Goal: Communication & Community: Answer question/provide support

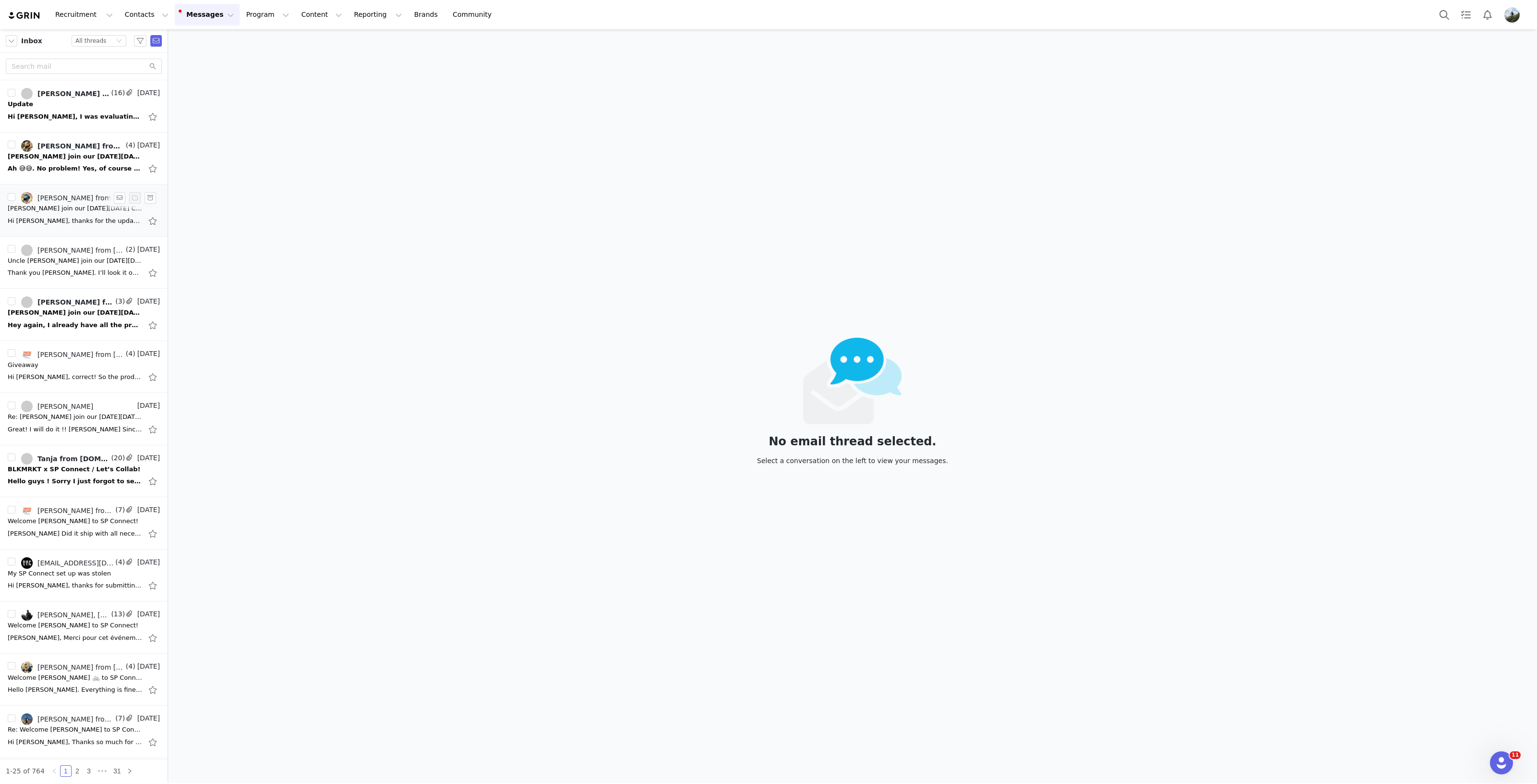
click at [74, 219] on div "Hi [PERSON_NAME], thanks for the update and for submitting the proposal! We are…" at bounding box center [75, 221] width 135 height 10
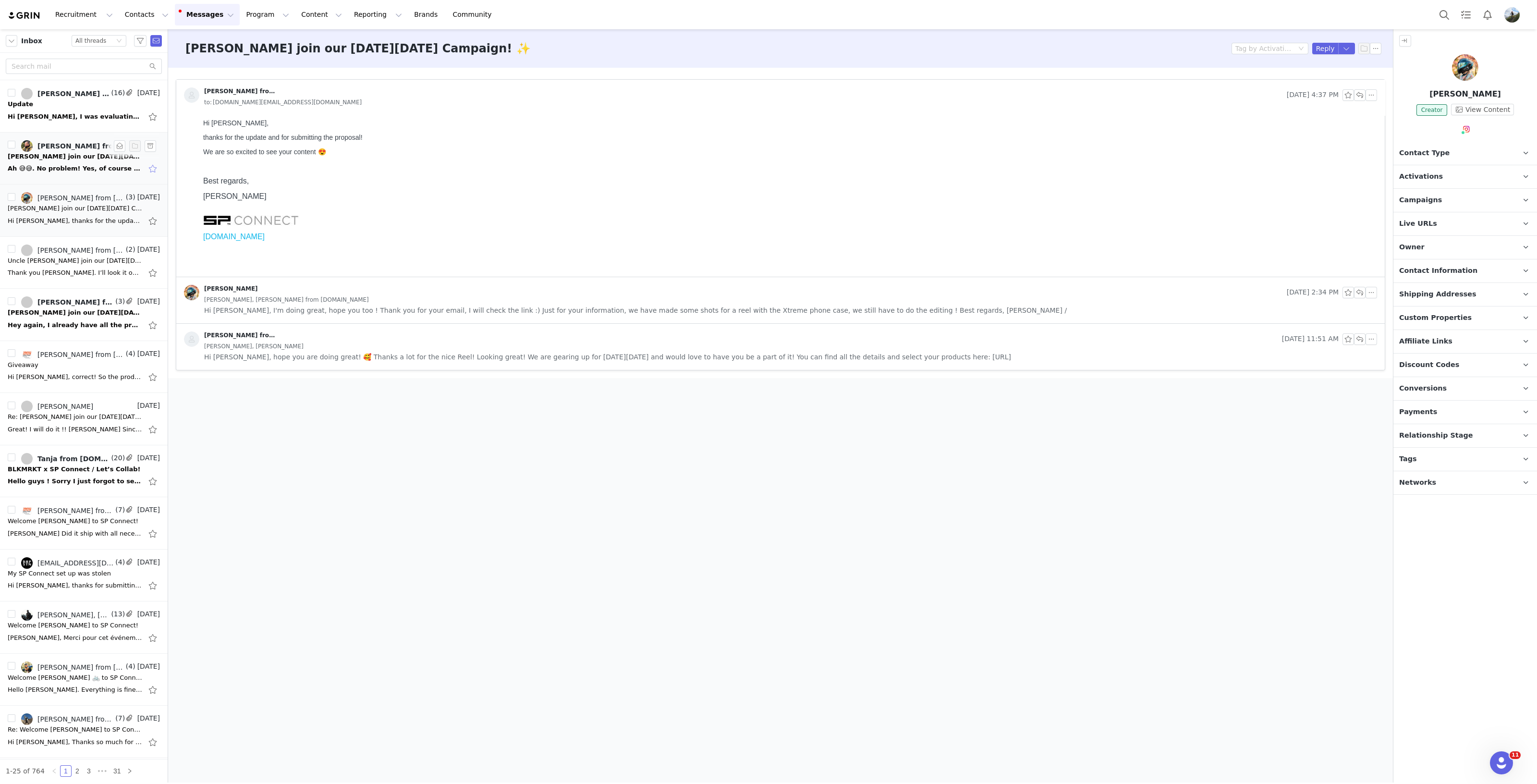
drag, startPoint x: 72, startPoint y: 159, endPoint x: 145, endPoint y: 167, distance: 73.4
click at [72, 159] on div "[PERSON_NAME] join our [DATE][DATE] Campaign! ✨" at bounding box center [75, 157] width 135 height 10
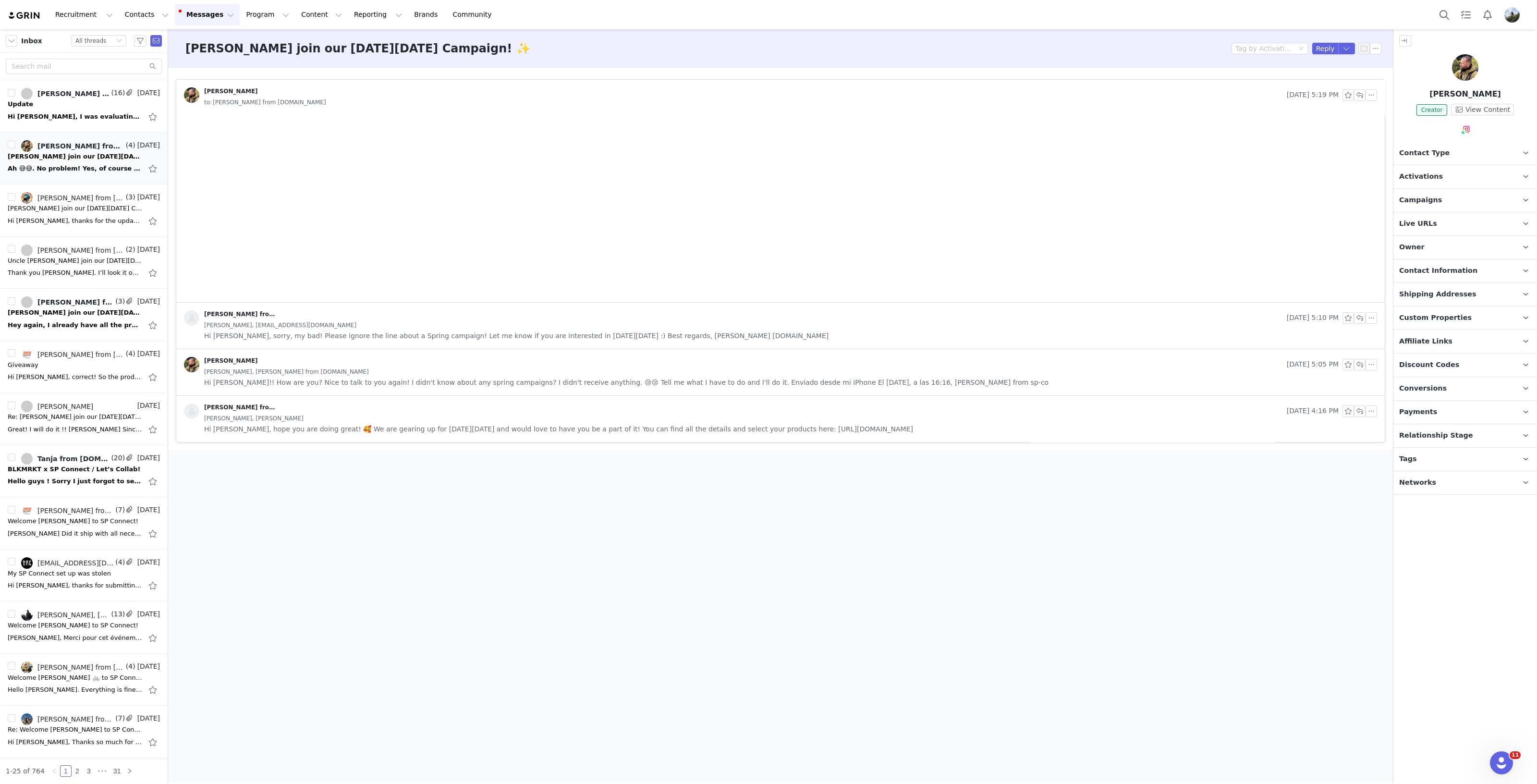
click at [1454, 203] on p "Campaigns Any campaigns associated with a contact will be available to them via…" at bounding box center [1454, 200] width 121 height 23
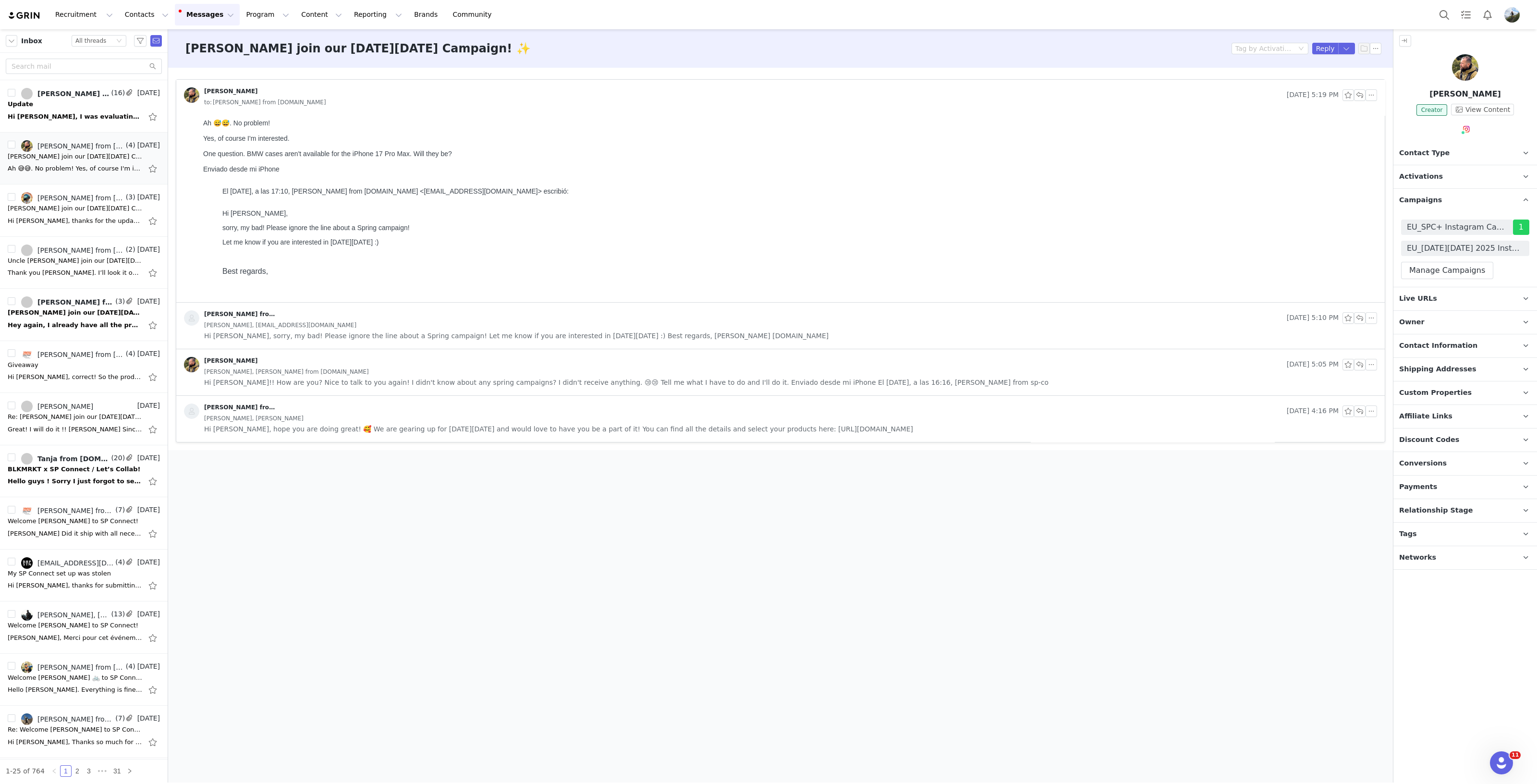
click at [1454, 203] on p "Campaigns Any campaigns associated with a contact will be available to them via…" at bounding box center [1454, 200] width 121 height 23
click at [293, 147] on div at bounding box center [788, 146] width 1170 height 8
click at [1344, 67] on li "Reply" at bounding box center [1339, 66] width 41 height 15
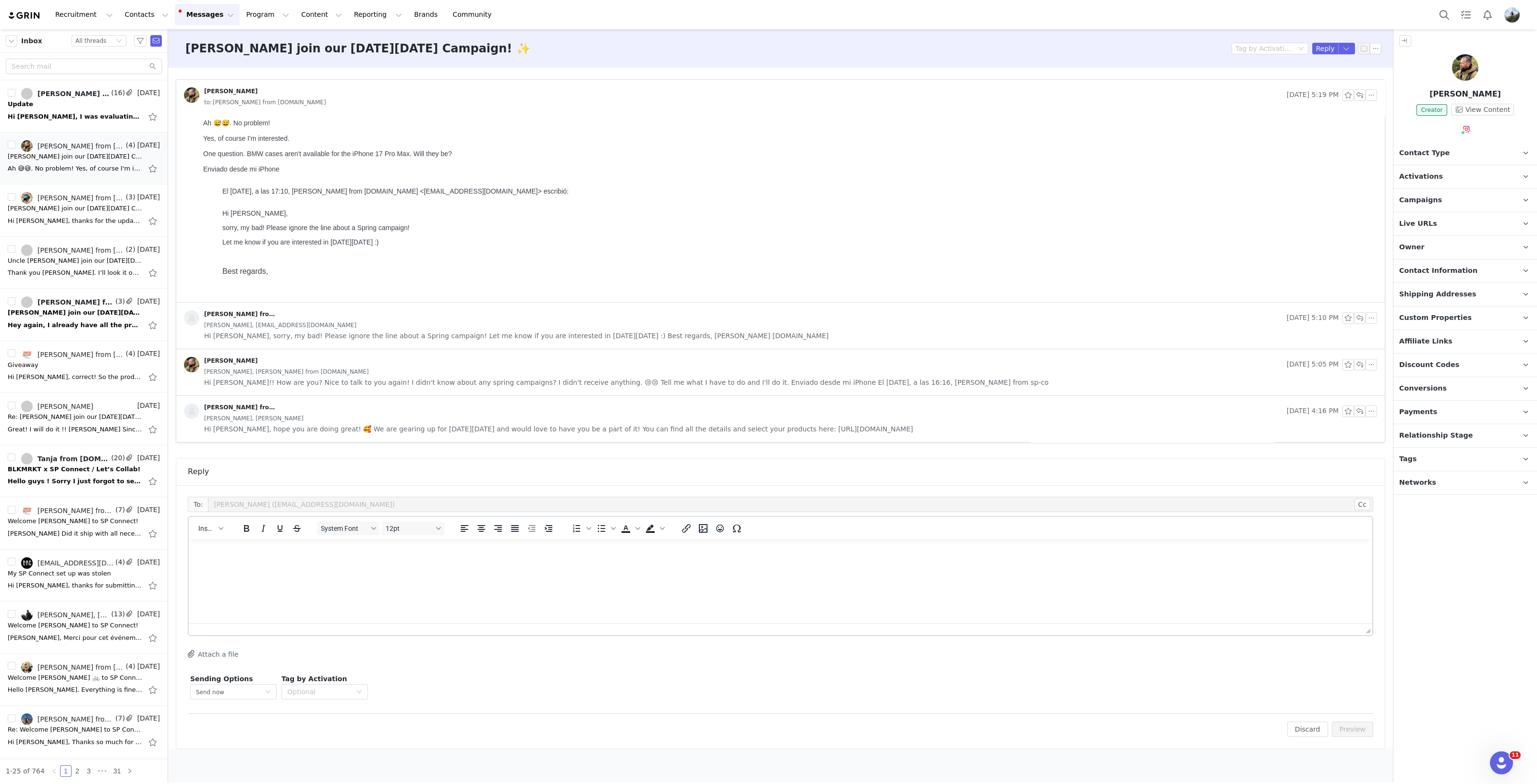
click at [749, 565] on html at bounding box center [780, 552] width 1184 height 26
drag, startPoint x: 246, startPoint y: 155, endPoint x: 409, endPoint y: 160, distance: 163.1
click at [409, 157] on div "One question. BMW cases aren't available for the iPhone 17 Pro Max. Will they b…" at bounding box center [788, 154] width 1170 height 8
copy div "BMW cases aren't available for the iPhone 17 Pro Max."
click at [216, 584] on html "Hi Jose, thanks for asking!" at bounding box center [780, 562] width 1184 height 45
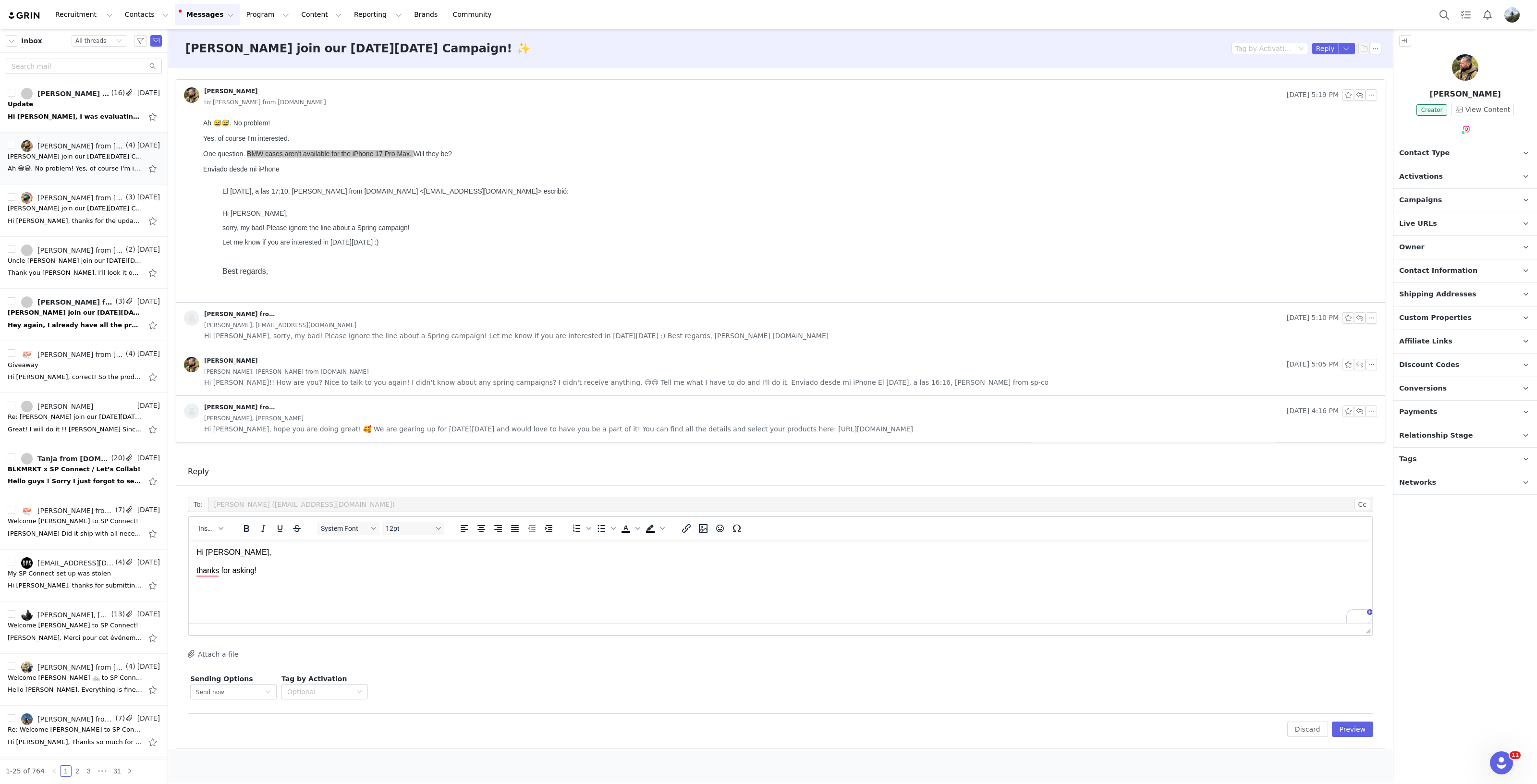
click at [273, 570] on p "thanks for asking!" at bounding box center [780, 570] width 1168 height 10
drag, startPoint x: 300, startPoint y: 573, endPoint x: 319, endPoint y: 571, distance: 19.1
click at [319, 571] on p "thanks for asking! BMW cases aren't available for the iPhone 17 Pro Max." at bounding box center [780, 570] width 1168 height 10
click at [439, 573] on p "thanks for asking! BMW cases will available for the iPhone 17 Pro Max." at bounding box center [780, 570] width 1168 height 10
drag, startPoint x: 355, startPoint y: 573, endPoint x: 434, endPoint y: 570, distance: 79.1
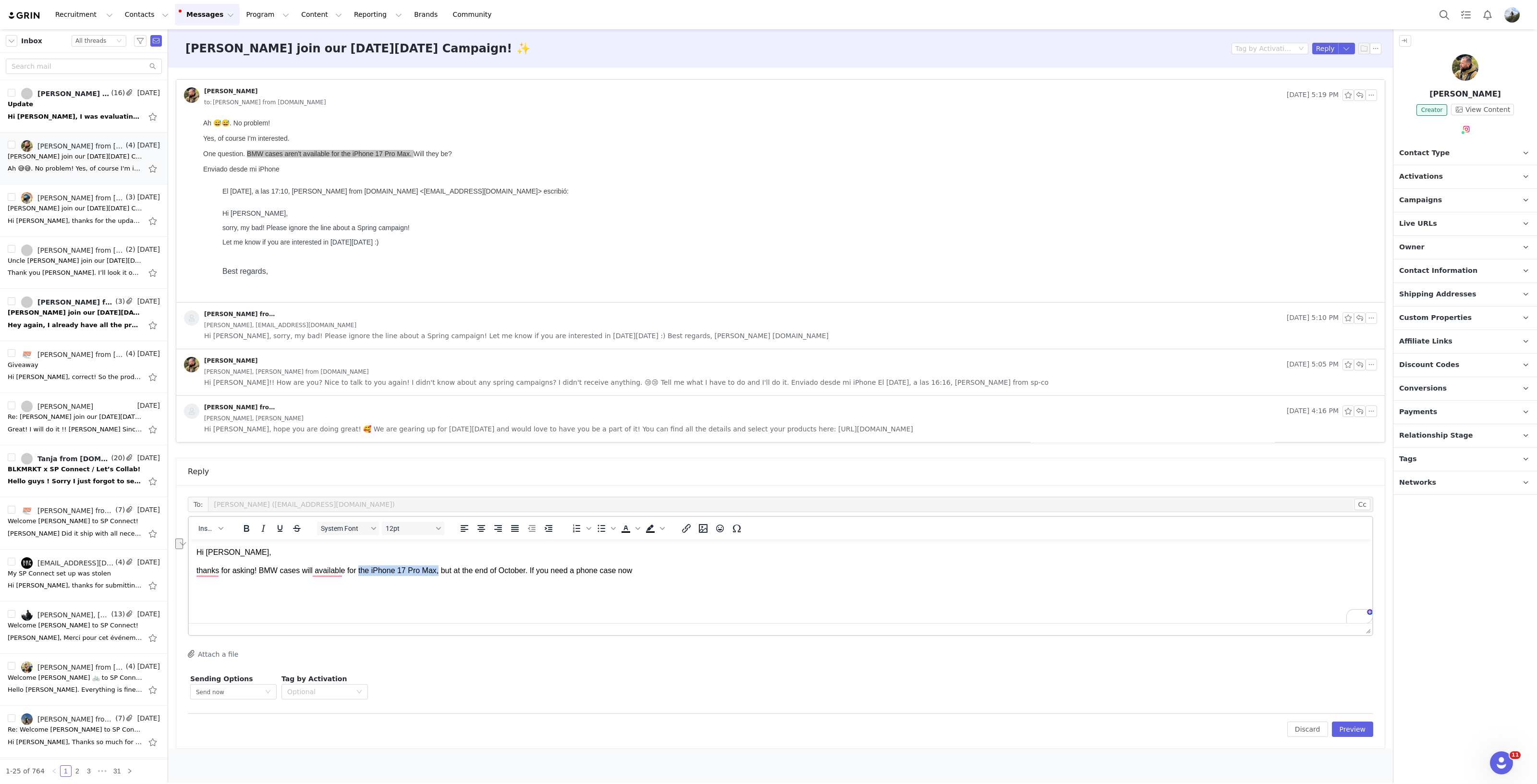
click at [434, 570] on p "thanks for asking! BMW cases will available for the iPhone 17 Pro Max, but at t…" at bounding box center [780, 570] width 1168 height 10
copy p "the iPhone 17 Pro Max,"
click at [615, 571] on p "thanks for asking! BMW cases will available for the iPhone 17 Pro Max, but at t…" at bounding box center [780, 570] width 1168 height 10
click at [724, 568] on p "thanks for asking! BMW cases will available for the iPhone 17 Pro Max, but at t…" at bounding box center [780, 570] width 1168 height 10
drag, startPoint x: 318, startPoint y: 599, endPoint x: 301, endPoint y: 589, distance: 19.7
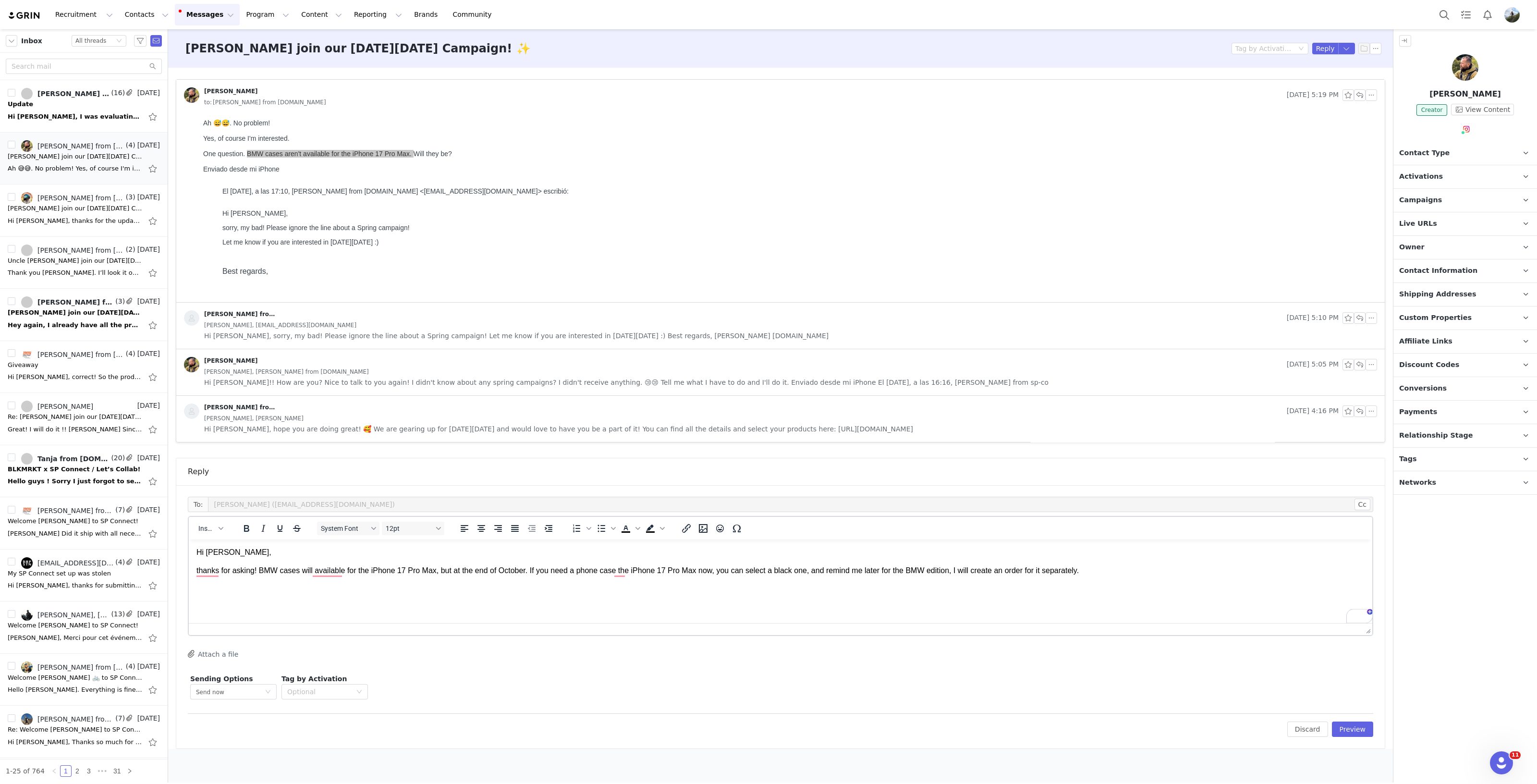
click at [319, 599] on html "Hi Jose, thanks for asking! BMW cases will available for the iPhone 17 Pro Max,…" at bounding box center [780, 571] width 1184 height 63
click at [340, 589] on p "Let me know if it works for you :)" at bounding box center [780, 589] width 1168 height 10
click at [338, 589] on p "Let me know if it works for you :)" at bounding box center [780, 589] width 1168 height 10
click at [203, 527] on span "Insert" at bounding box center [206, 528] width 17 height 8
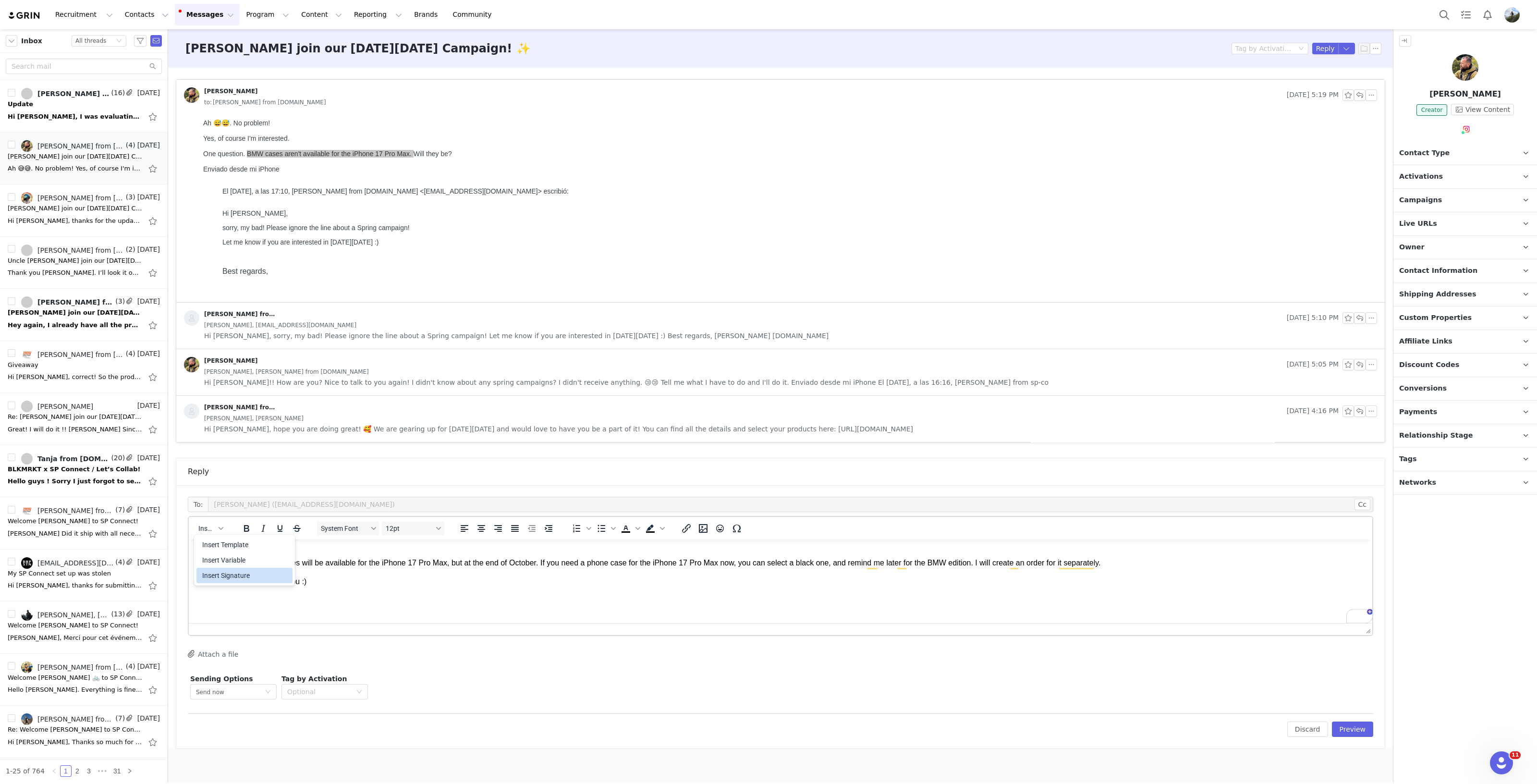
click at [218, 575] on div "Insert Signature" at bounding box center [245, 575] width 86 height 12
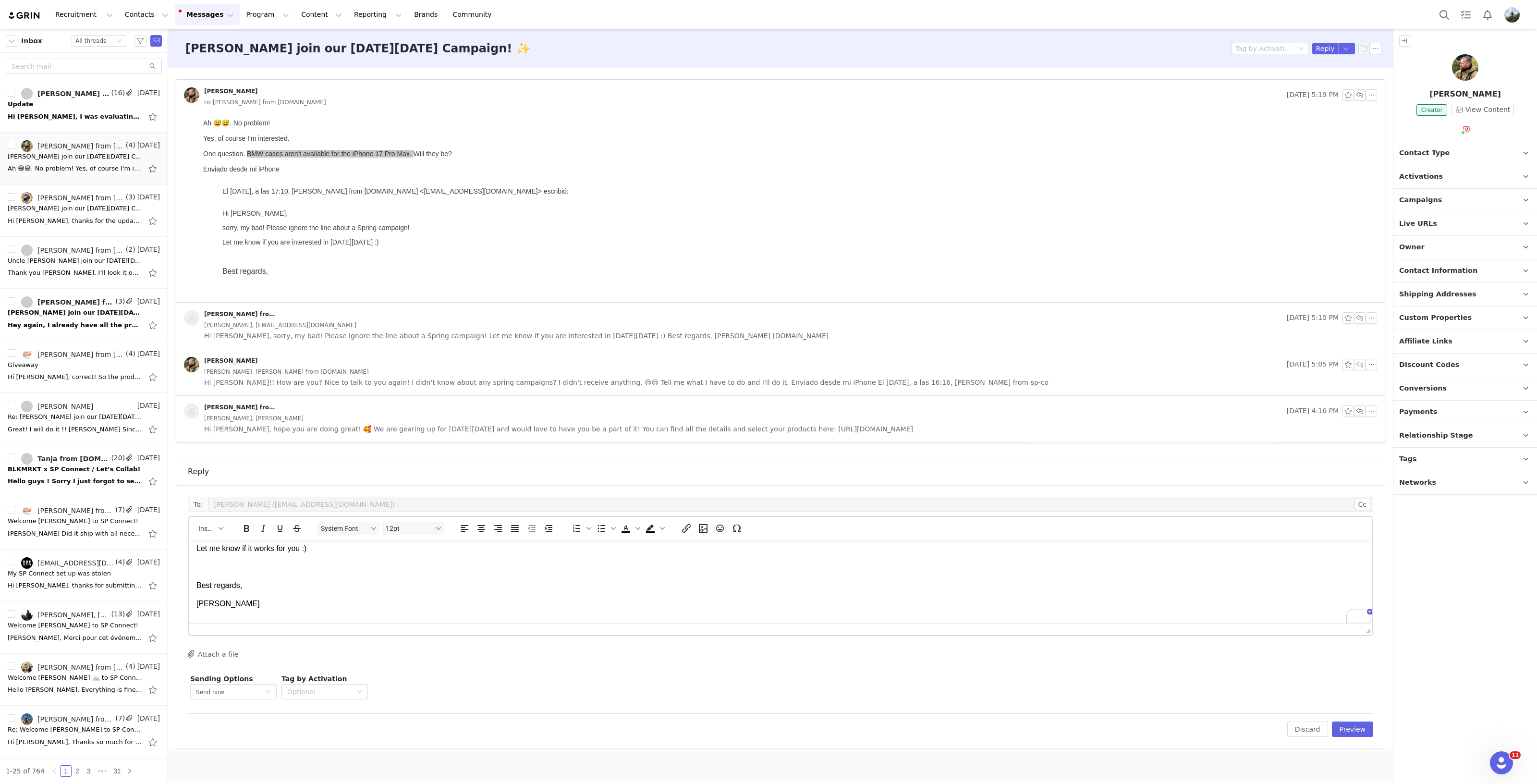
scroll to position [59, 0]
click at [1361, 728] on button "Preview" at bounding box center [1353, 729] width 42 height 15
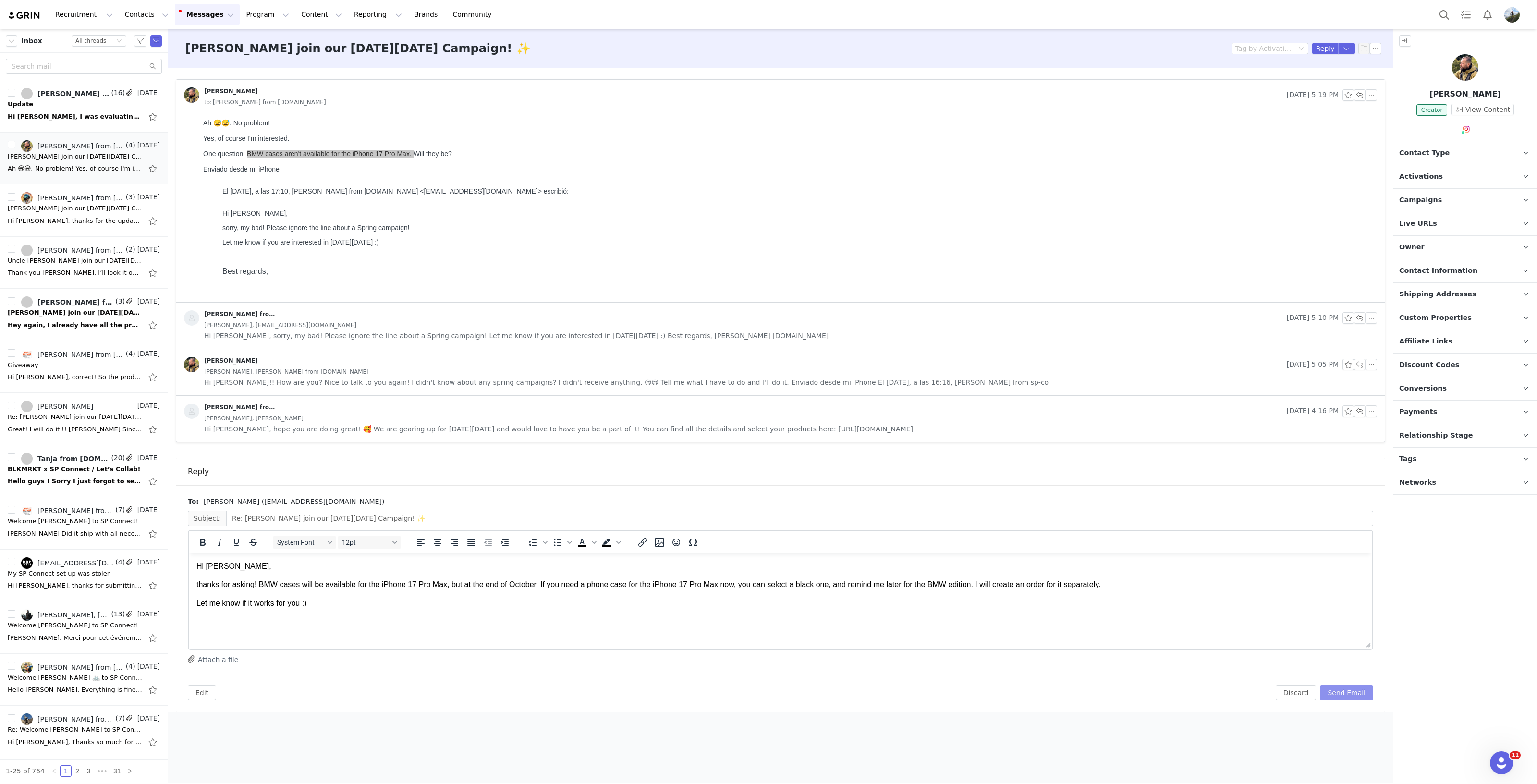
click at [1353, 692] on button "Send Email" at bounding box center [1346, 692] width 53 height 15
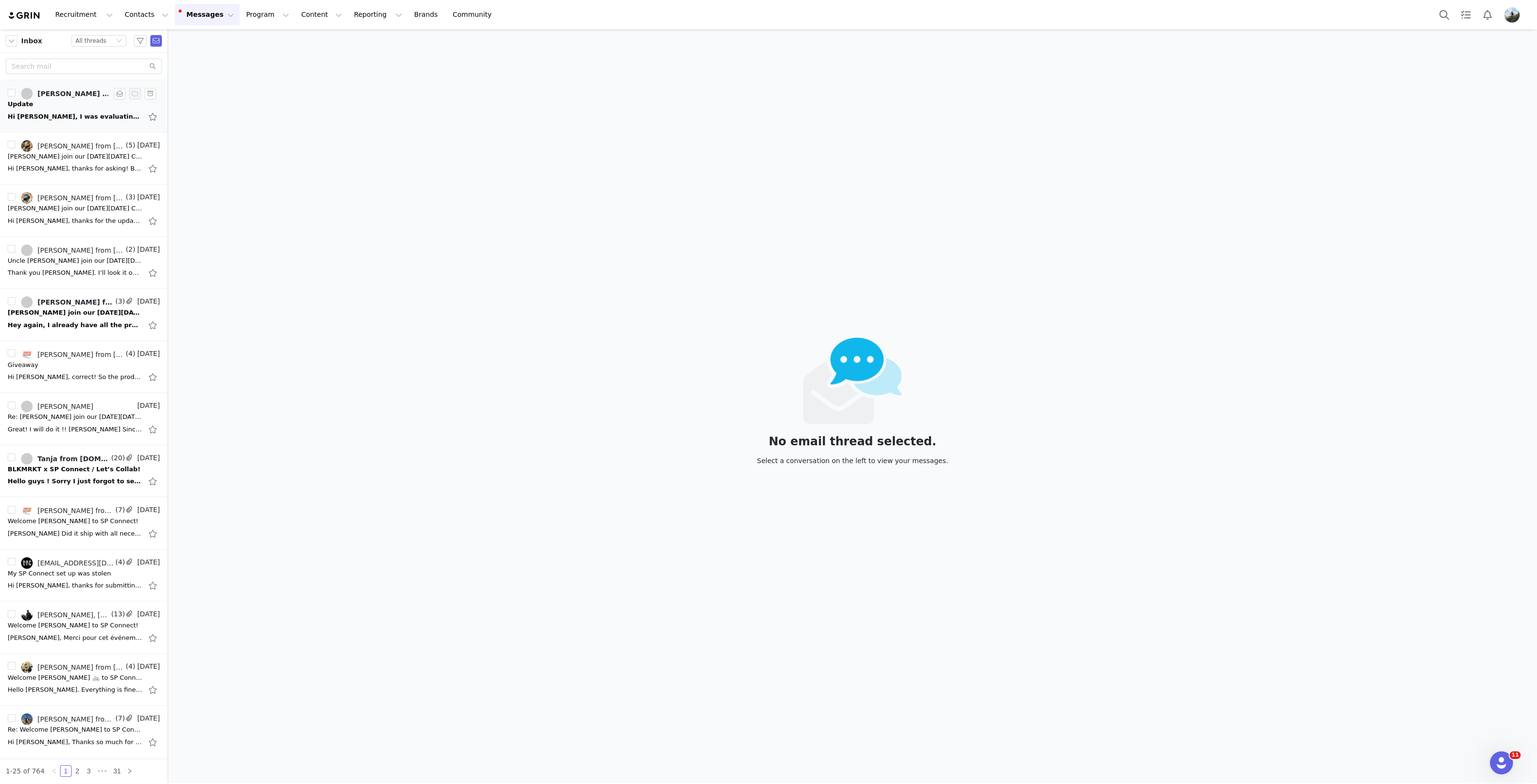
drag, startPoint x: 77, startPoint y: 114, endPoint x: 81, endPoint y: 111, distance: 5.0
click at [77, 114] on div "Hi [PERSON_NAME], I was evaluating which products to choose for the [DATE][DATE…" at bounding box center [75, 117] width 135 height 10
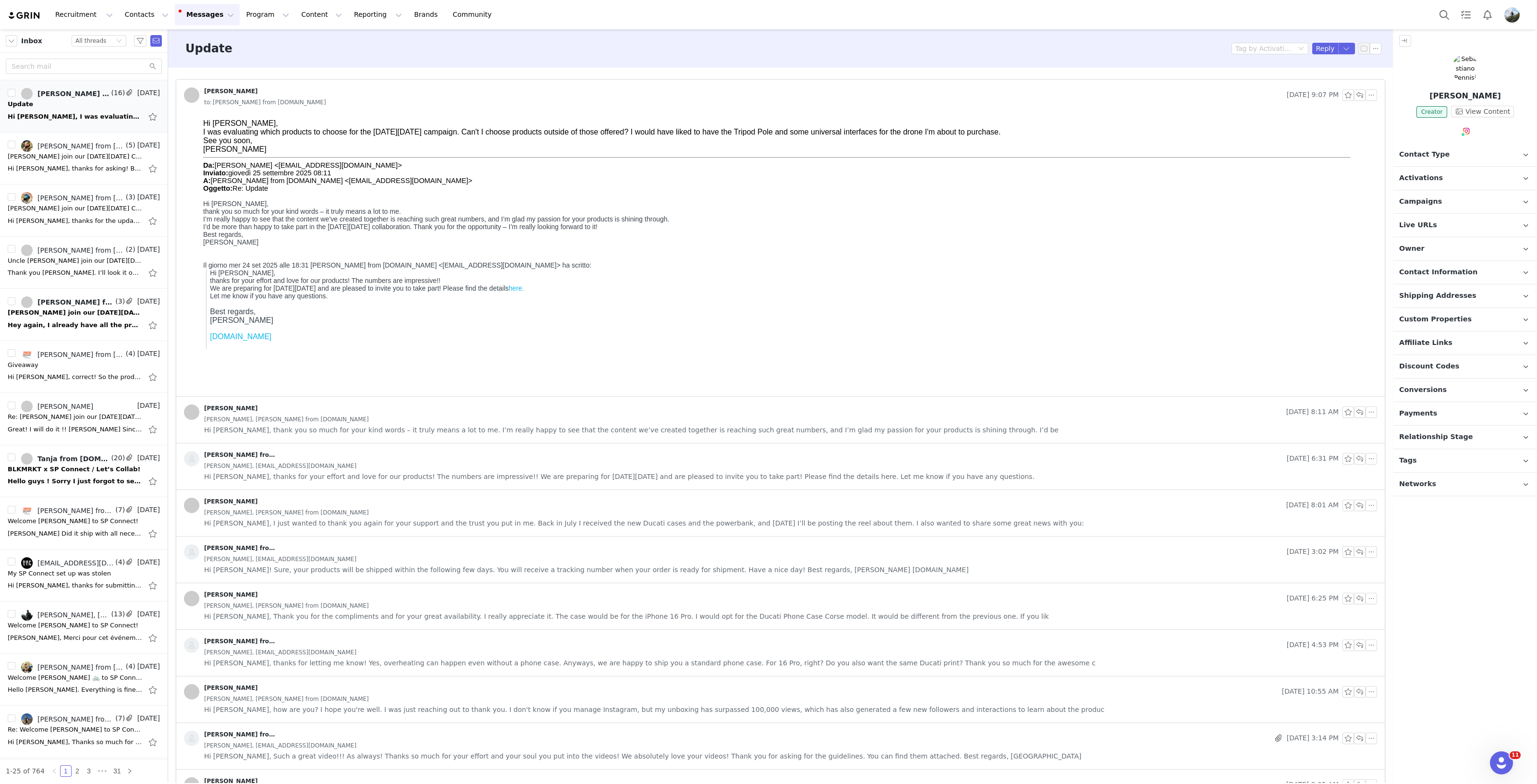
click at [1448, 198] on p "Campaigns Any campaigns associated with a contact will be available to them via…" at bounding box center [1454, 202] width 121 height 23
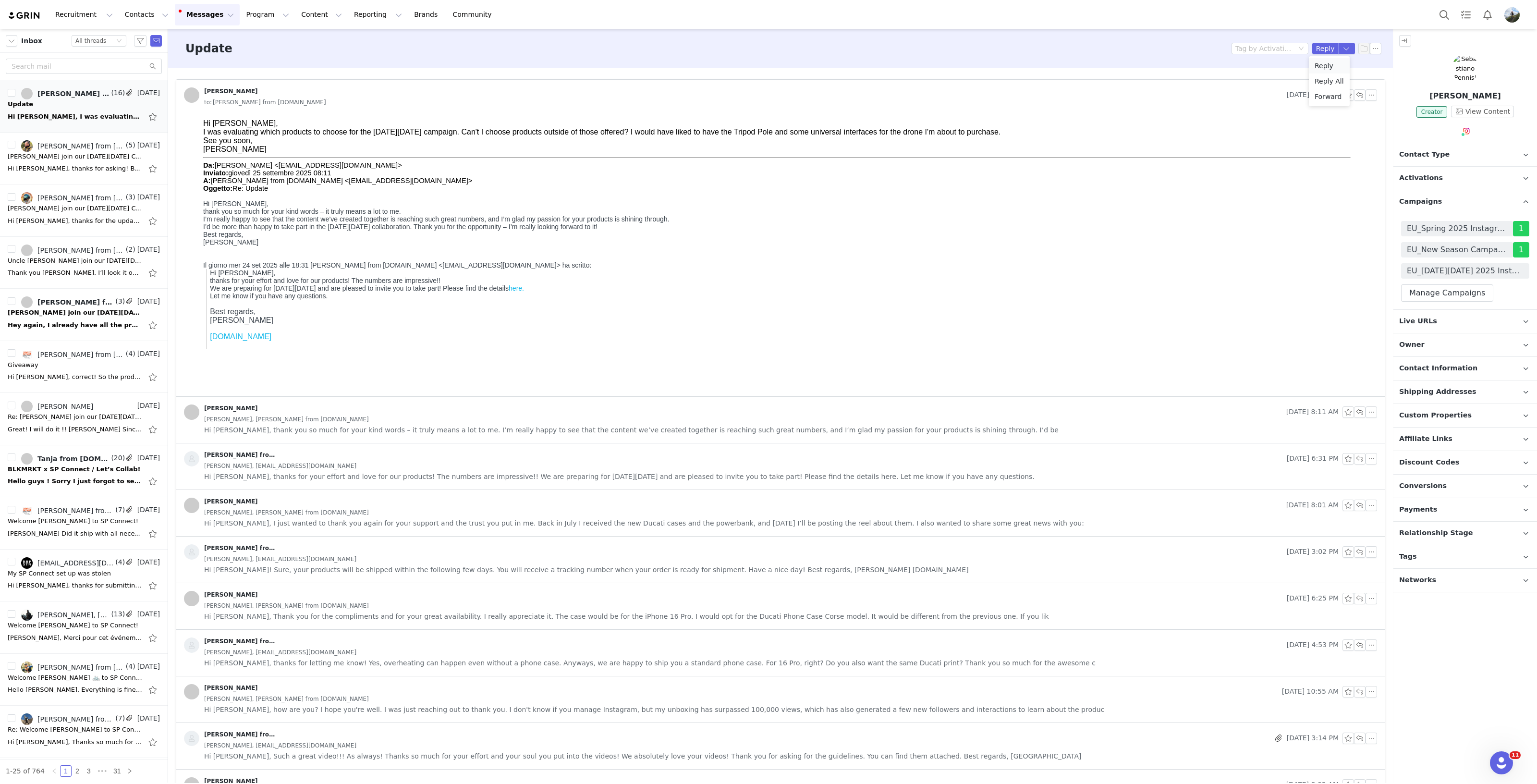
click at [1328, 67] on li "Reply" at bounding box center [1329, 66] width 41 height 15
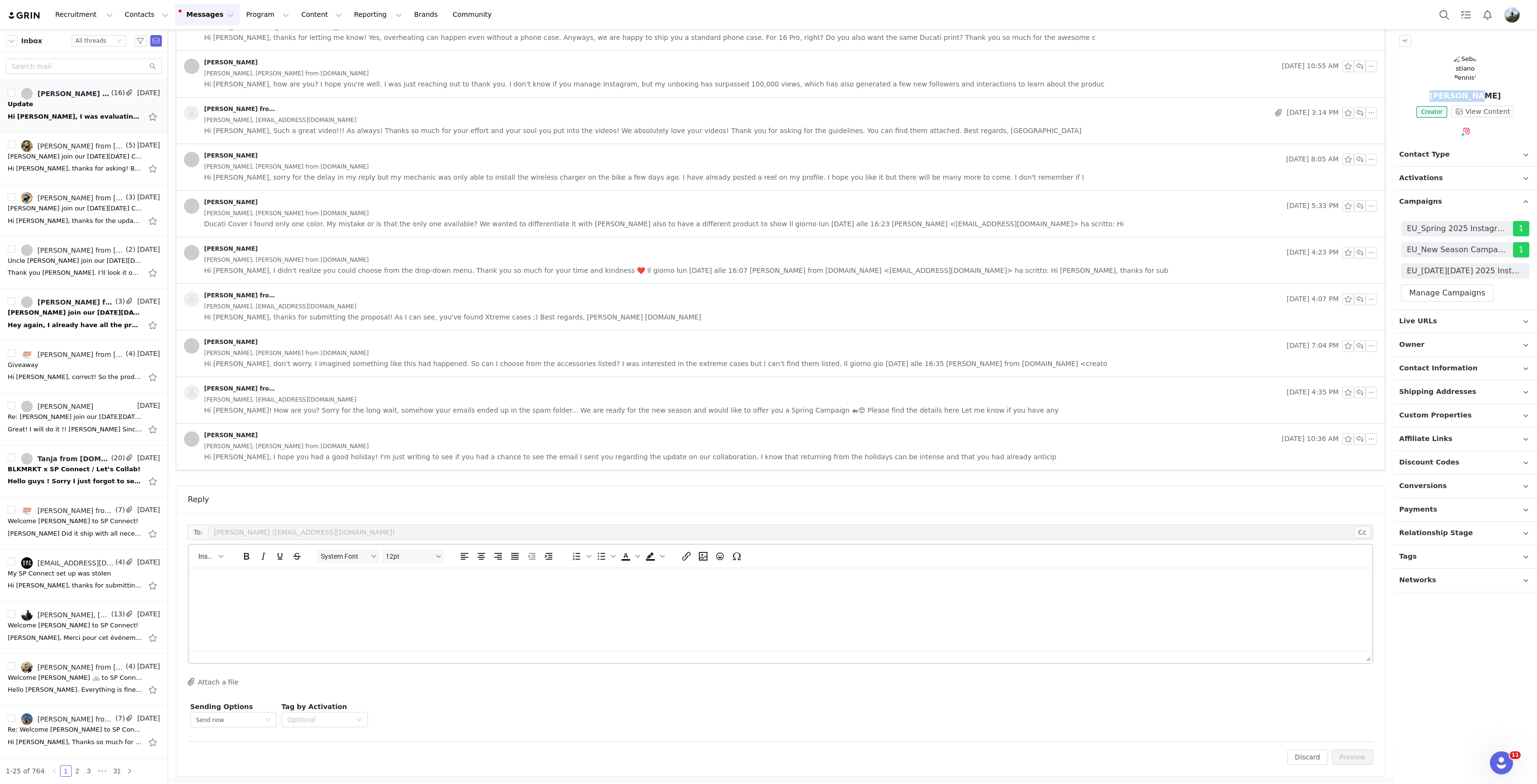
drag, startPoint x: 1432, startPoint y: 94, endPoint x: 1469, endPoint y: 96, distance: 37.1
click at [1470, 94] on p "Sebastiano Pennisi" at bounding box center [1465, 96] width 143 height 12
click at [375, 593] on html at bounding box center [780, 580] width 1184 height 26
click at [221, 557] on button "Insert" at bounding box center [211, 556] width 32 height 13
click at [234, 598] on div "Insert Signature" at bounding box center [245, 601] width 86 height 12
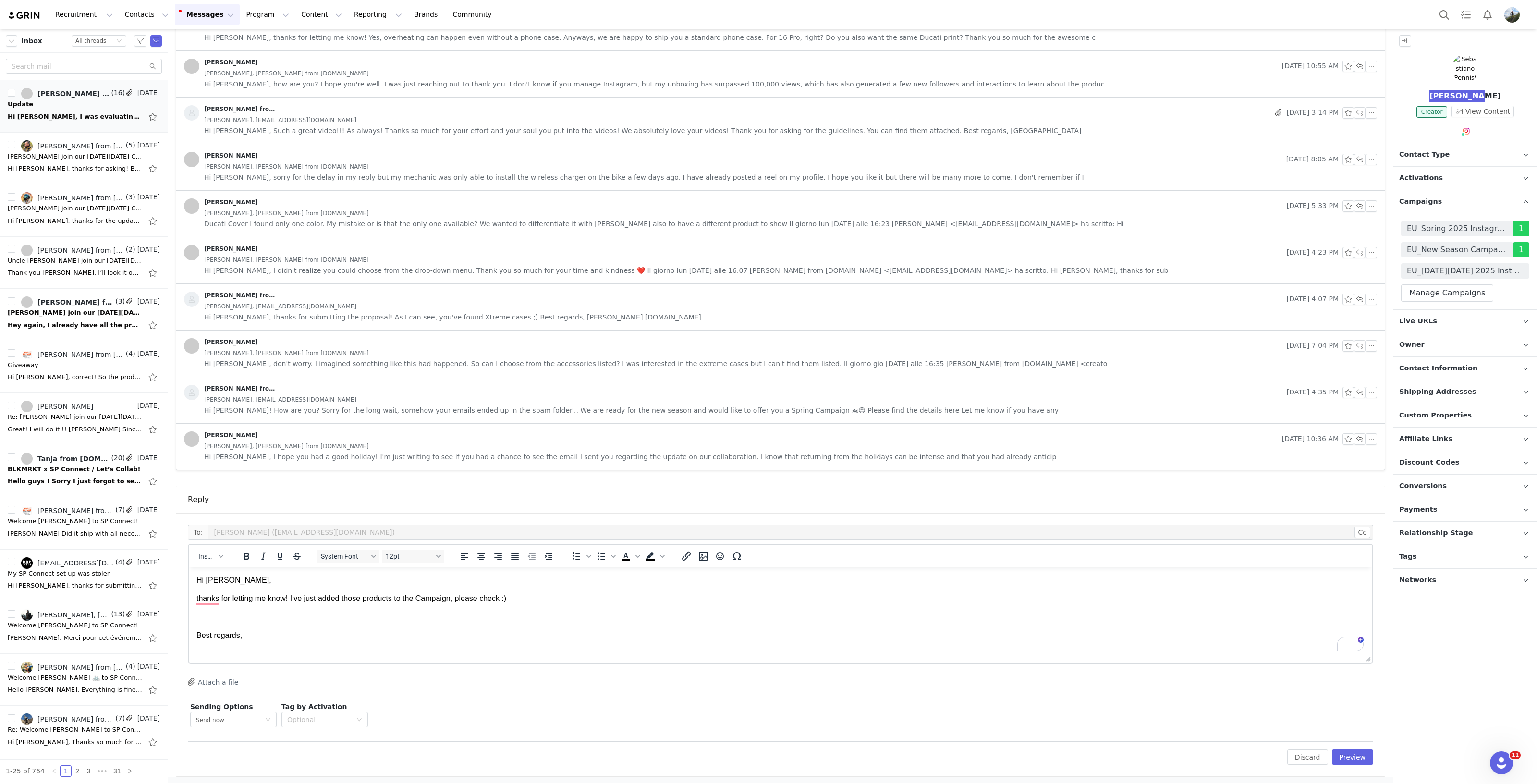
click at [539, 607] on body "Hi Sebastiano, thanks for letting me know! I've just added those products to th…" at bounding box center [780, 652] width 1168 height 154
click at [312, 623] on body "Hi Sebastiano, thanks for letting me know! I've just added those products to th…" at bounding box center [780, 652] width 1168 height 154
click at [380, 623] on body "Hi Sebastiano, thanks for letting me know! I've just added those products to th…" at bounding box center [780, 652] width 1168 height 154
click at [351, 612] on p "And yes, stop by at our booth on EICMA 🥰" at bounding box center [780, 617] width 1168 height 10
click at [304, 626] on body "Hi Sebastiano, thanks for letting me know! I've just added those products to th…" at bounding box center [780, 661] width 1168 height 172
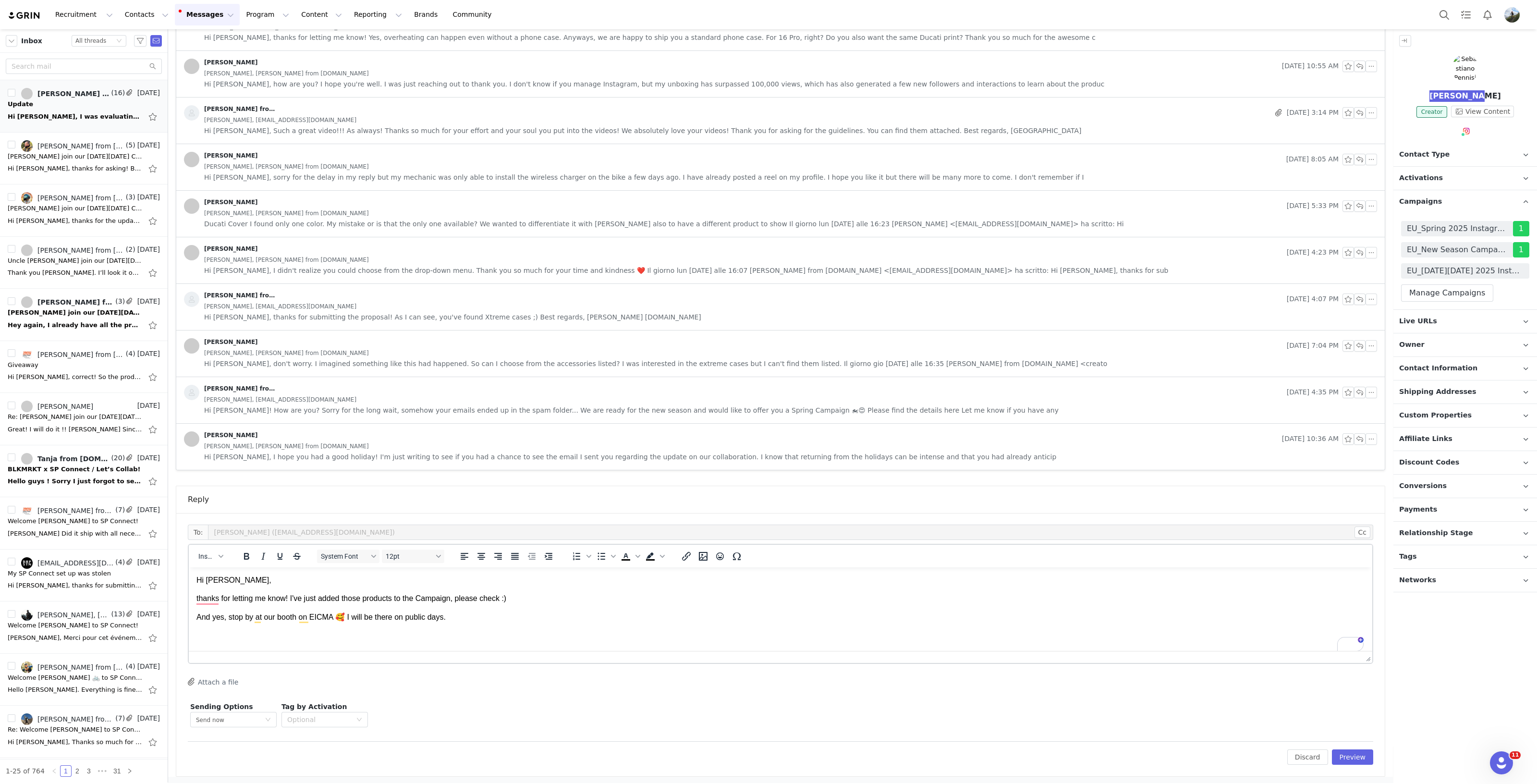
click at [312, 631] on p "To enrich screen reader interactions, please activate Accessibility in Grammarl…" at bounding box center [780, 635] width 1168 height 10
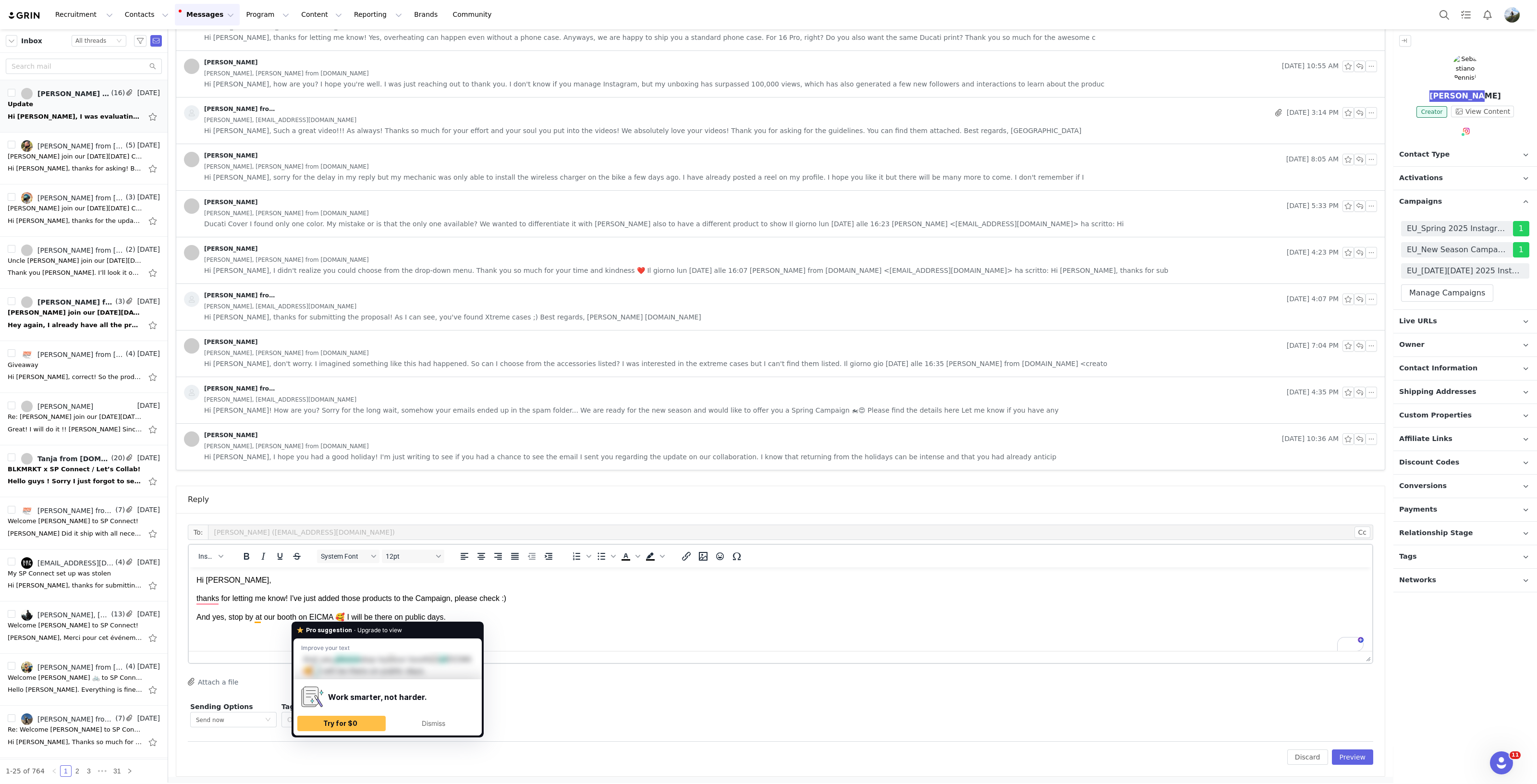
click at [304, 617] on p "And yes, stop by at our booth on EICMA 🥰 I will be there on public days." at bounding box center [780, 617] width 1168 height 10
drag, startPoint x: 306, startPoint y: 616, endPoint x: 310, endPoint y: 619, distance: 5.0
click at [305, 617] on p "And yes, stop by at our booth on EICMA 🥰 I will be there on public days." at bounding box center [780, 617] width 1168 height 10
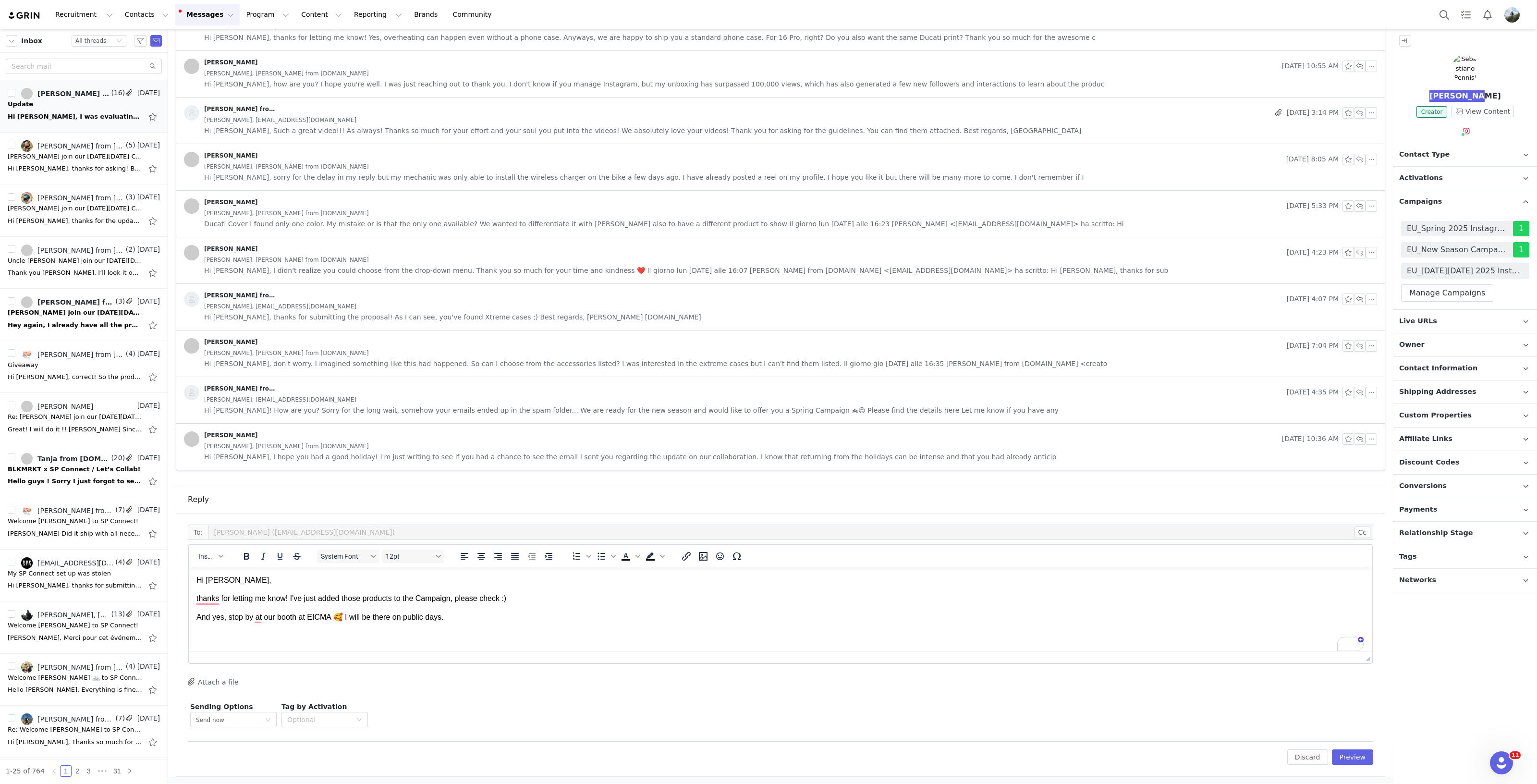
click at [255, 628] on body "Hi Sebastiano, thanks for letting me know! I've just added those products to th…" at bounding box center [780, 661] width 1168 height 172
click at [260, 623] on body "Hi Sebastiano, thanks for letting me know! I've just added those products to th…" at bounding box center [780, 661] width 1168 height 172
click at [259, 626] on body "Hi Sebastiano, thanks for letting me know! I've just added those products to th…" at bounding box center [780, 661] width 1168 height 172
click at [256, 624] on body "Hi Sebastiano, thanks for letting me know! I've just added those products to th…" at bounding box center [780, 661] width 1168 height 172
drag, startPoint x: 232, startPoint y: 627, endPoint x: 232, endPoint y: 611, distance: 16.0
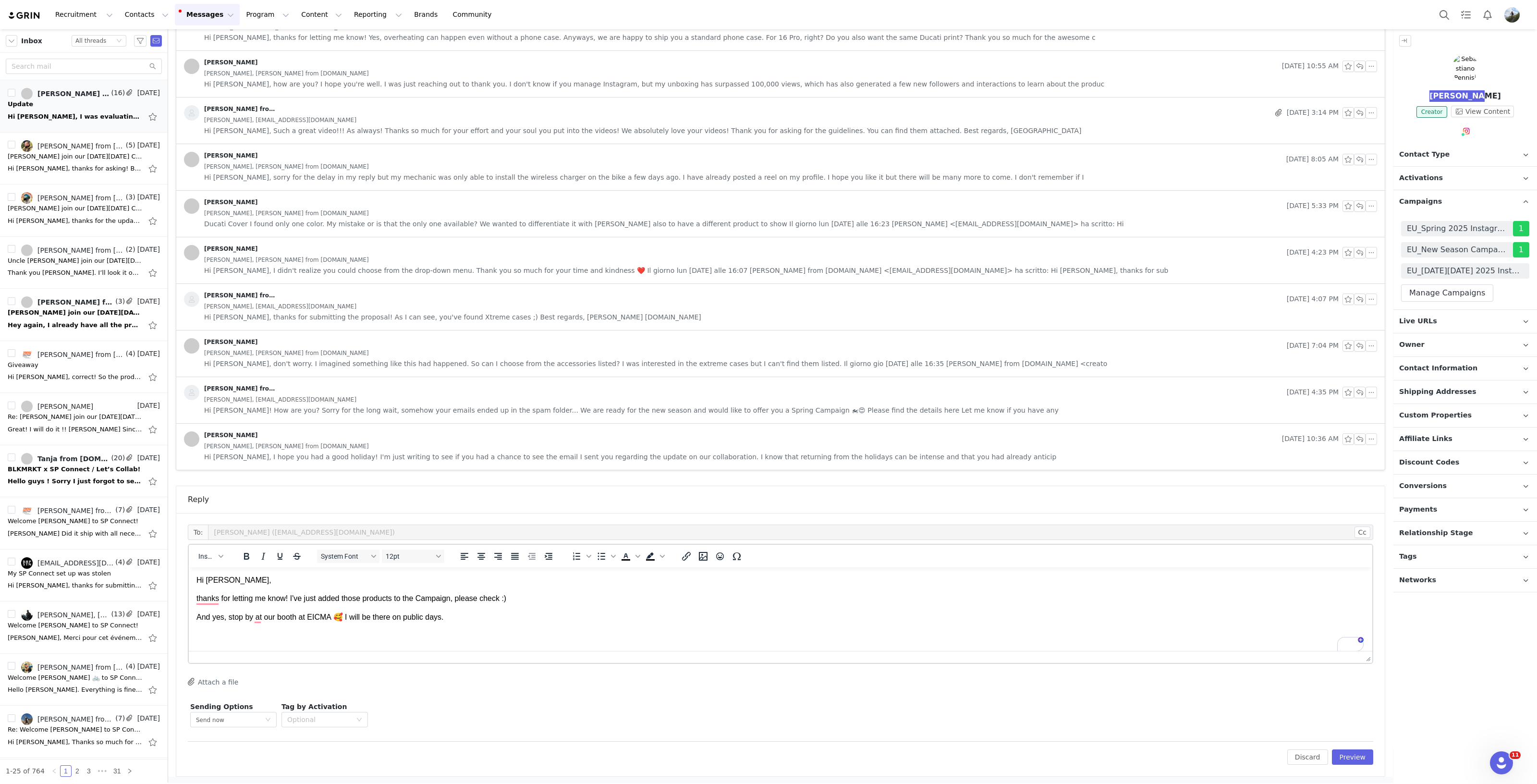
click at [232, 619] on body "Hi Sebastiano, thanks for letting me know! I've just added those products to th…" at bounding box center [780, 661] width 1168 height 172
drag, startPoint x: 244, startPoint y: 620, endPoint x: 255, endPoint y: 617, distance: 11.4
click at [244, 619] on p "And yes, stop by at our booth at EICMA 🥰 I will be there on public days." at bounding box center [780, 617] width 1168 height 10
click at [255, 617] on p "And yes, stop by at our booth at EICMA 🥰 I will be there on public days." at bounding box center [780, 617] width 1168 height 10
click at [255, 614] on p "And yes, stop by our booth at EICMA 🥰 I will be there on public days." at bounding box center [780, 617] width 1168 height 10
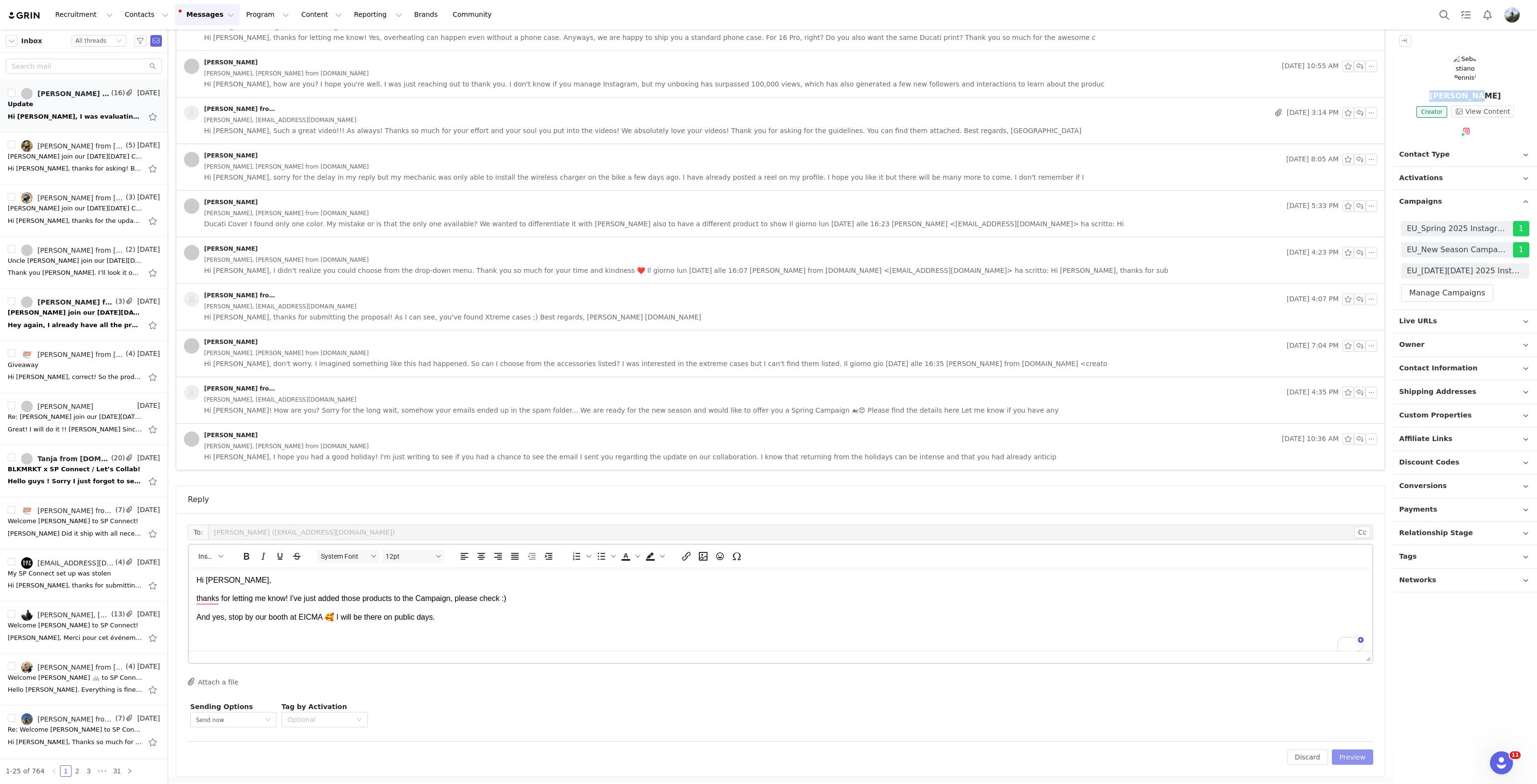
click at [1338, 755] on button "Preview" at bounding box center [1353, 756] width 42 height 15
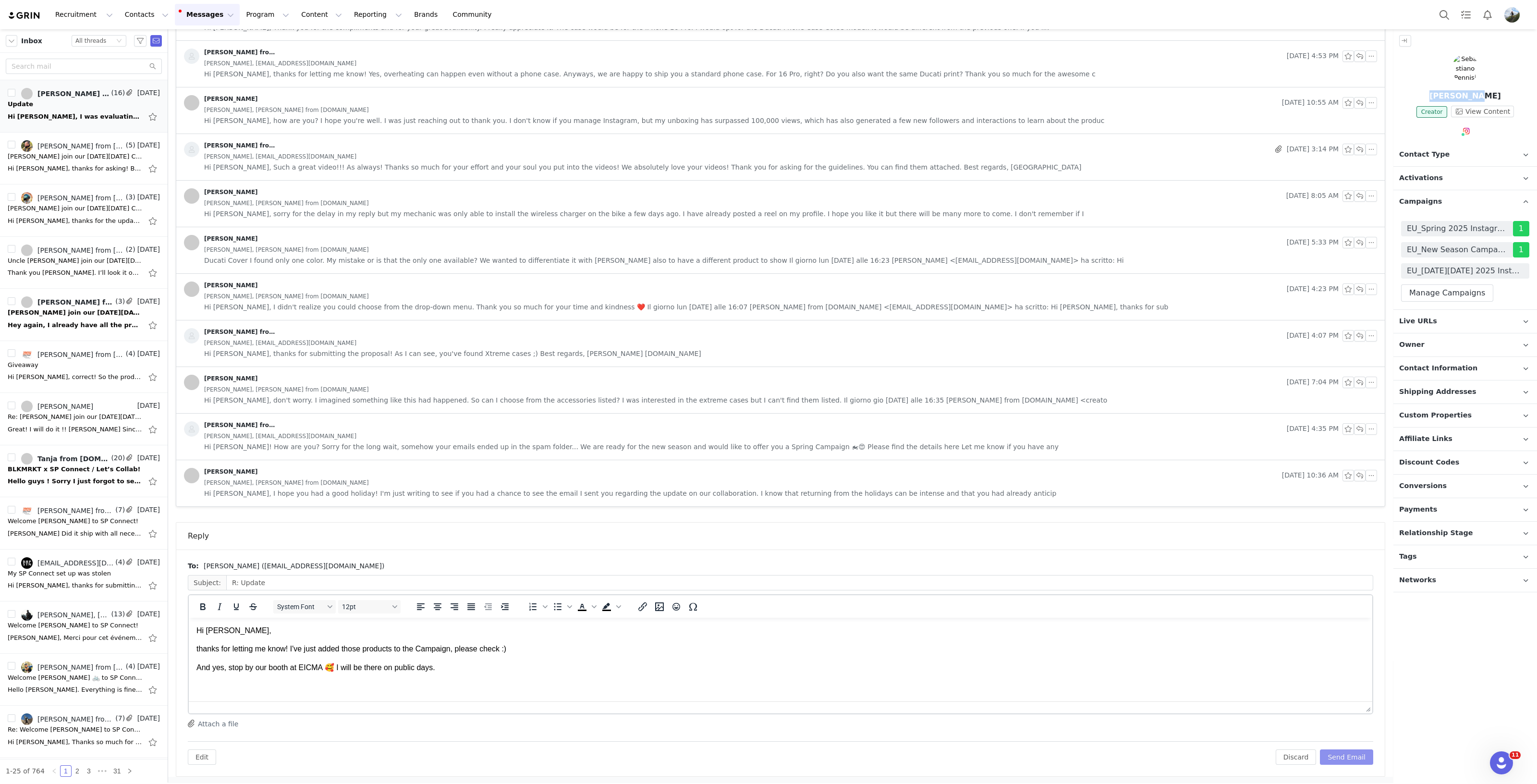
scroll to position [59, 0]
click at [1342, 753] on button "Send Email" at bounding box center [1346, 756] width 53 height 15
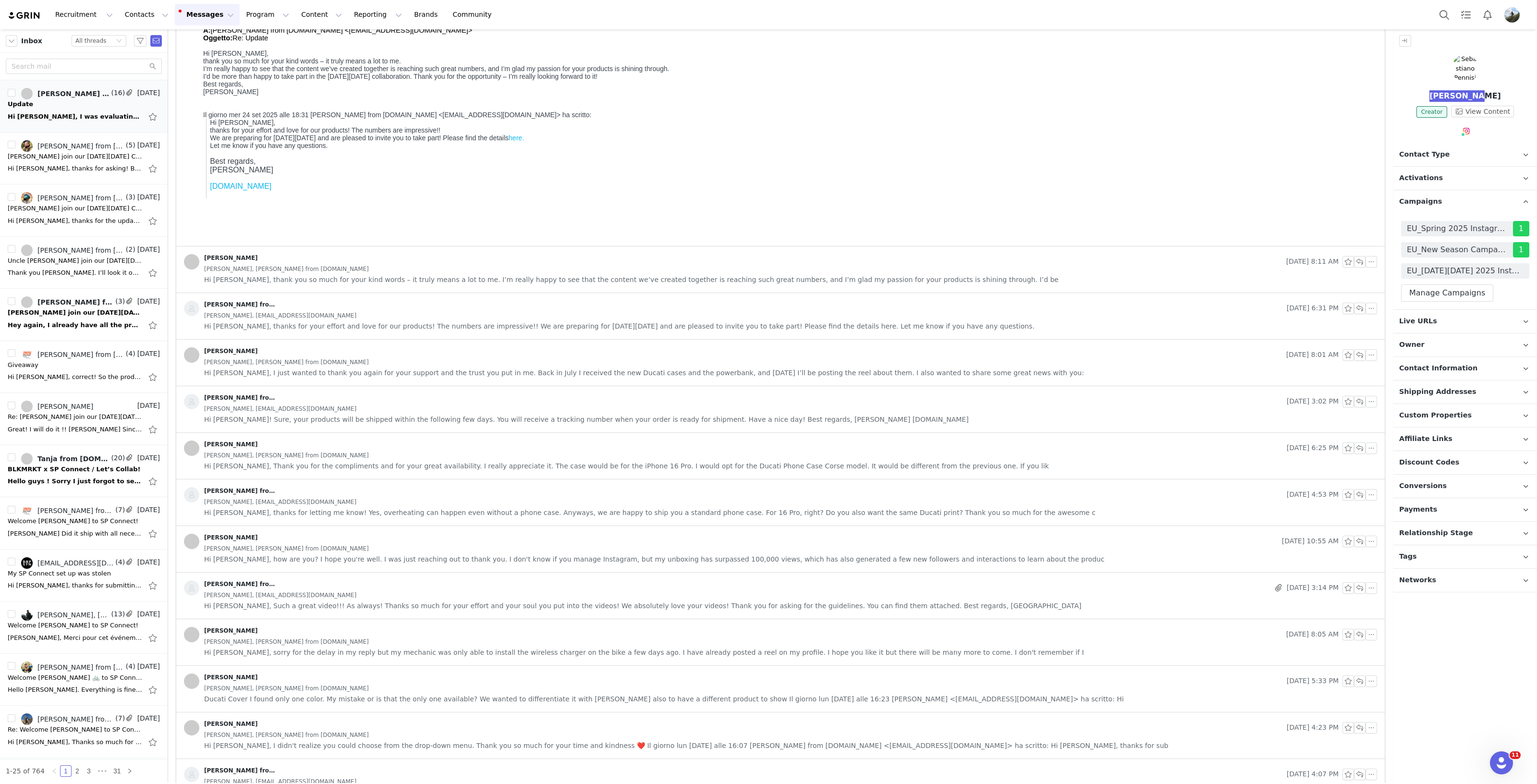
scroll to position [0, 0]
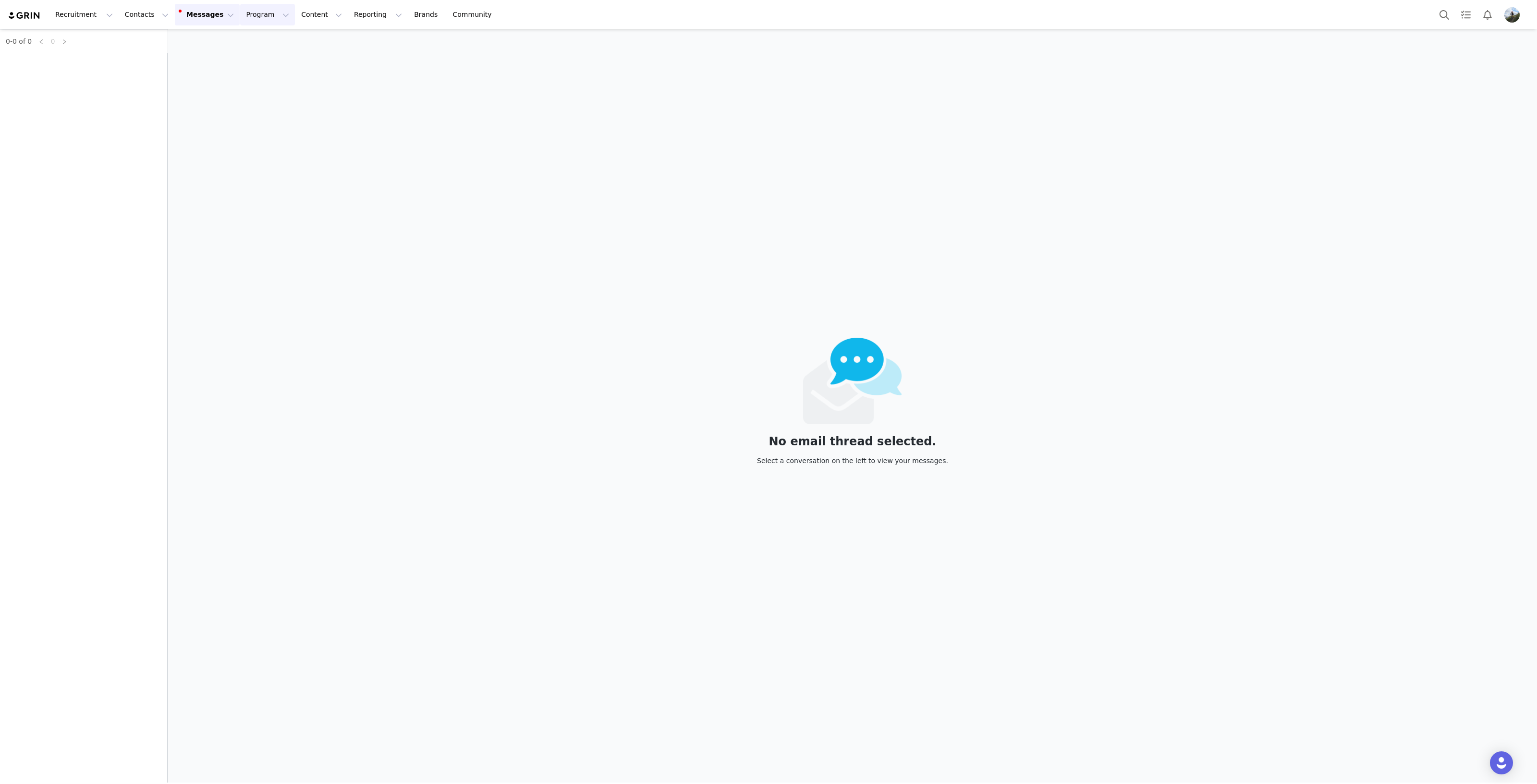
drag, startPoint x: 230, startPoint y: 15, endPoint x: 237, endPoint y: 12, distance: 7.6
click at [240, 15] on button "Program Program" at bounding box center [267, 14] width 55 height 21
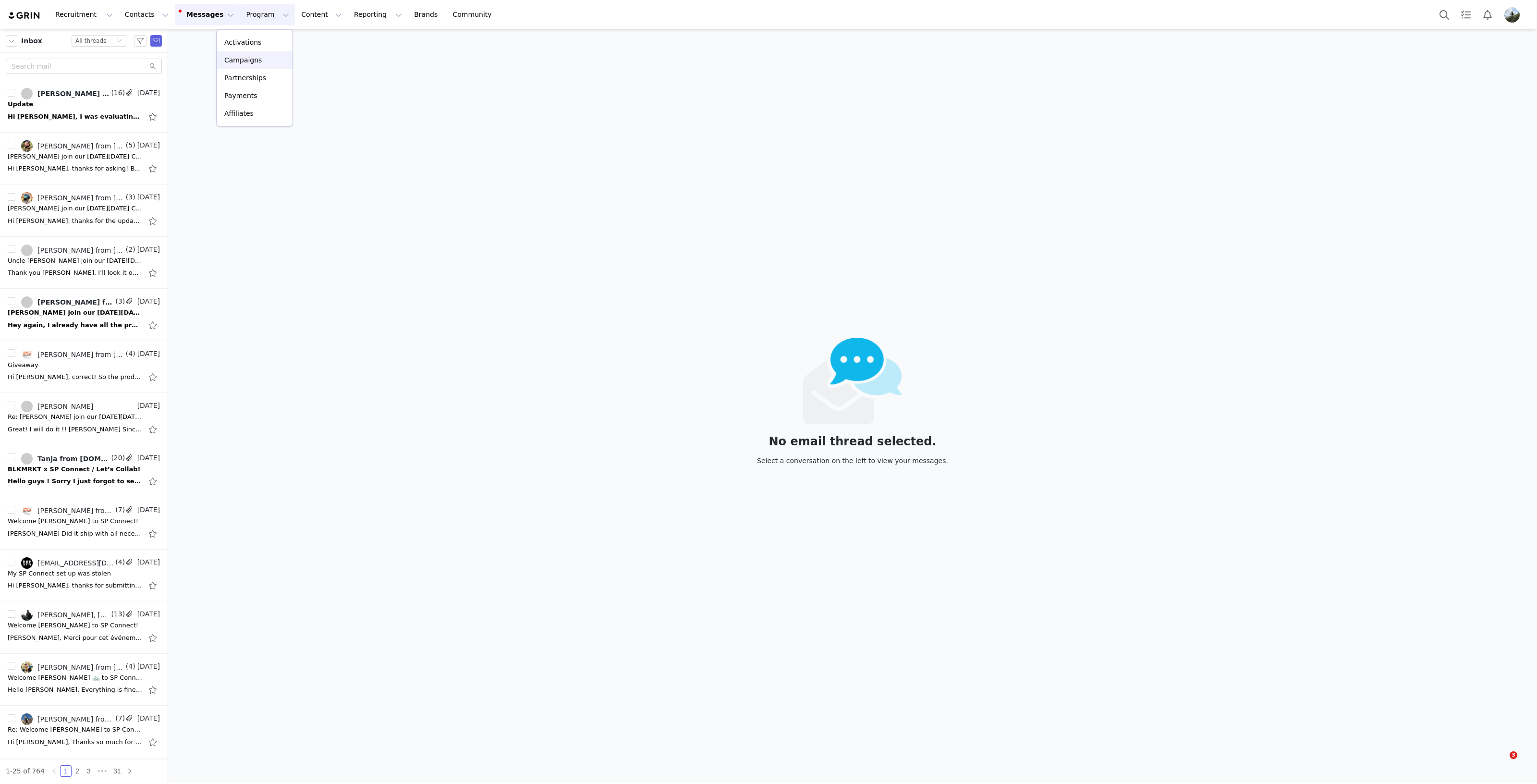
click at [259, 59] on div "Campaigns" at bounding box center [254, 60] width 64 height 10
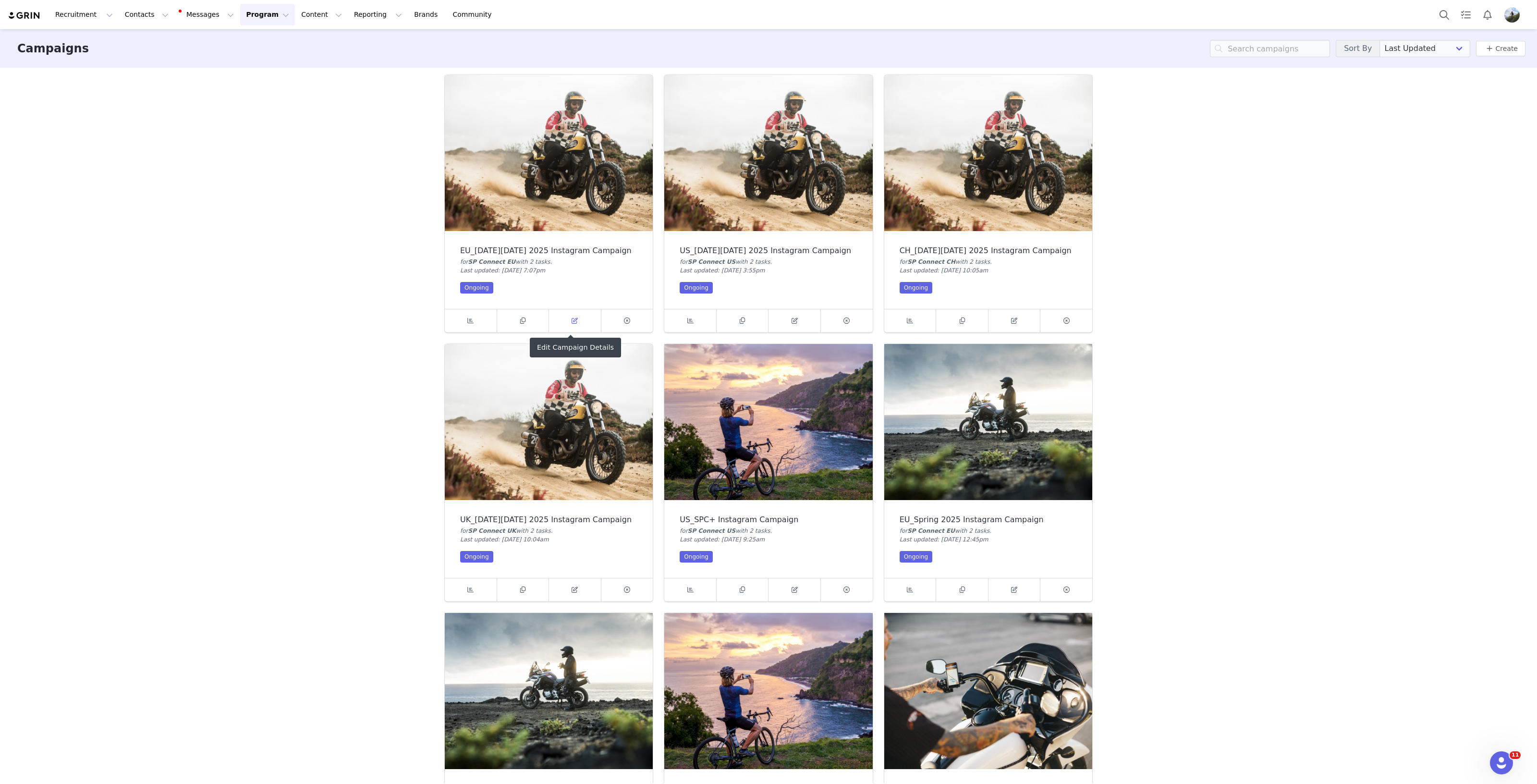
click at [572, 323] on icon at bounding box center [575, 320] width 6 height 6
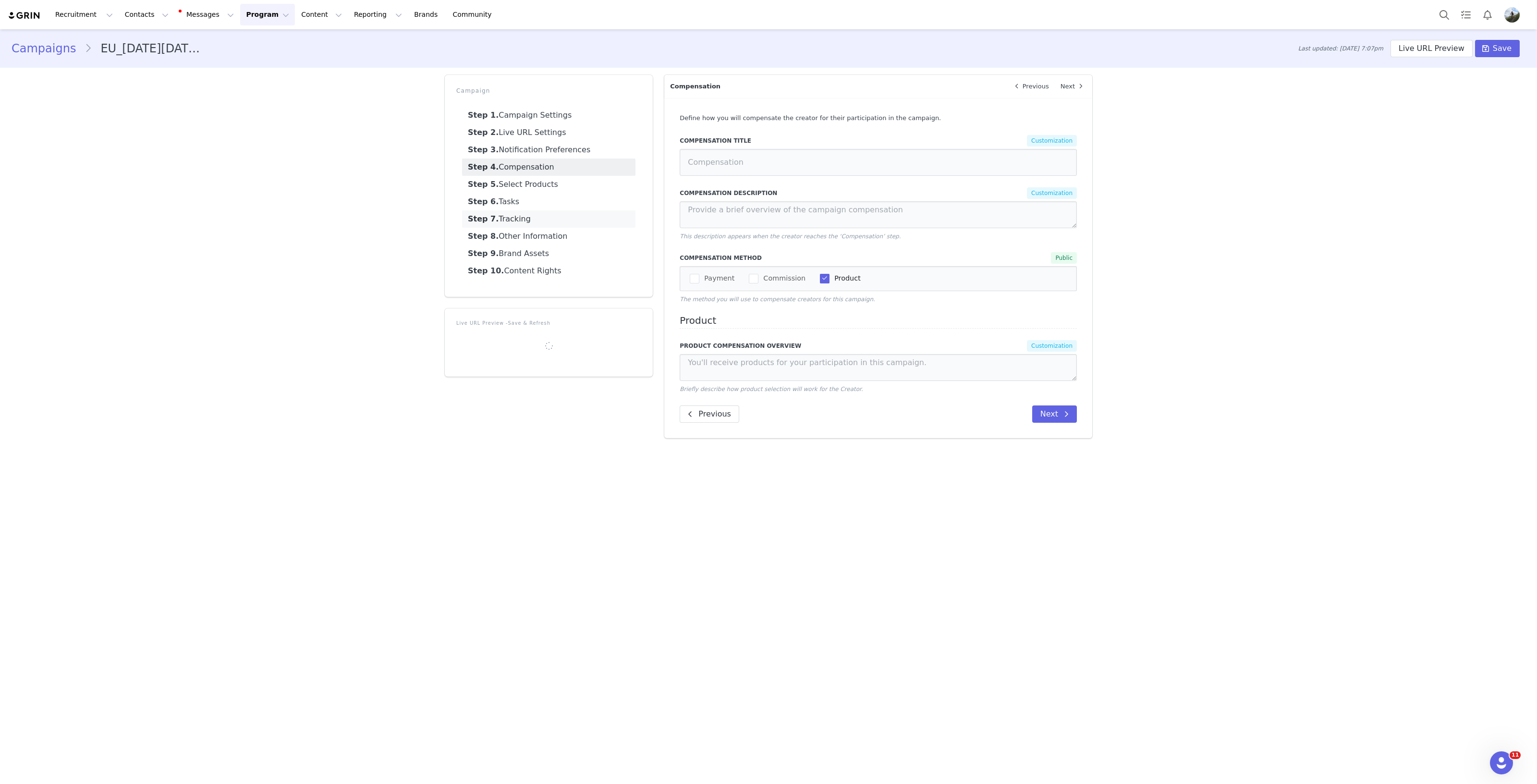
type textarea "Choose products to optimize your setup or to add new accessories!"
type textarea "Choose up to 3 products you want to receive. Please, contact Tania at creators@…"
click at [538, 187] on link "Step 5. Select Products" at bounding box center [548, 184] width 173 height 17
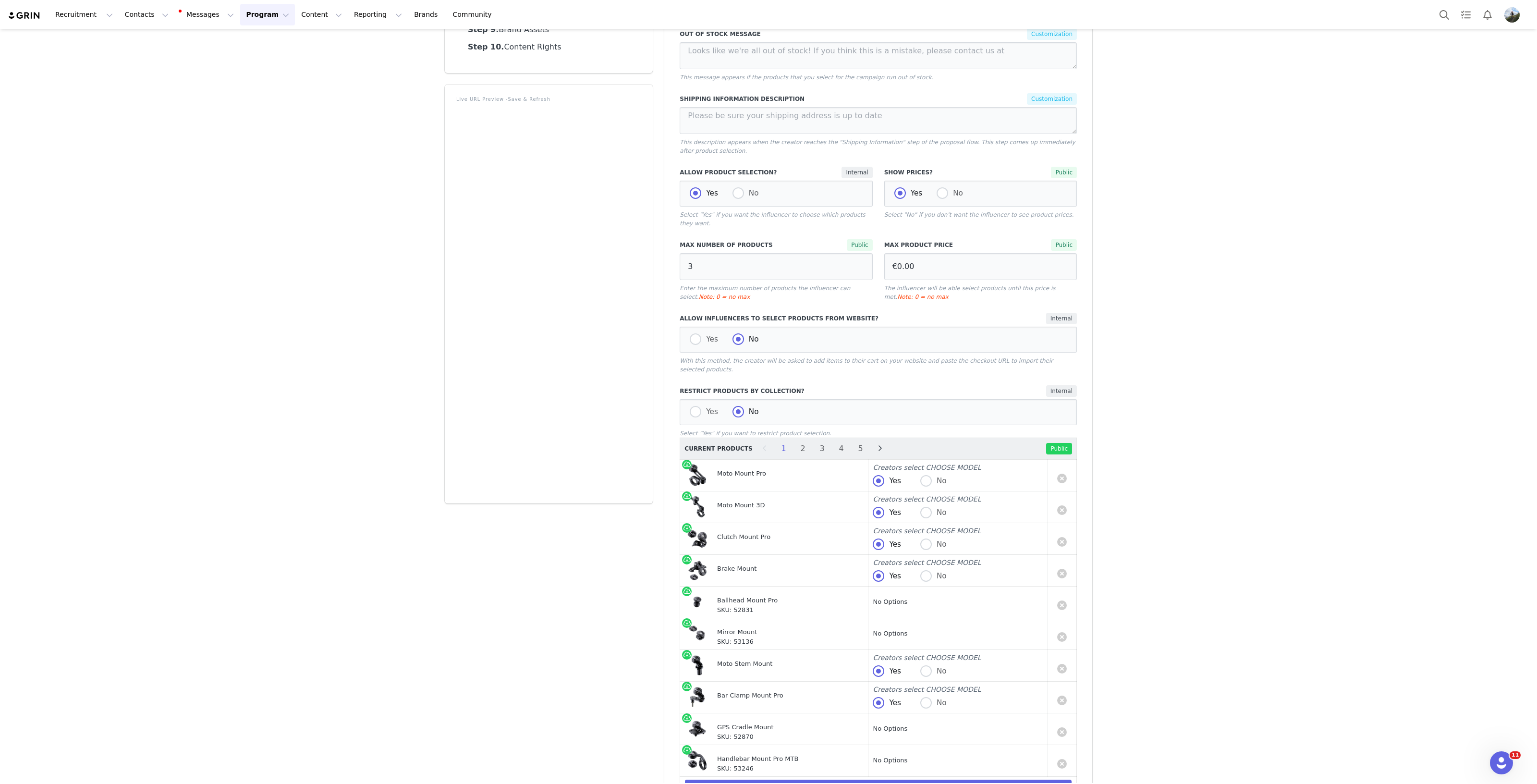
scroll to position [268, 0]
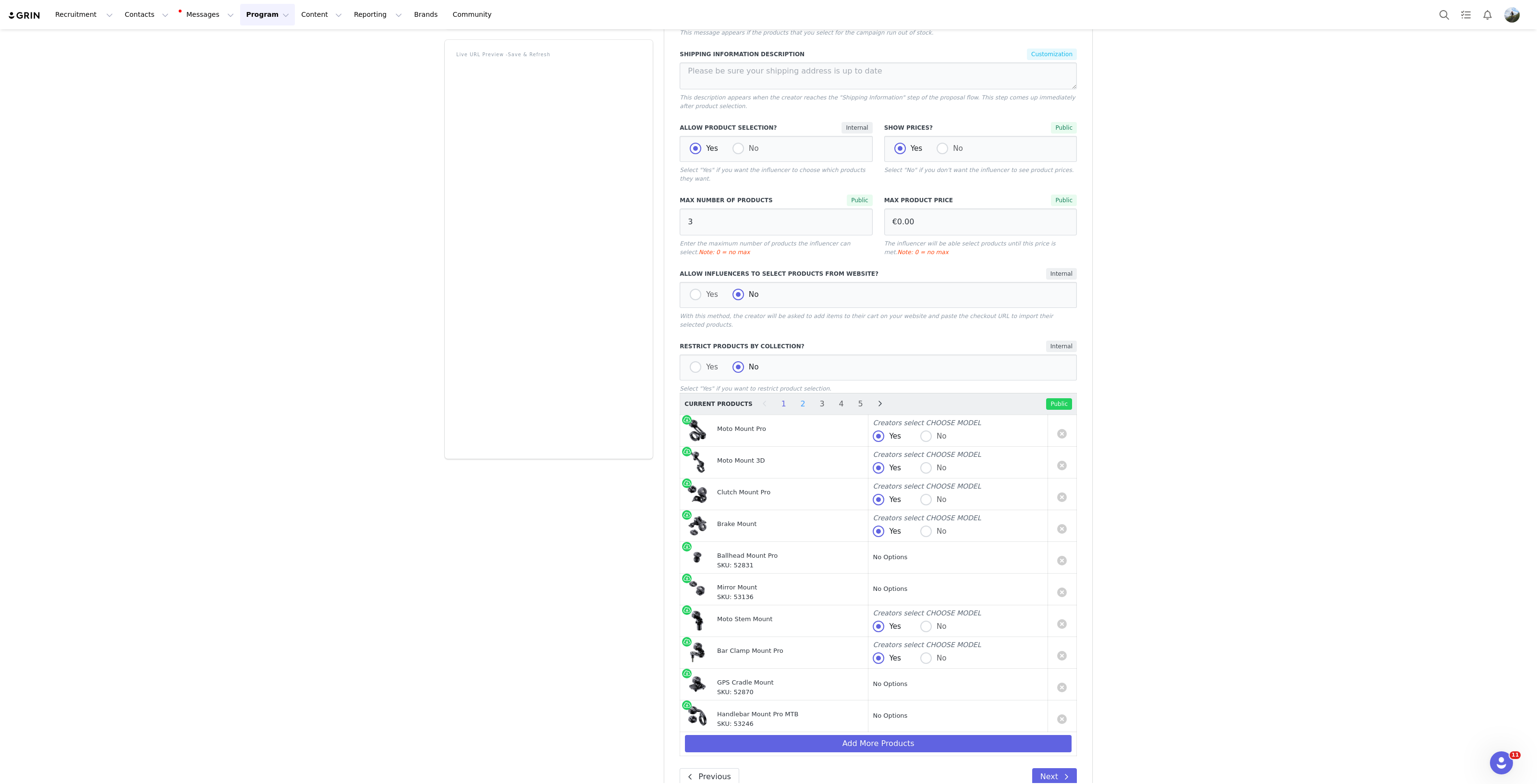
click at [796, 397] on li "2" at bounding box center [803, 404] width 15 height 13
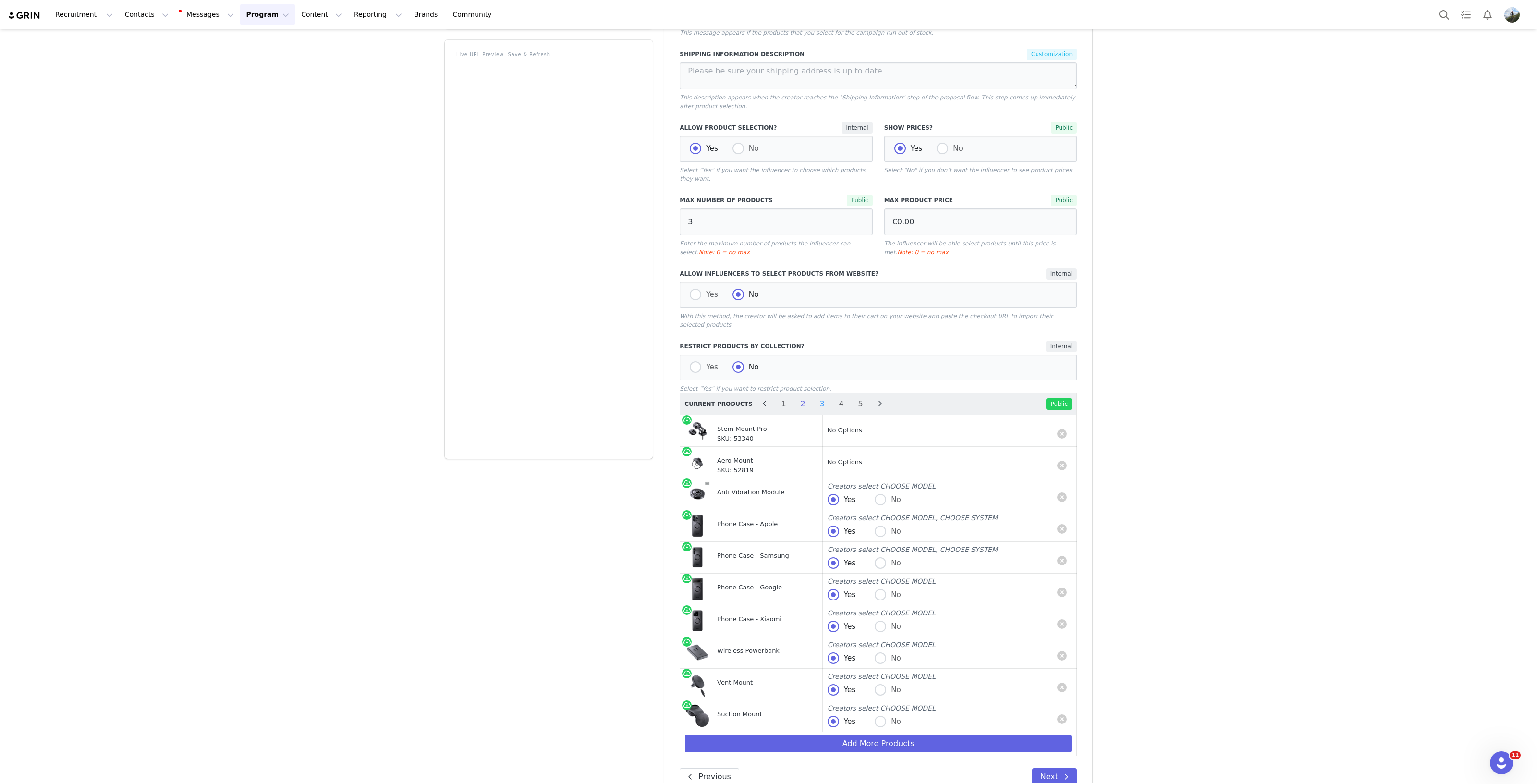
click at [815, 397] on li "3" at bounding box center [823, 404] width 15 height 13
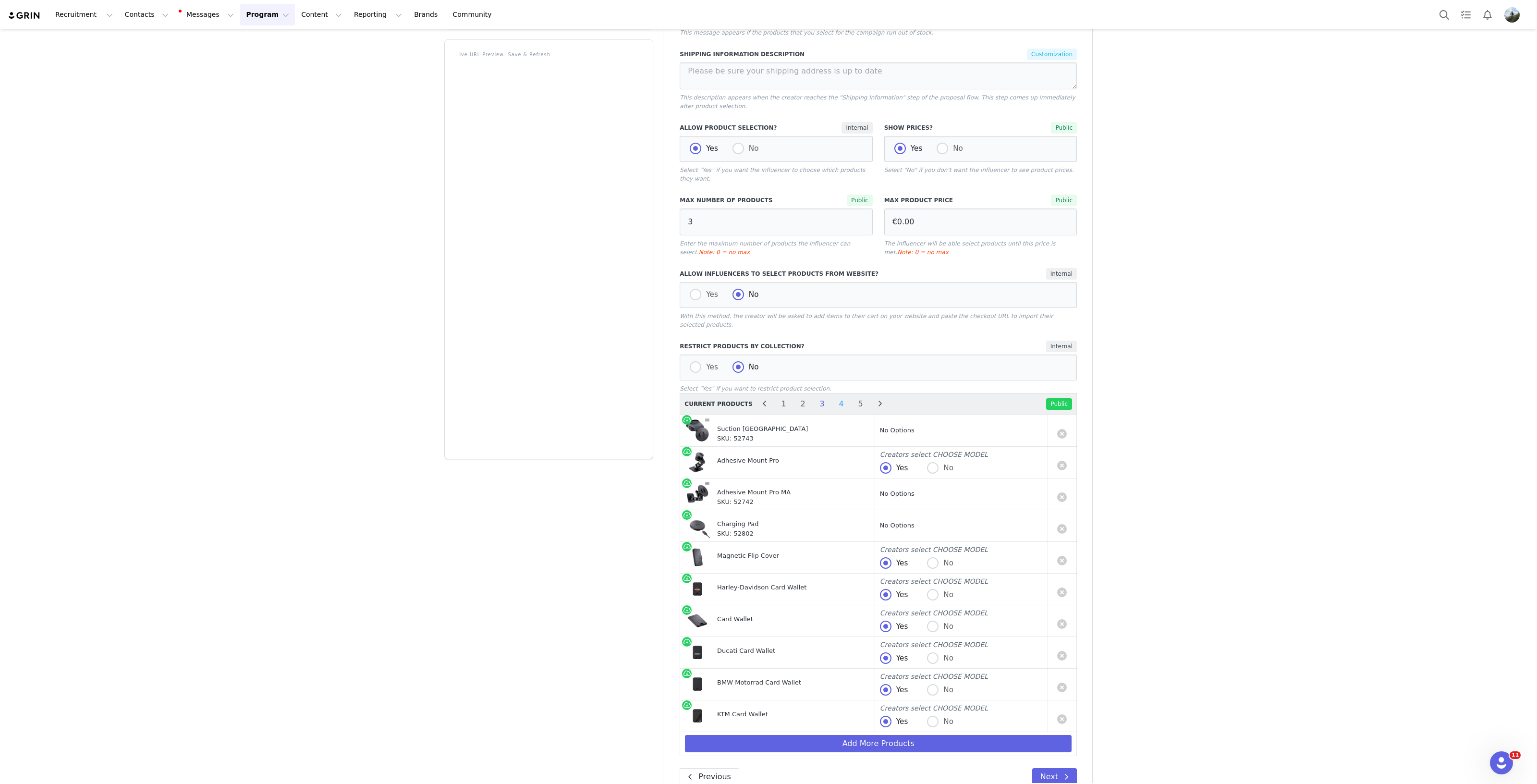
click at [834, 397] on li "4" at bounding box center [842, 404] width 15 height 13
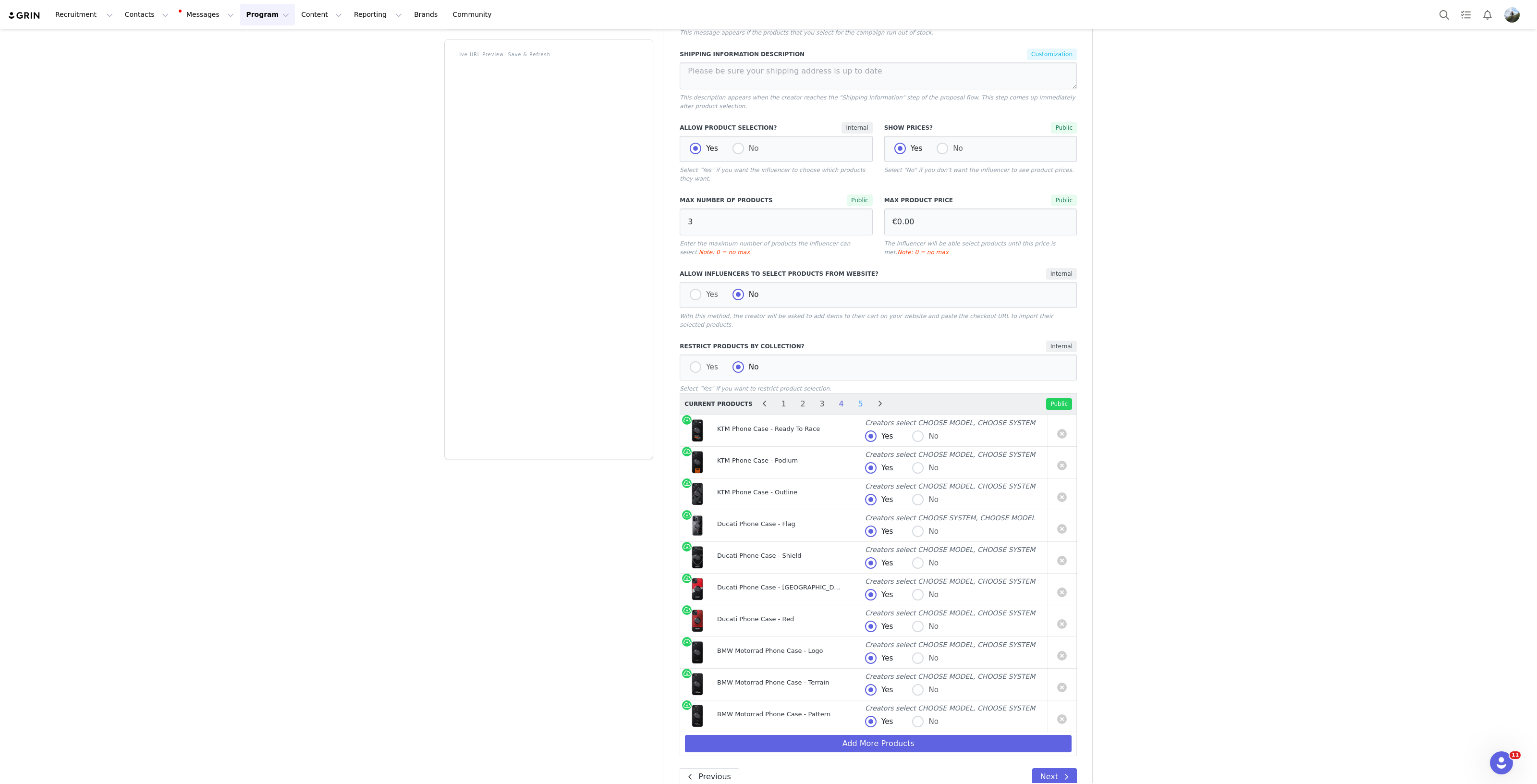
click at [853, 397] on li "5" at bounding box center [861, 404] width 15 height 13
click at [887, 735] on button "Add More Products" at bounding box center [878, 744] width 387 height 17
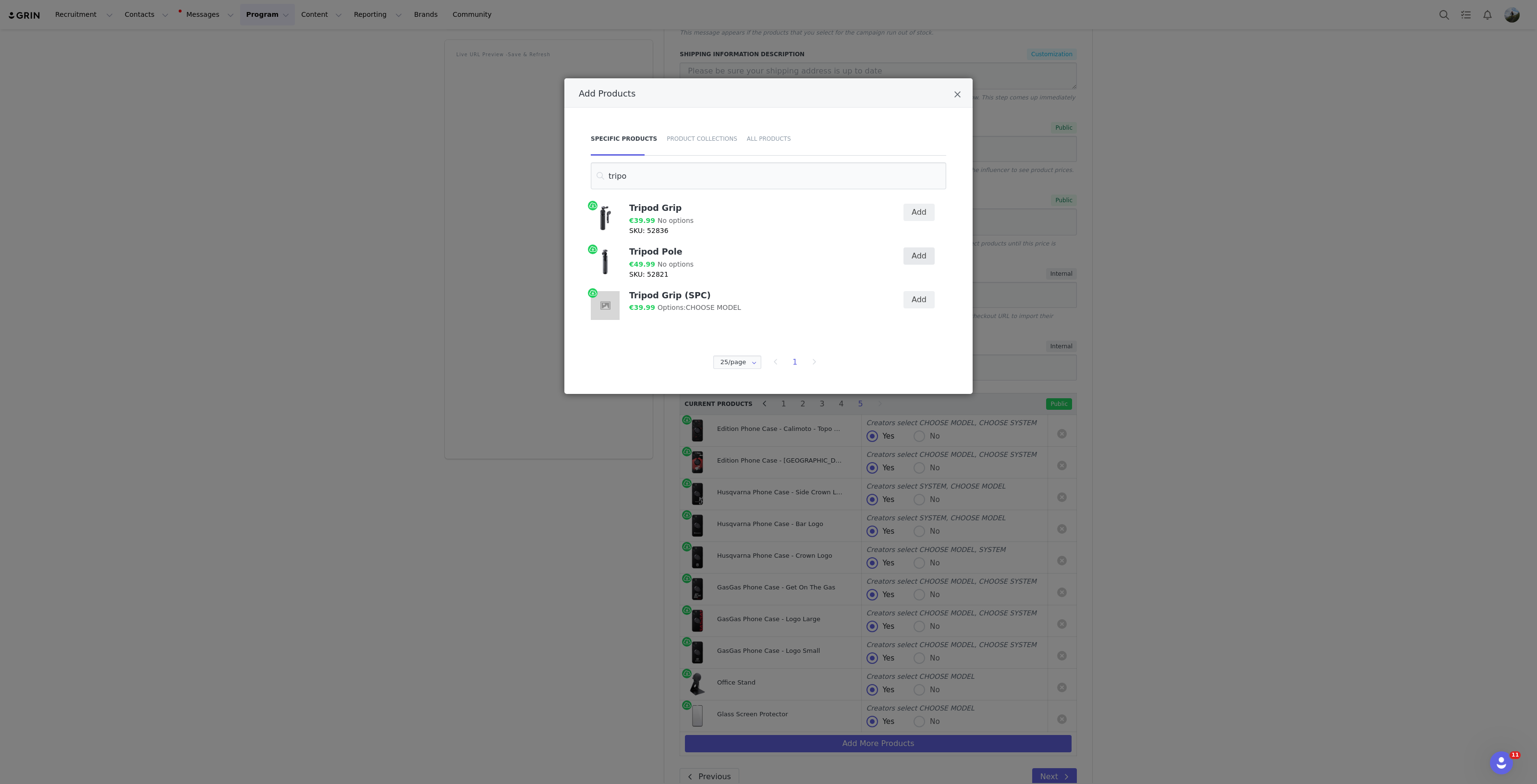
type input "tripo"
click at [927, 263] on button "Add" at bounding box center [919, 256] width 31 height 17
drag, startPoint x: 691, startPoint y: 175, endPoint x: 563, endPoint y: 175, distance: 128.0
click at [563, 175] on div "Add Products Specific Products Product Collections All Products tripo Tripod Gr…" at bounding box center [768, 392] width 1537 height 784
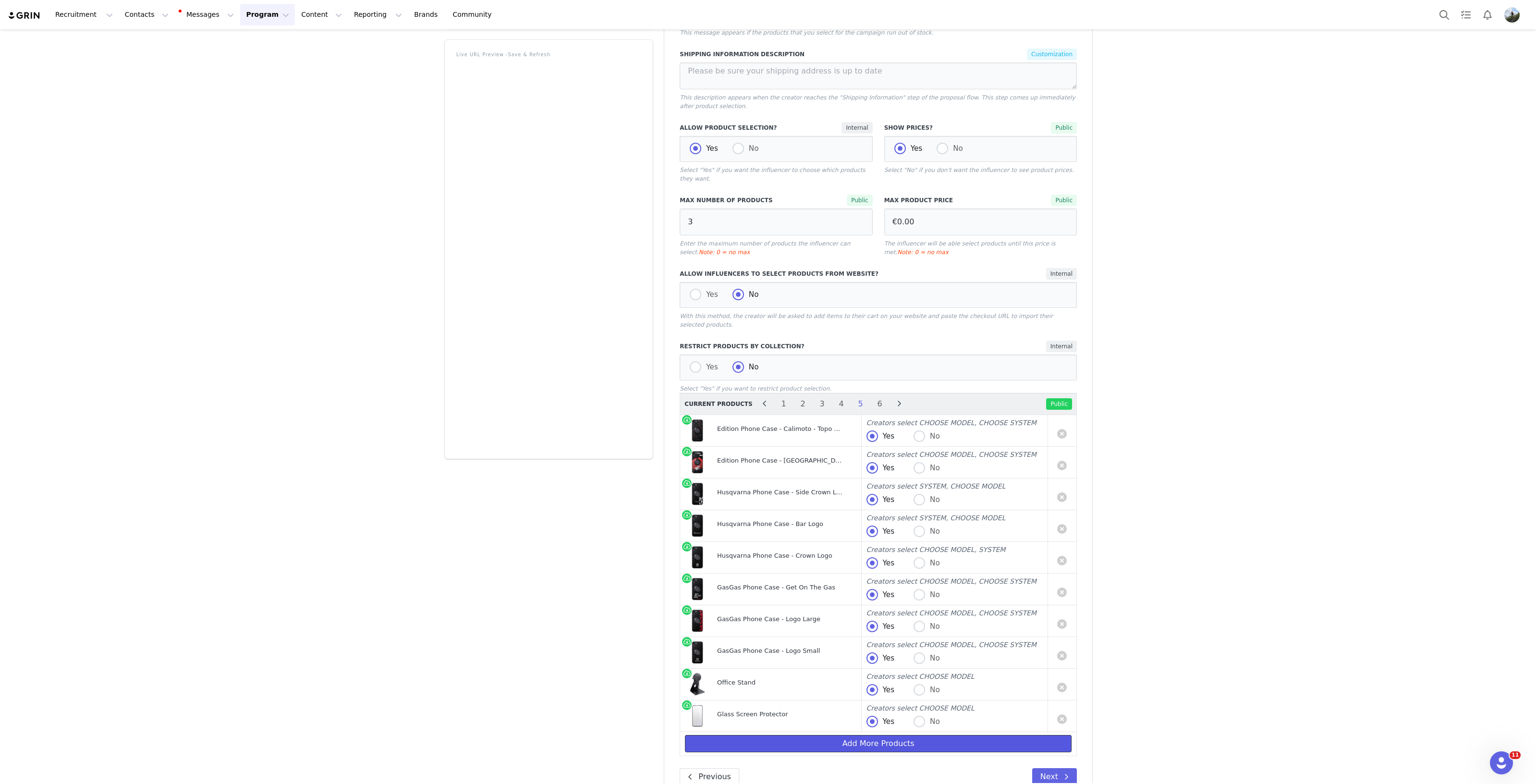
click at [901, 735] on button "Add More Products" at bounding box center [878, 744] width 387 height 17
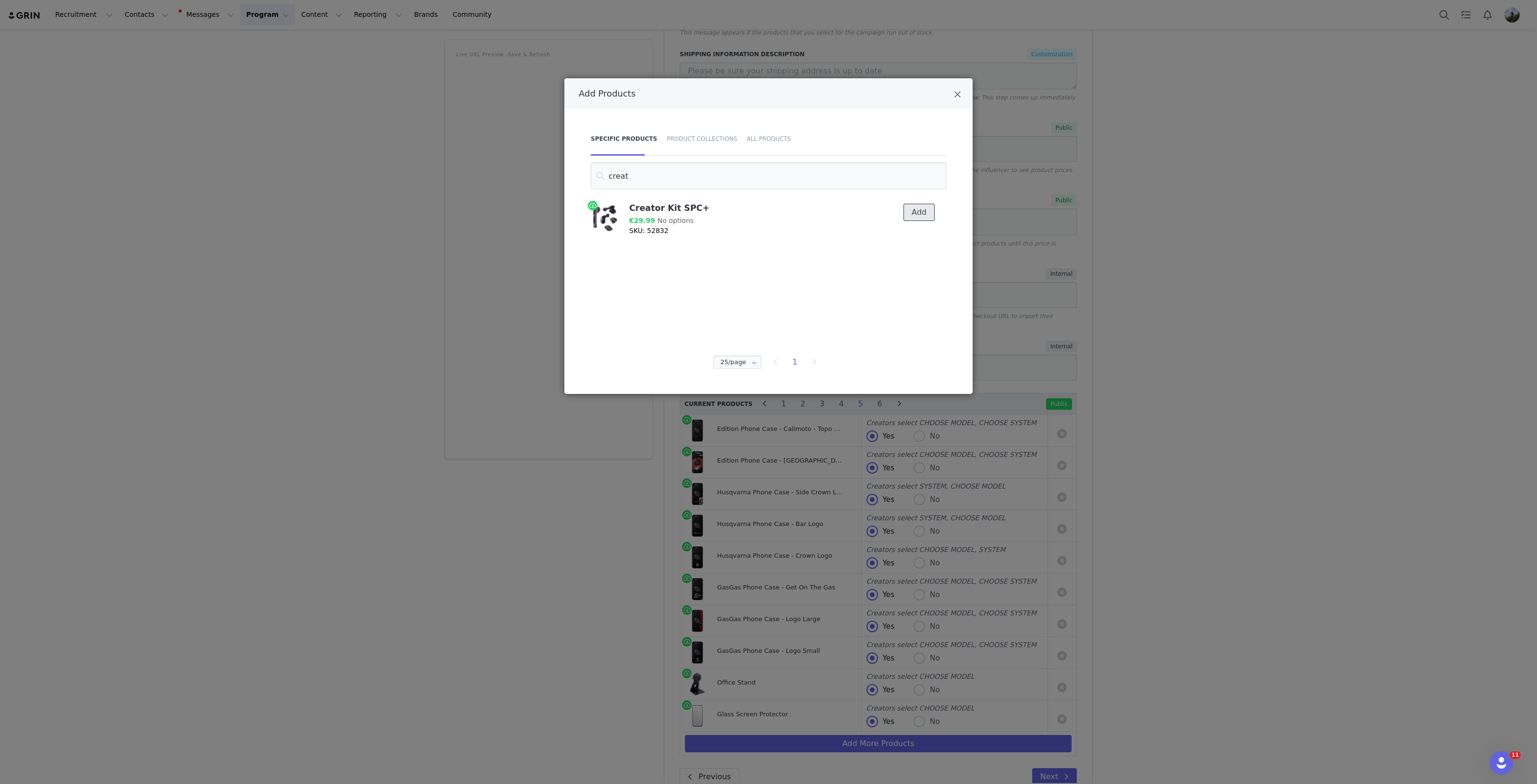
click at [924, 210] on button "Add" at bounding box center [919, 212] width 31 height 17
drag, startPoint x: 704, startPoint y: 182, endPoint x: 602, endPoint y: 177, distance: 102.1
click at [602, 177] on input "creat" at bounding box center [768, 176] width 355 height 27
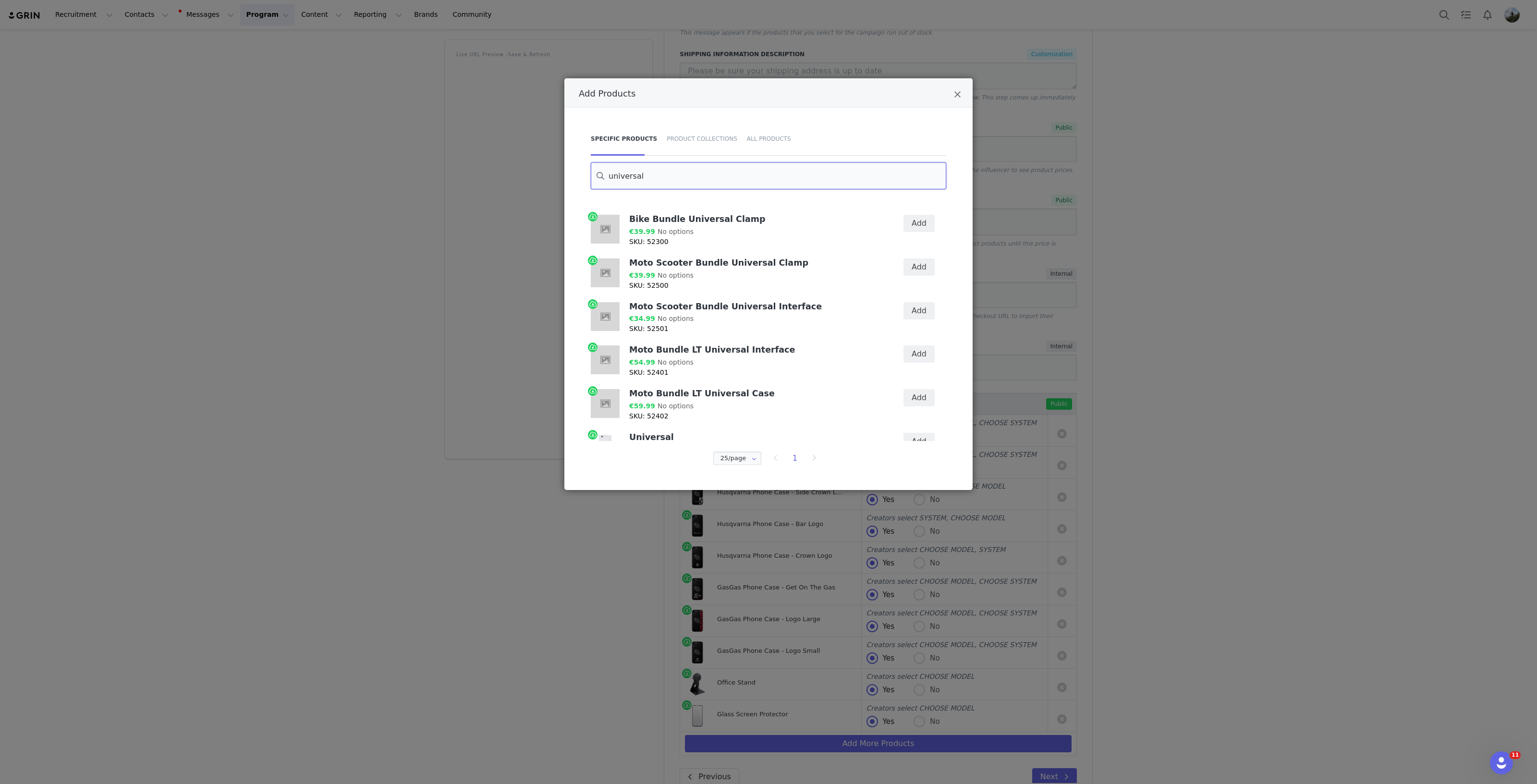
scroll to position [180, 0]
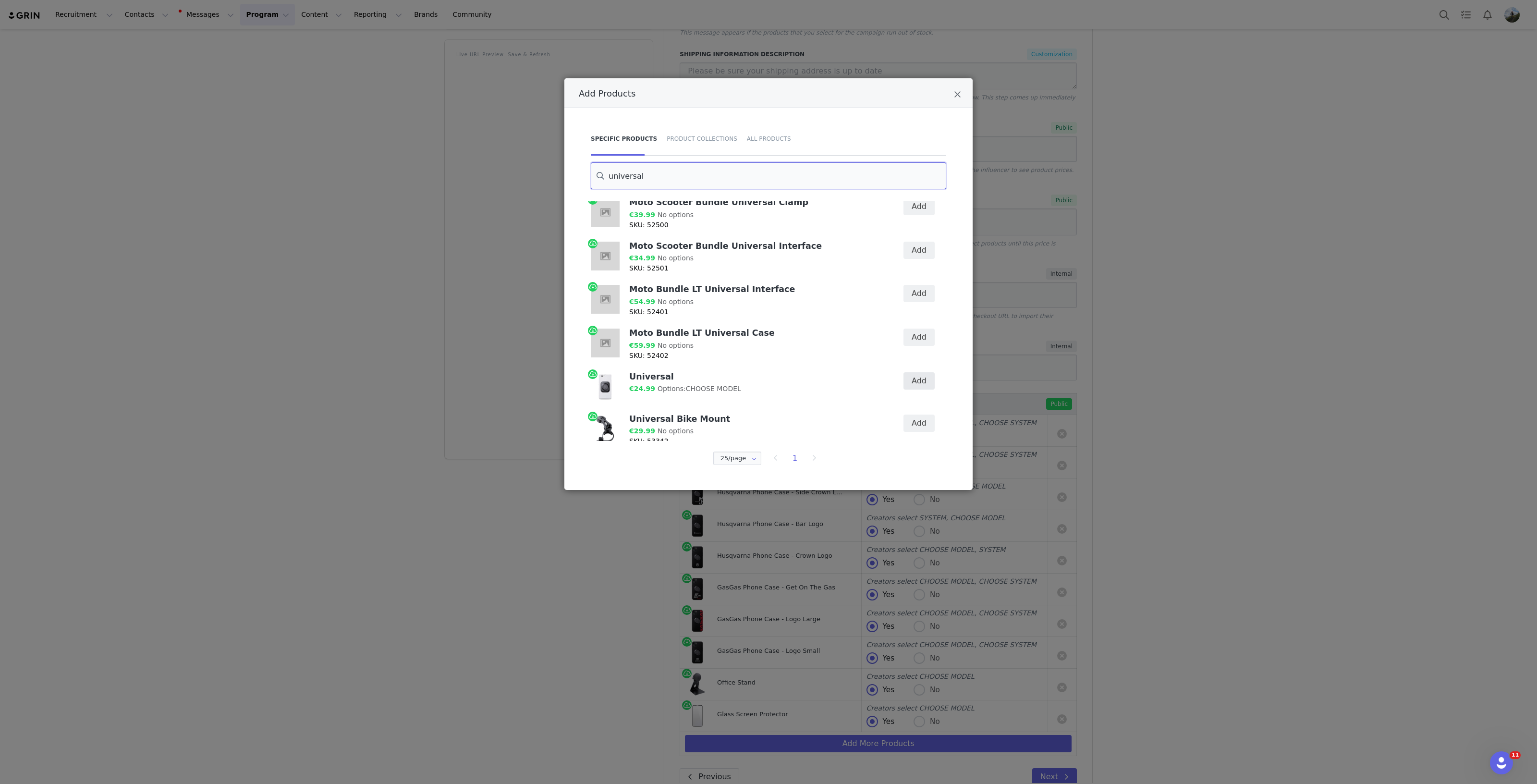
type input "universal"
click at [915, 383] on button "Add" at bounding box center [919, 381] width 31 height 17
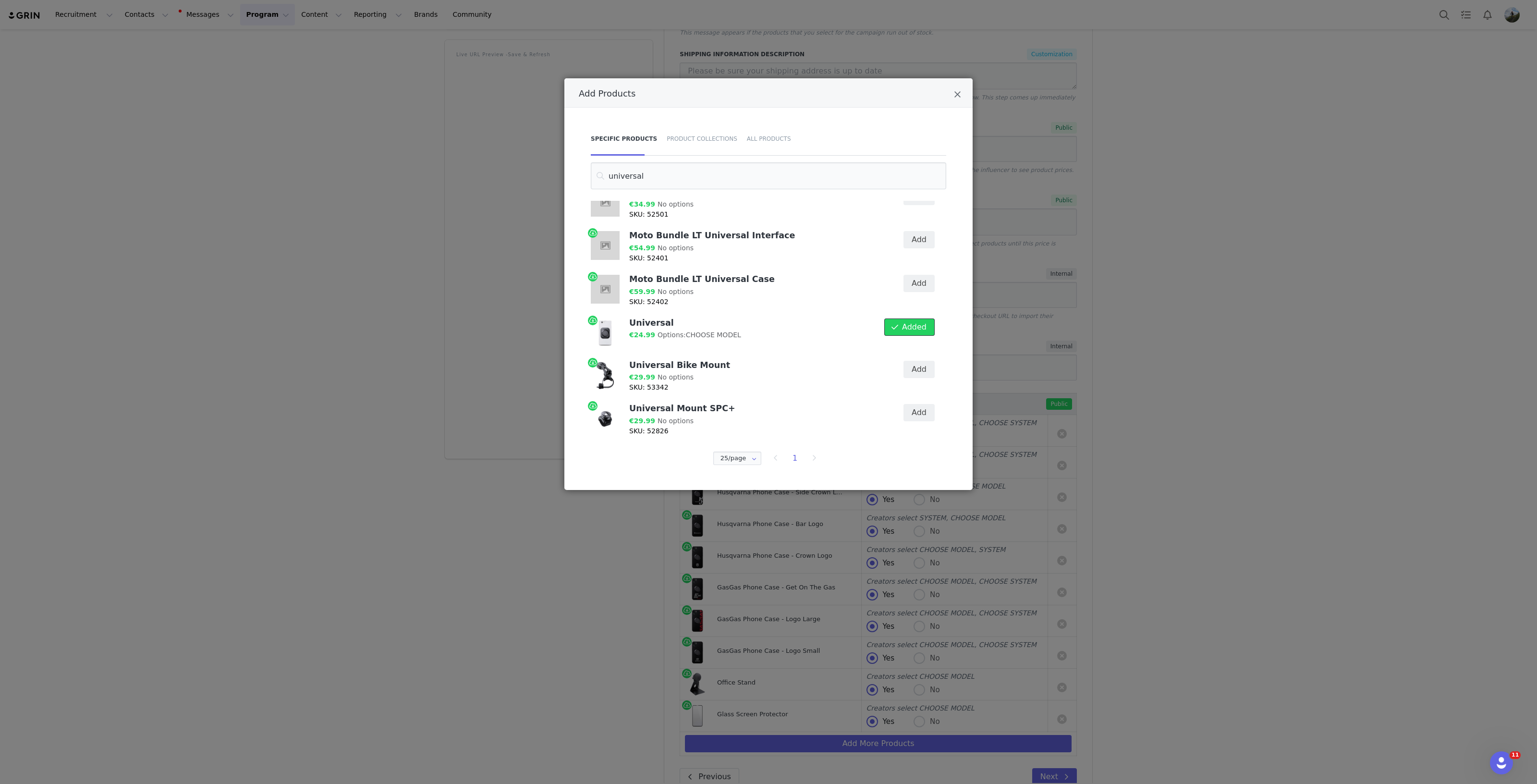
scroll to position [276, 0]
click at [955, 94] on icon "Close" at bounding box center [957, 95] width 7 height 10
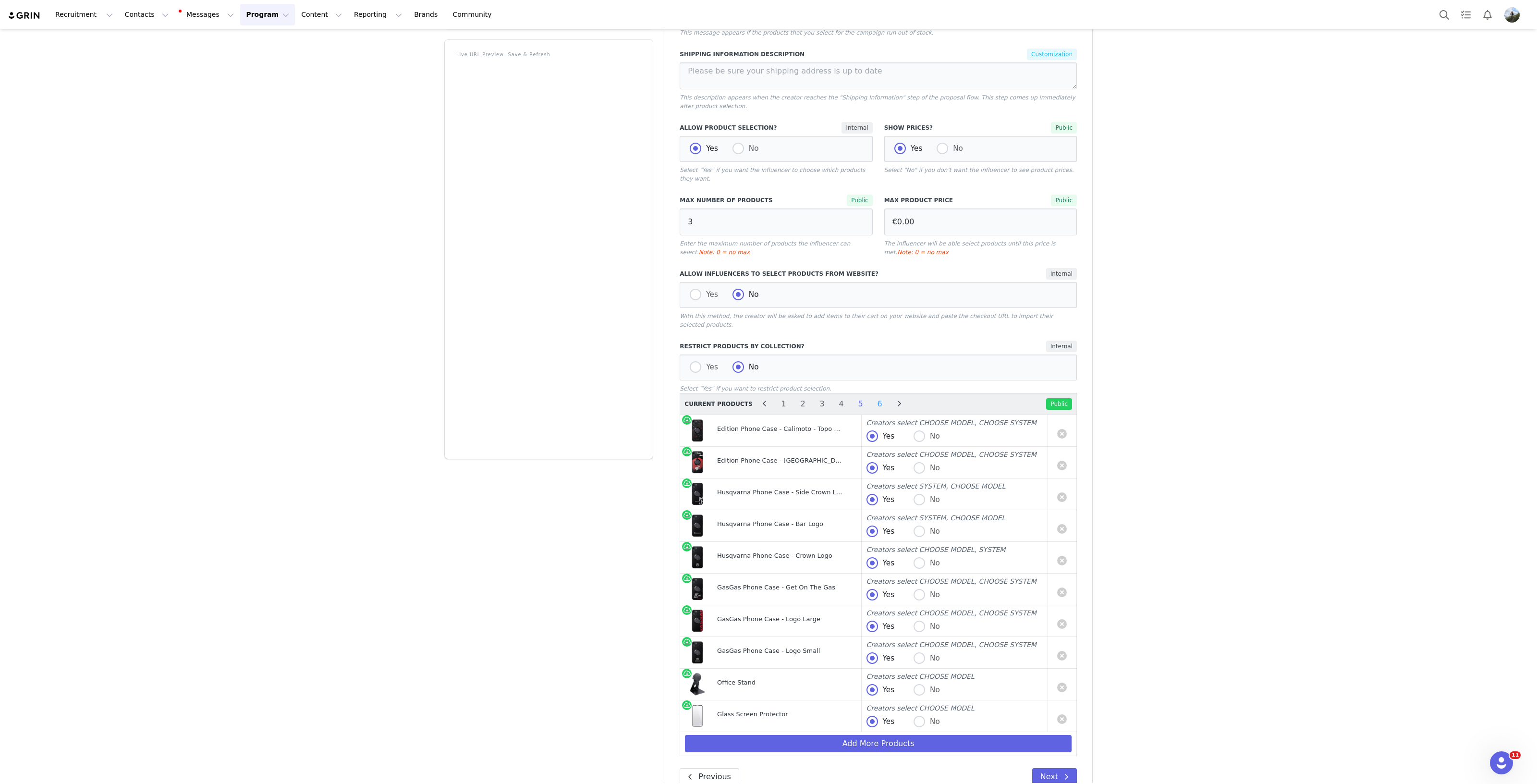
click at [873, 397] on li "6" at bounding box center [880, 404] width 15 height 13
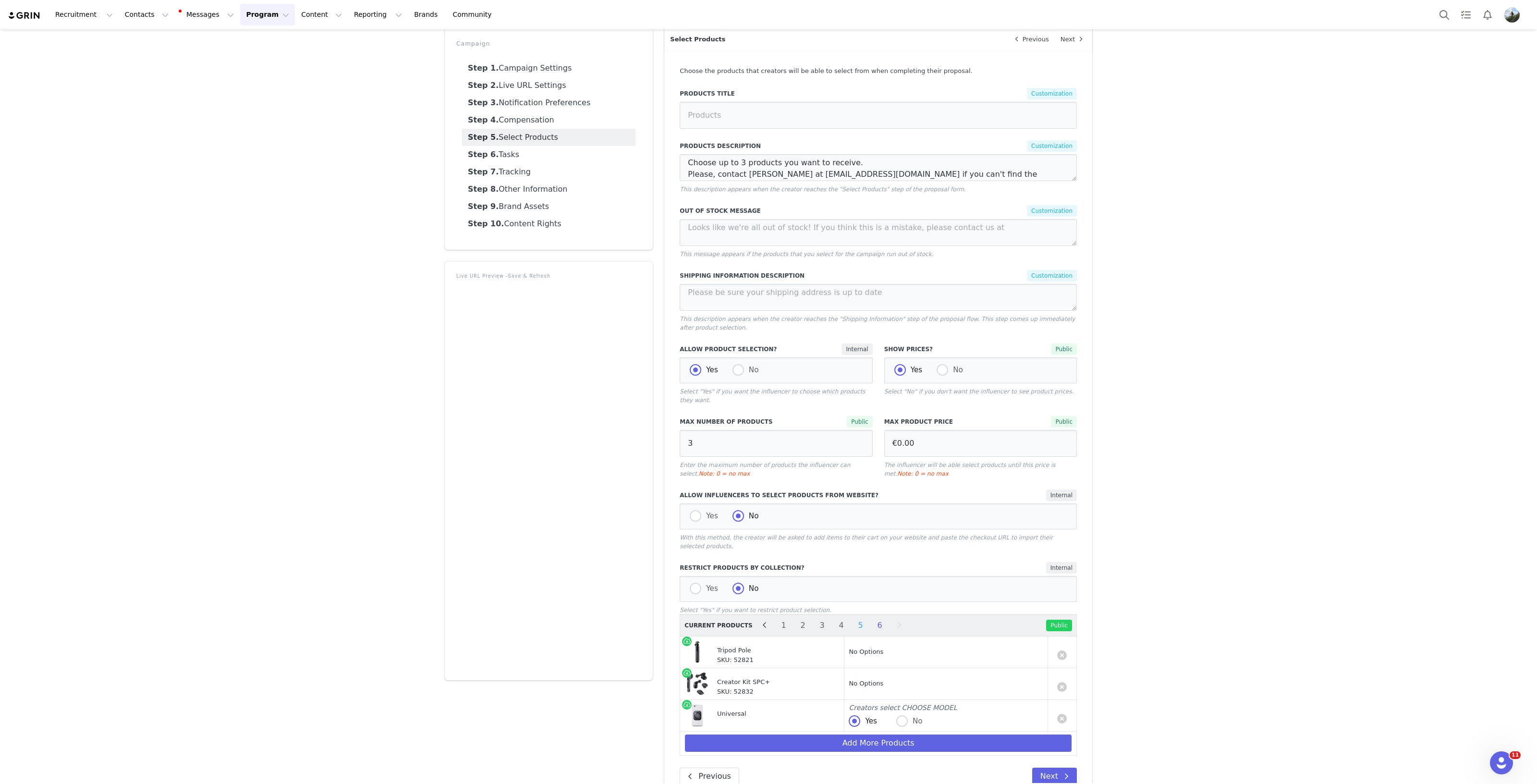
click at [853, 619] on li "5" at bounding box center [861, 625] width 15 height 13
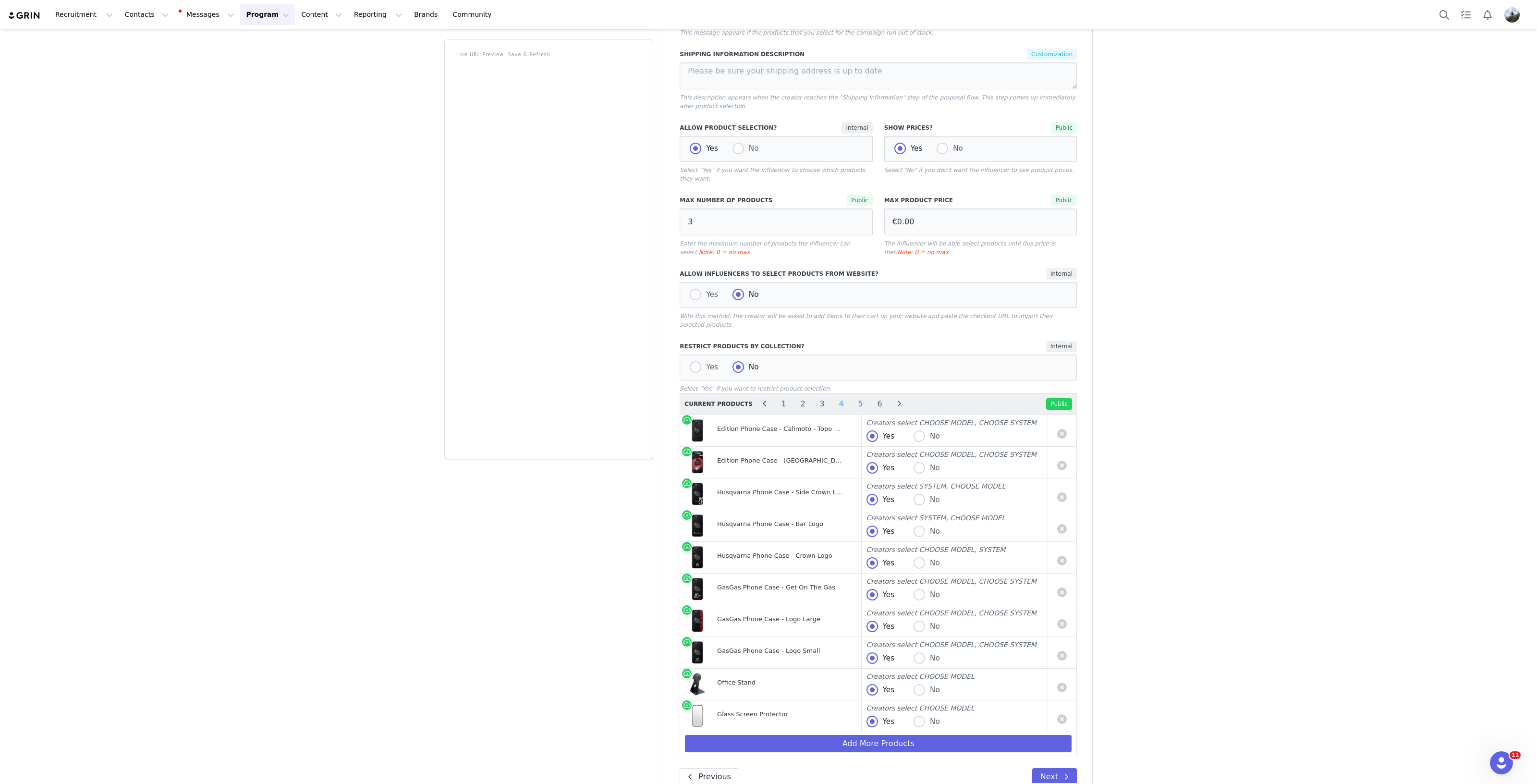
click at [834, 397] on li "4" at bounding box center [842, 404] width 15 height 13
click at [815, 397] on li "3" at bounding box center [823, 404] width 15 height 13
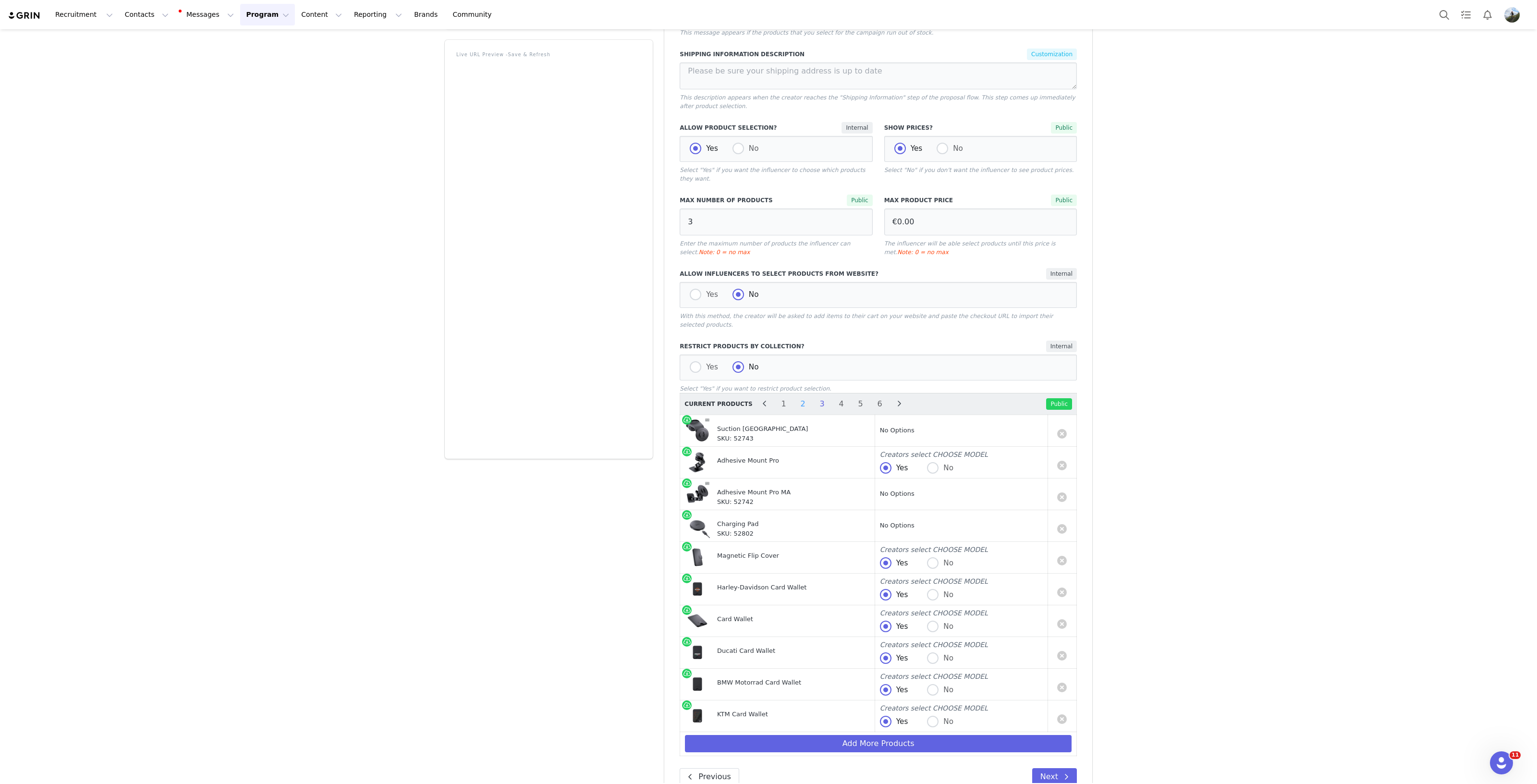
click at [796, 397] on li "2" at bounding box center [803, 404] width 15 height 13
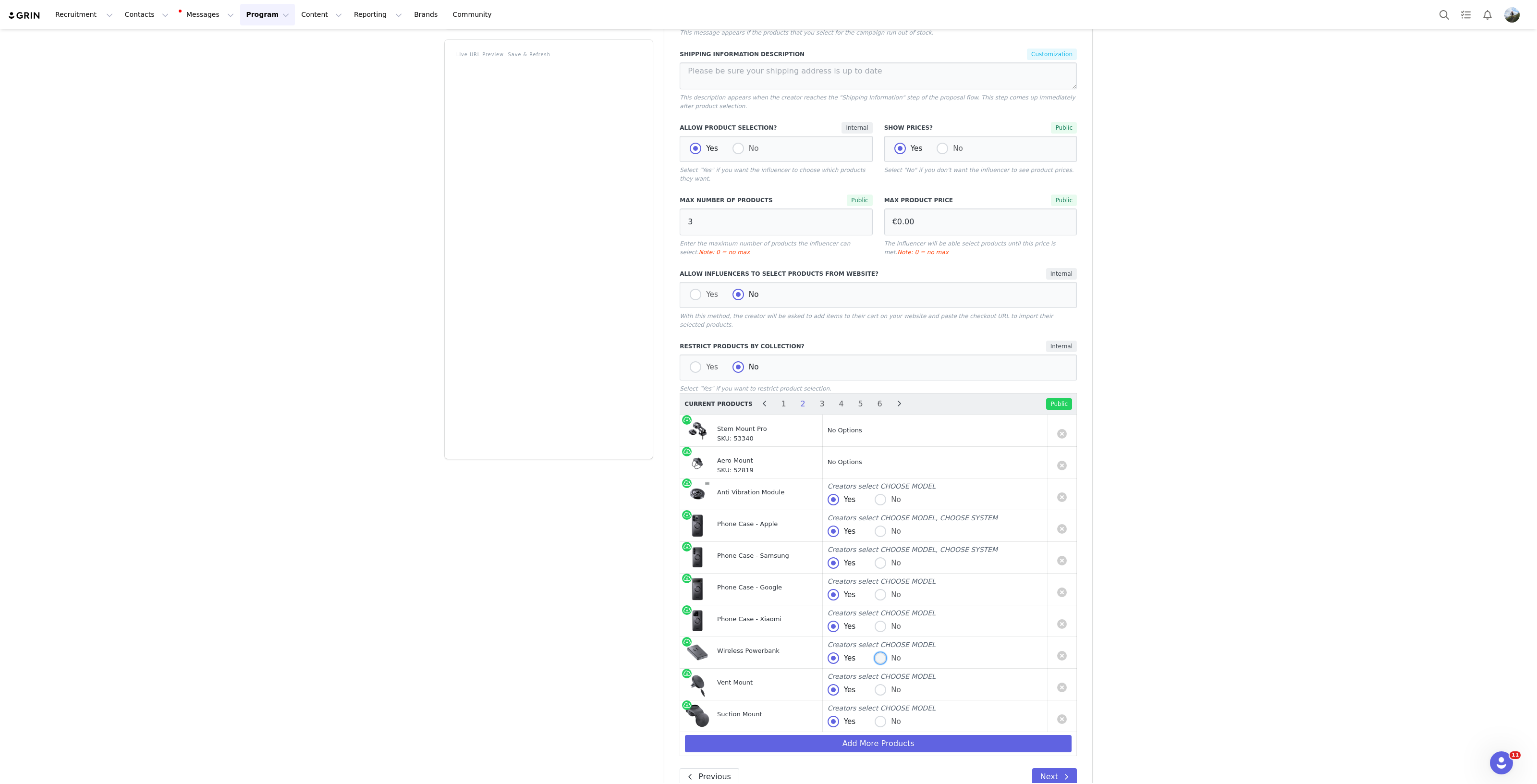
click at [879, 652] on span at bounding box center [880, 658] width 12 height 12
click at [879, 652] on input "No" at bounding box center [880, 658] width 12 height 12
radio input "true"
radio input "false"
radio input "true"
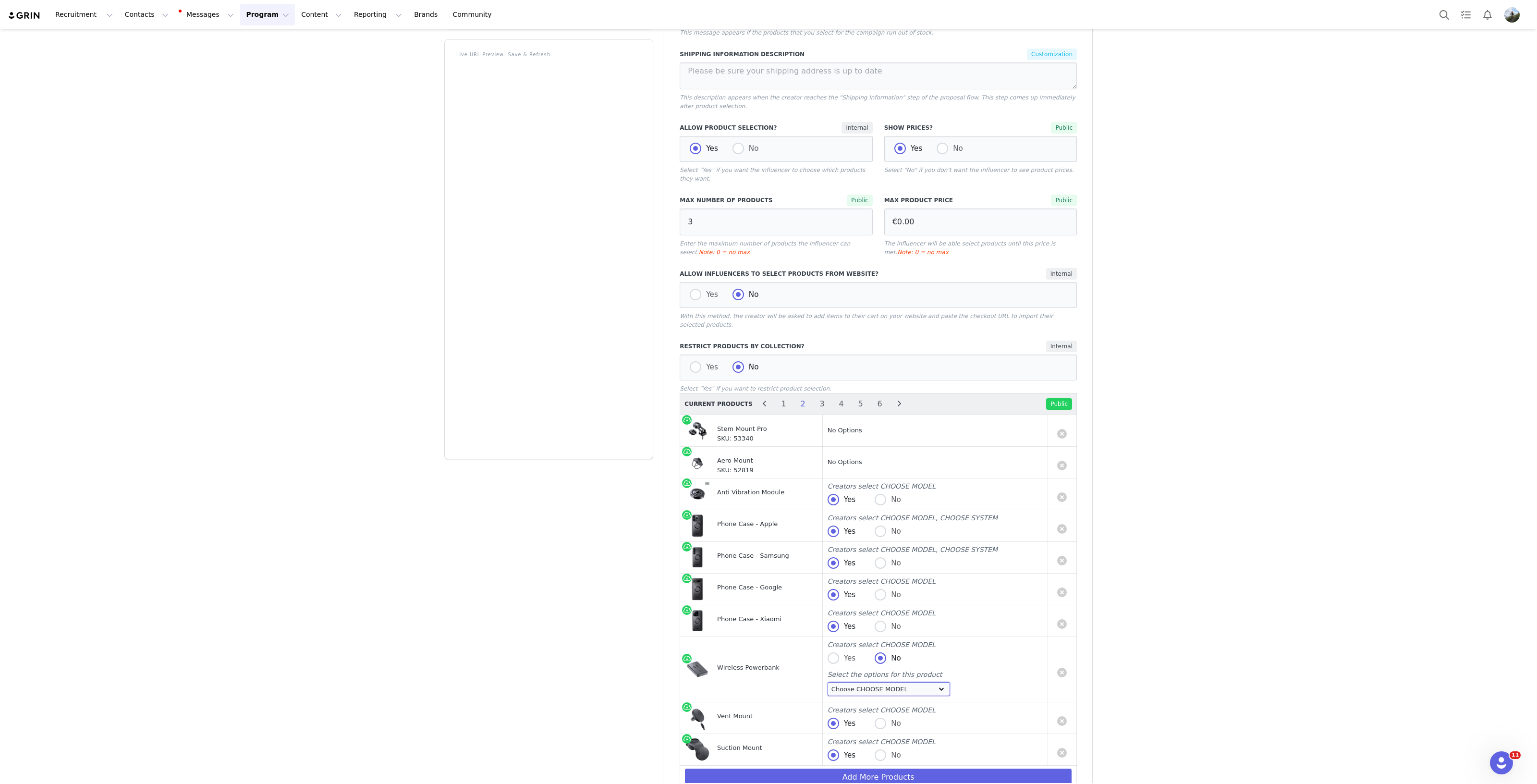
click at [927, 682] on select "Choose CHOOSE MODEL Wireless Powerbank 5.000 mAh Wireless Powerbank 10.000 mAh" at bounding box center [889, 688] width 123 height 14
select select "26814450"
click at [828, 682] on select "Choose CHOOSE MODEL Wireless Powerbank 5.000 mAh Wireless Powerbank 10.000 mAh" at bounding box center [889, 688] width 123 height 14
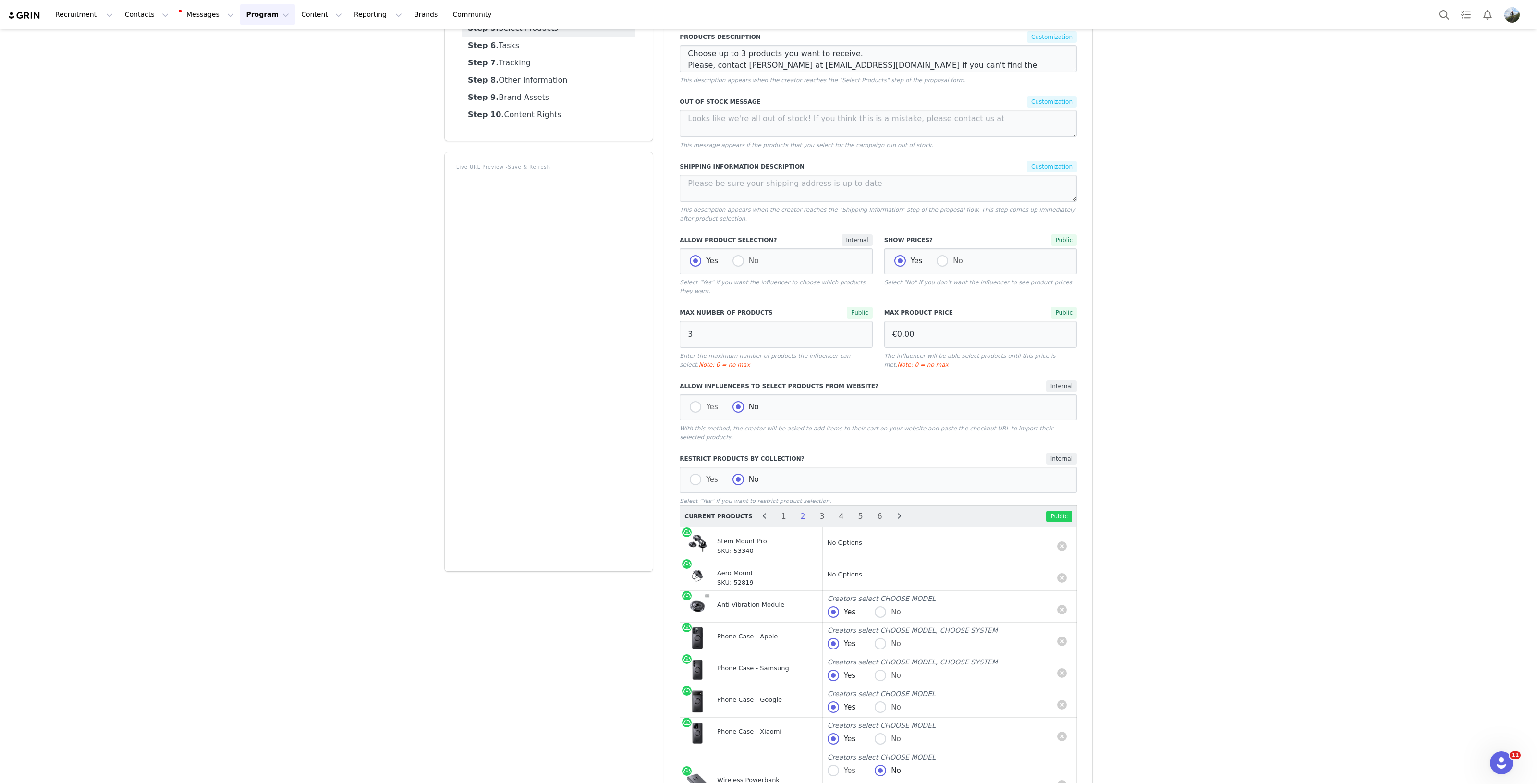
scroll to position [0, 0]
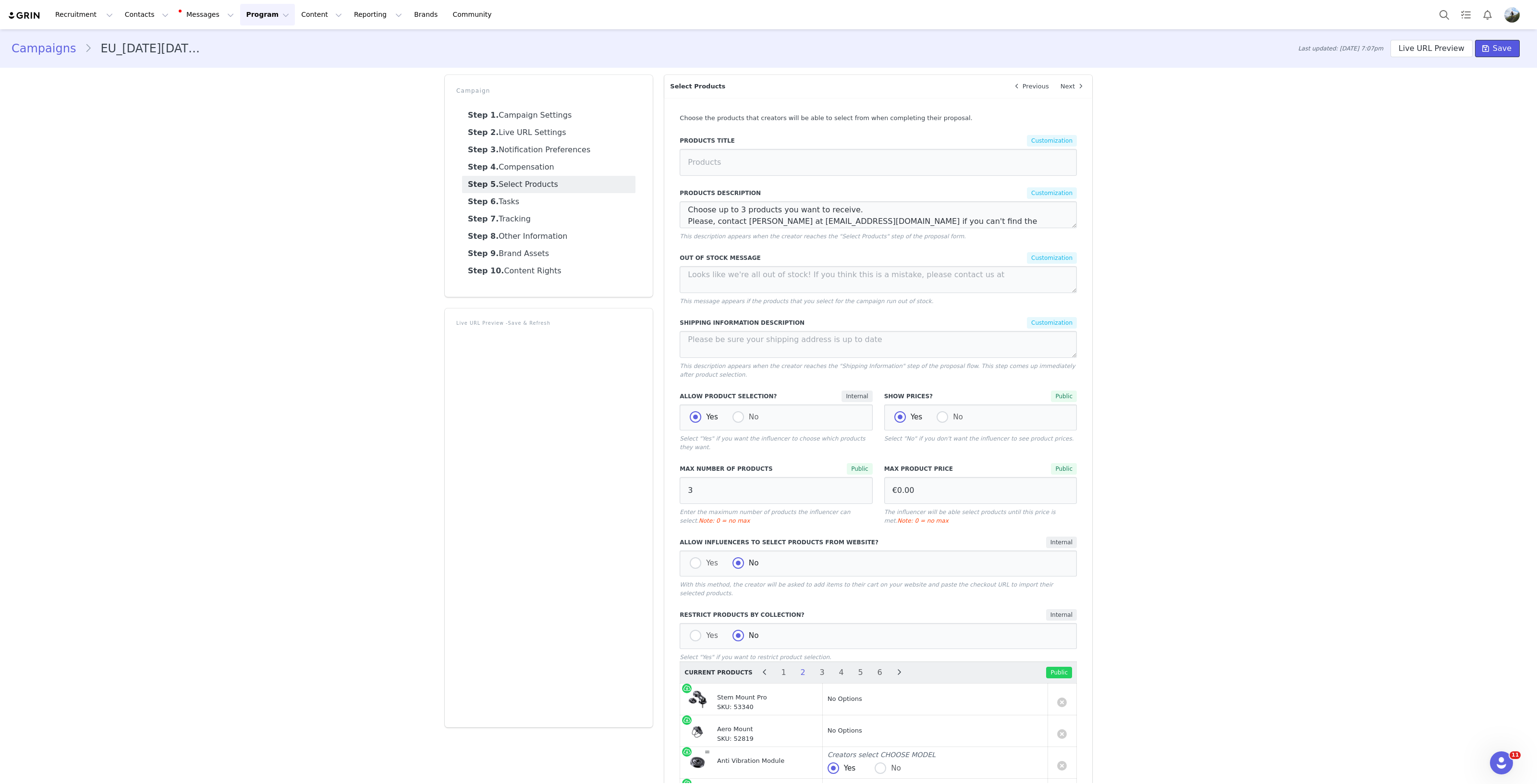
click at [1493, 45] on span "Save" at bounding box center [1502, 48] width 19 height 12
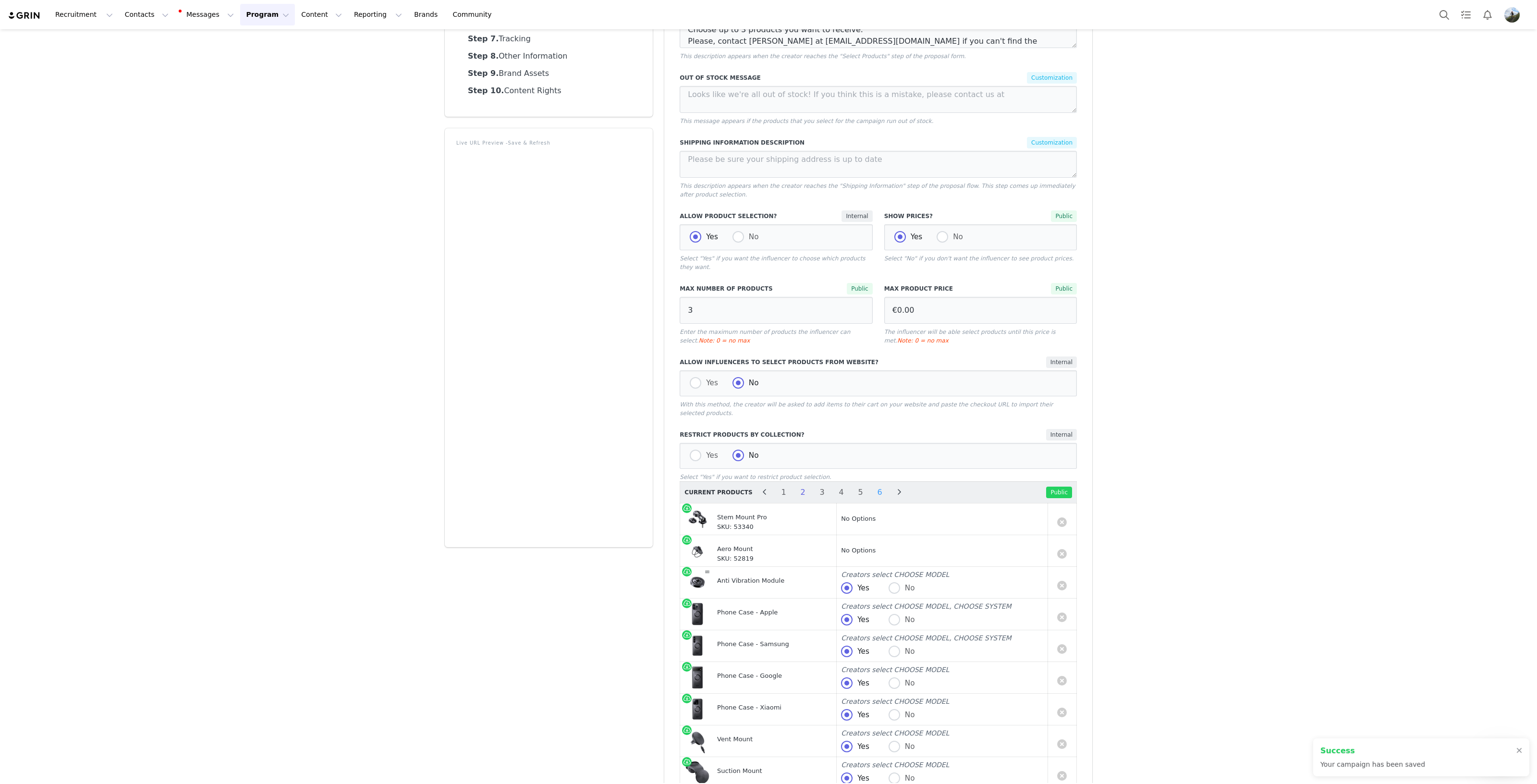
click at [873, 486] on li "6" at bounding box center [880, 492] width 15 height 13
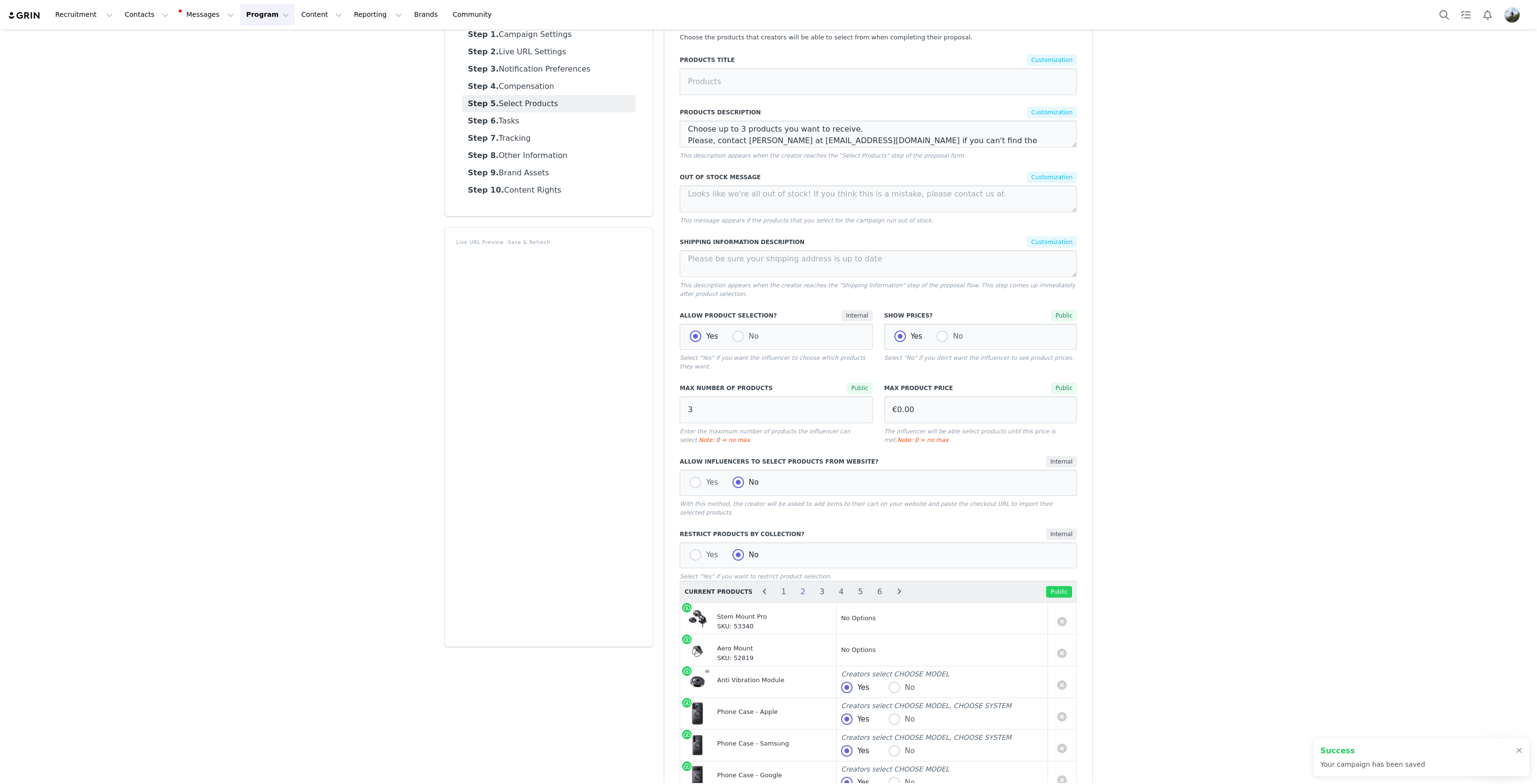
select select "26814450"
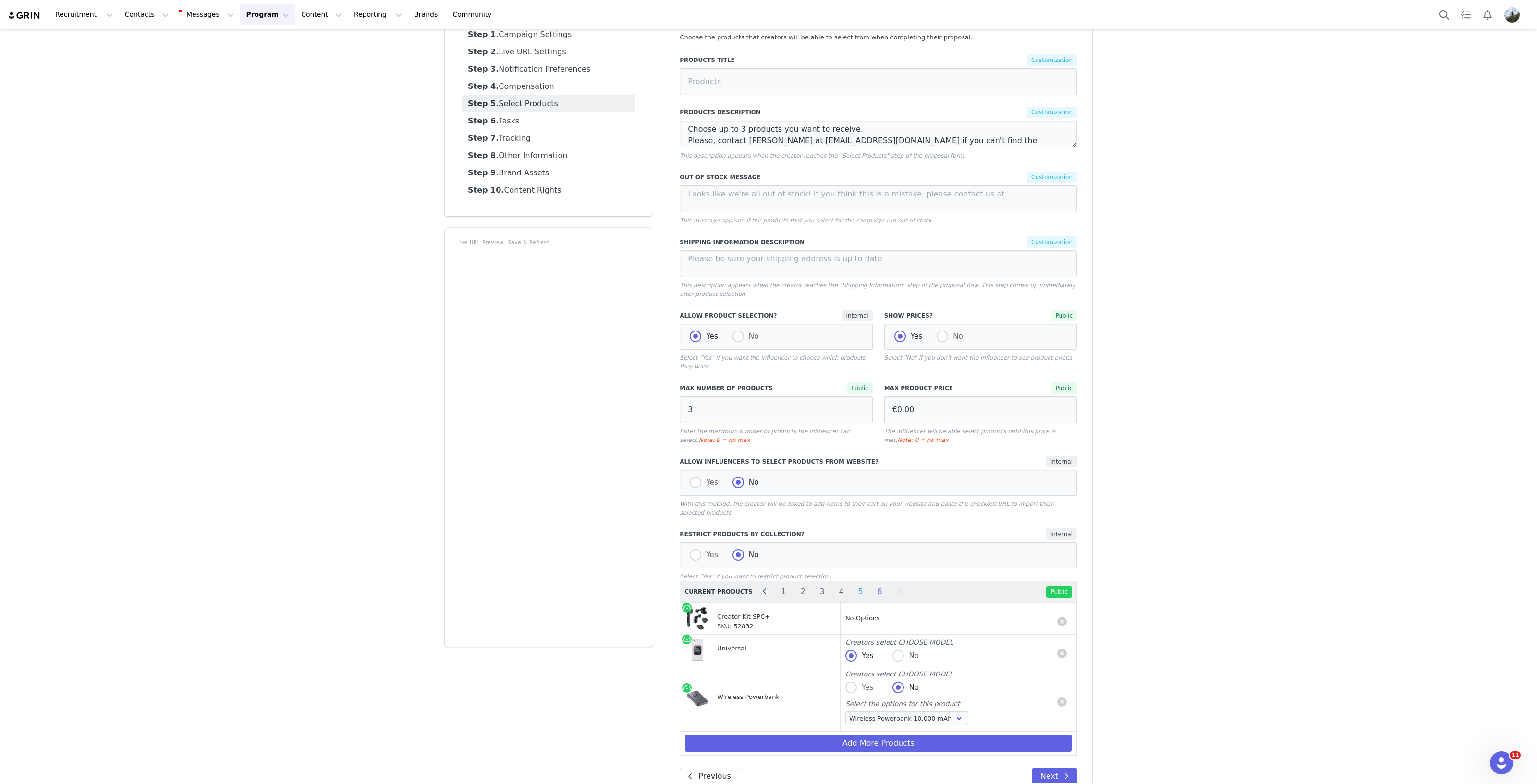
click at [853, 585] on li "5" at bounding box center [861, 592] width 15 height 13
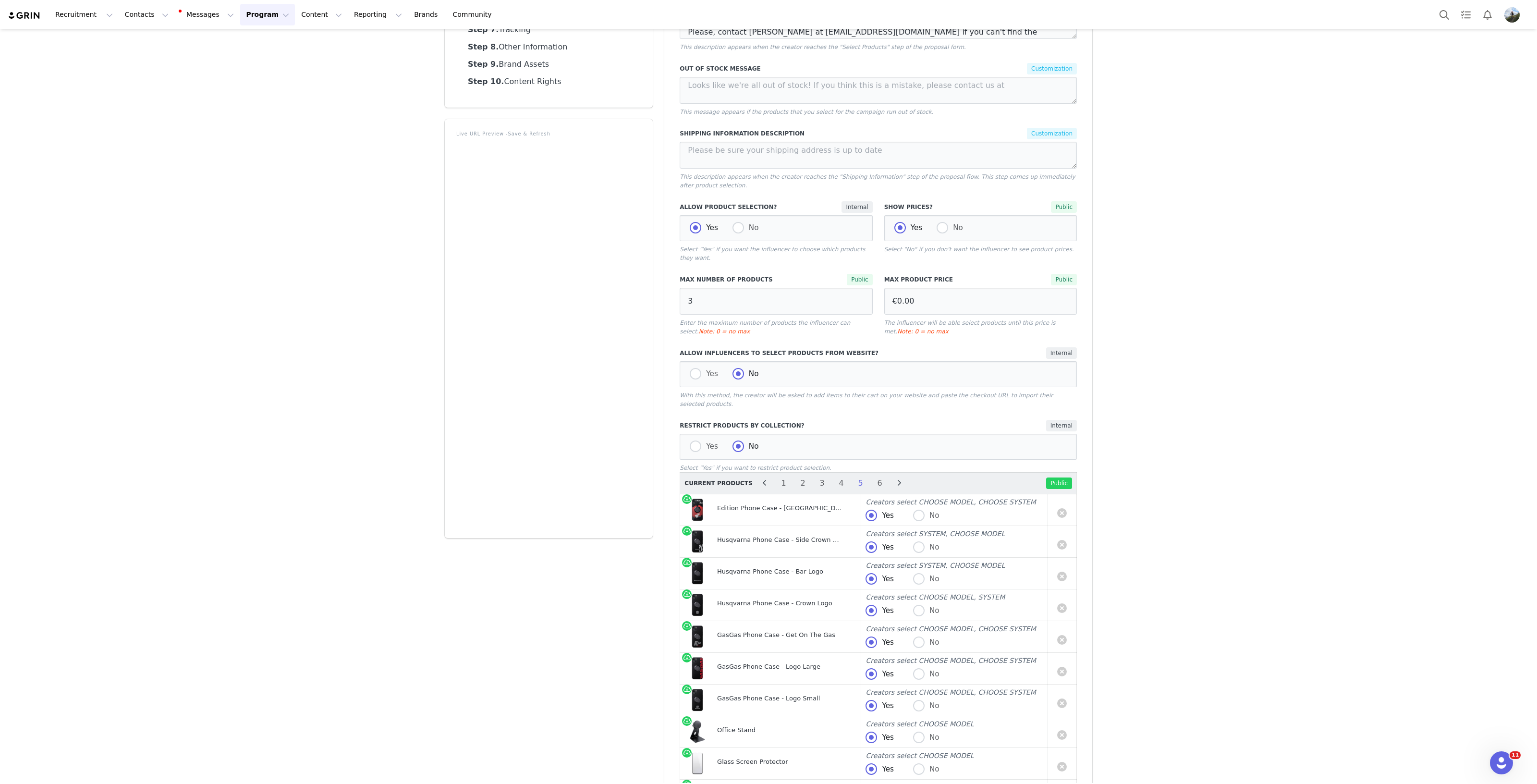
scroll to position [268, 0]
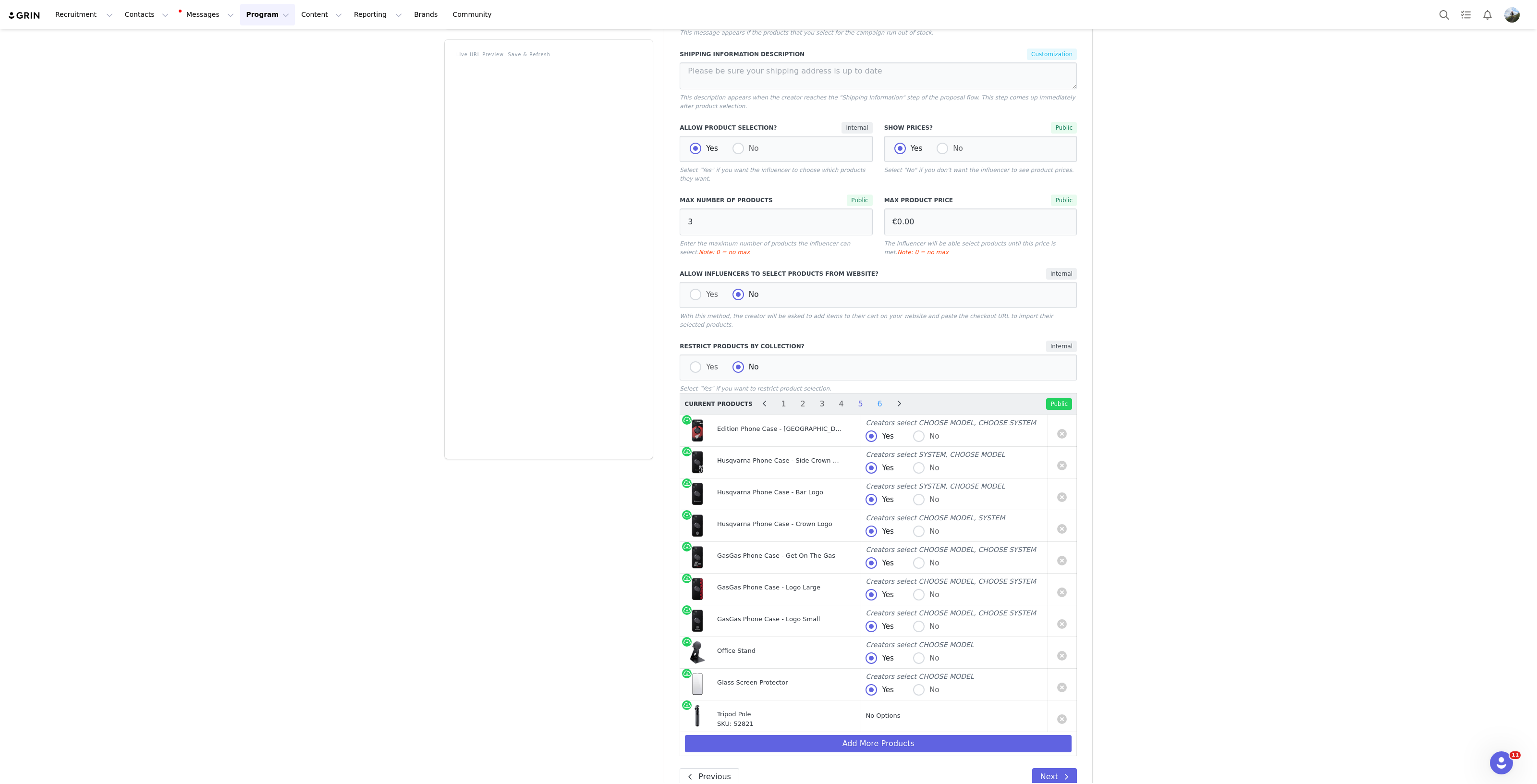
click at [873, 397] on li "6" at bounding box center [880, 404] width 15 height 13
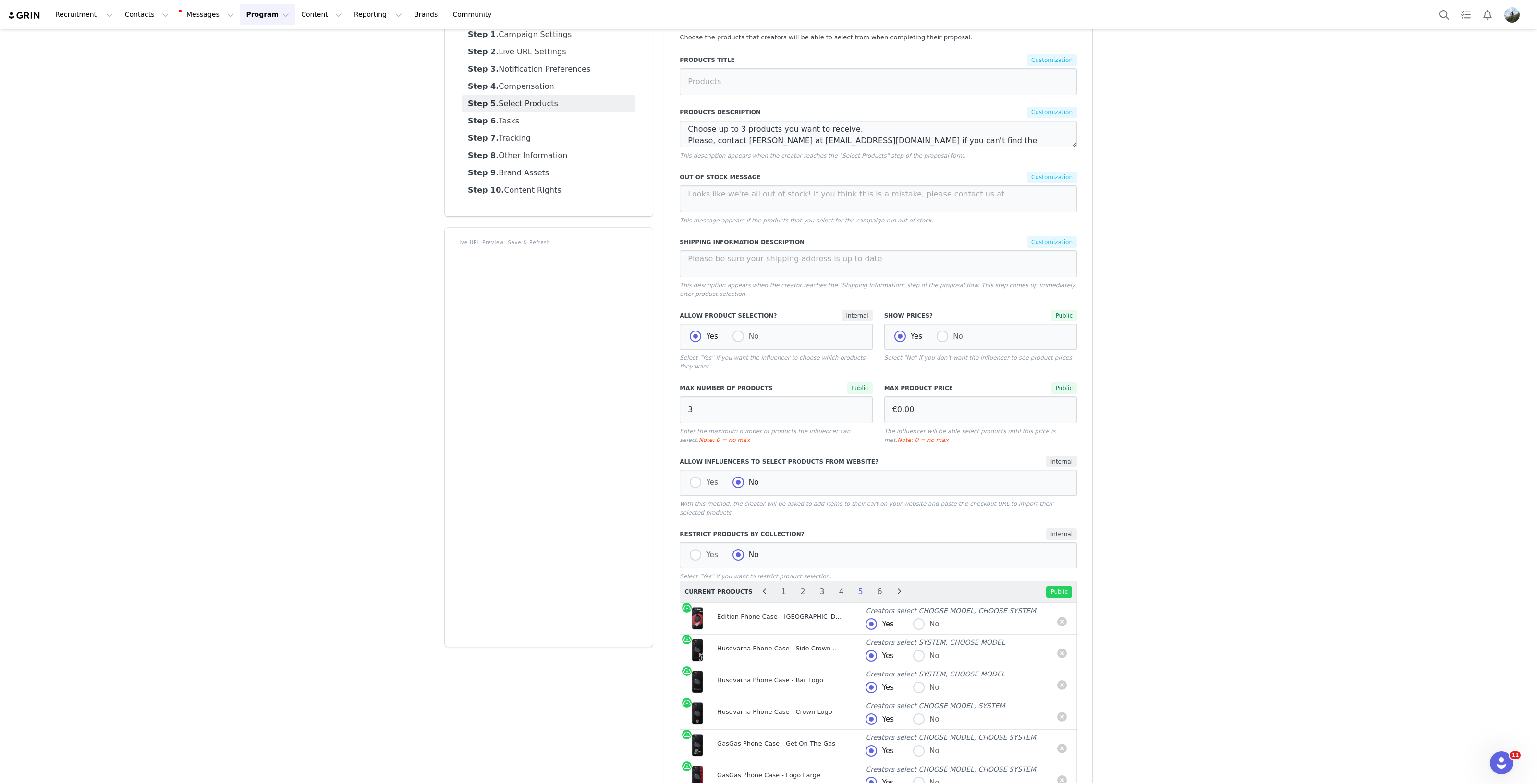
select select "26814450"
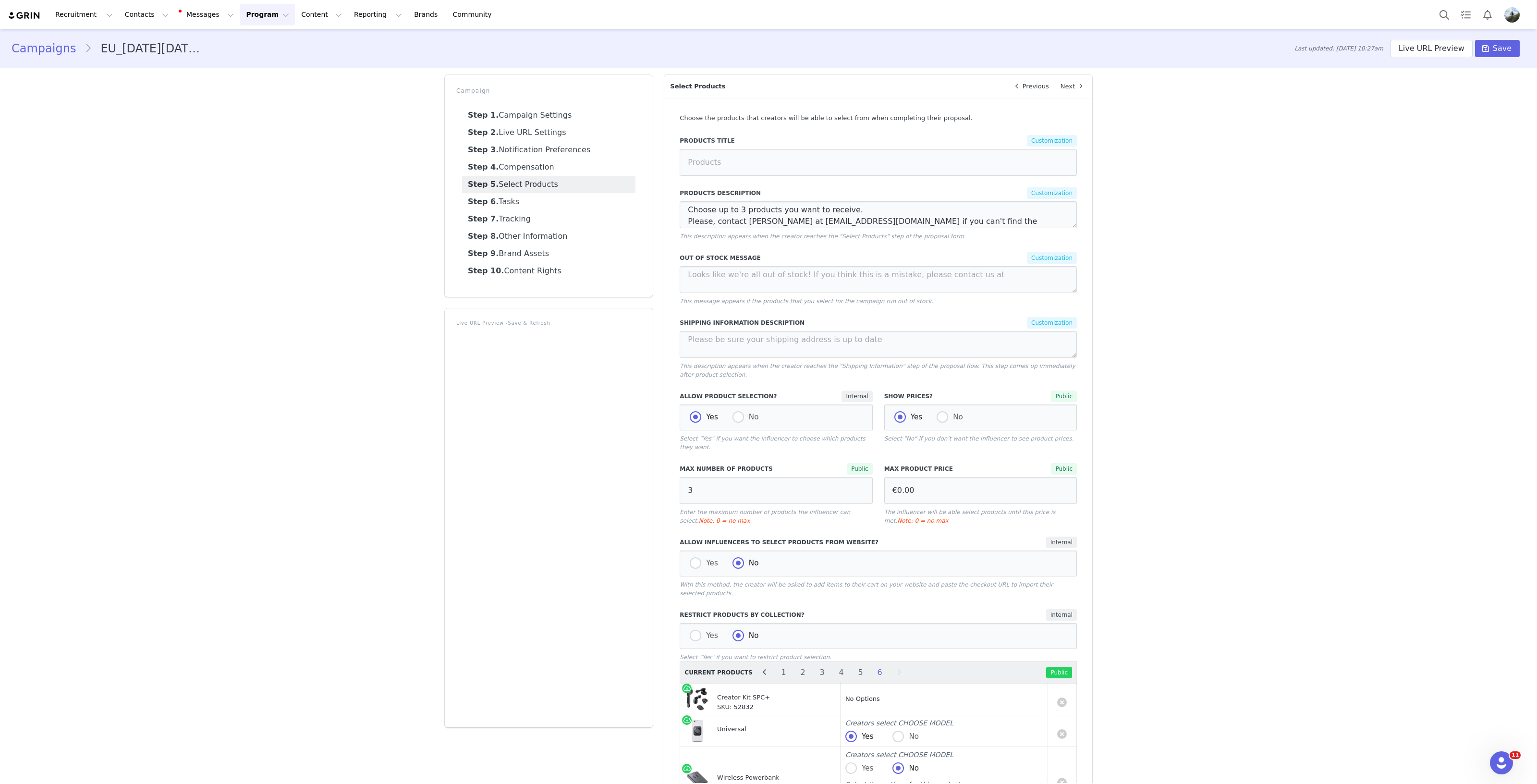
scroll to position [0, 0]
click at [1494, 50] on span "Save" at bounding box center [1502, 48] width 19 height 12
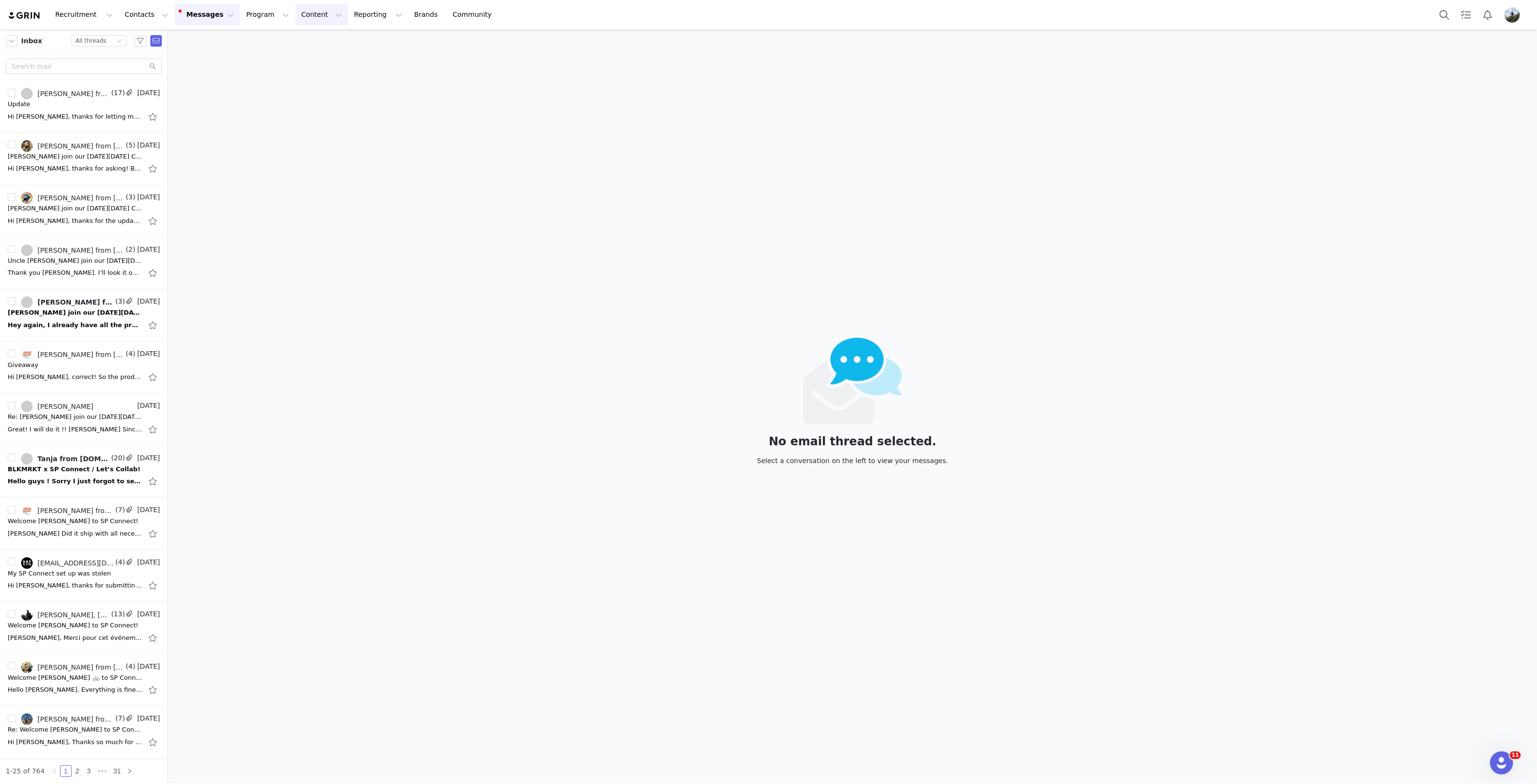
click at [295, 10] on button "Content Content" at bounding box center [321, 14] width 52 height 21
click at [240, 8] on button "Program Program" at bounding box center [267, 14] width 55 height 21
click at [254, 59] on p "Campaigns" at bounding box center [243, 60] width 37 height 10
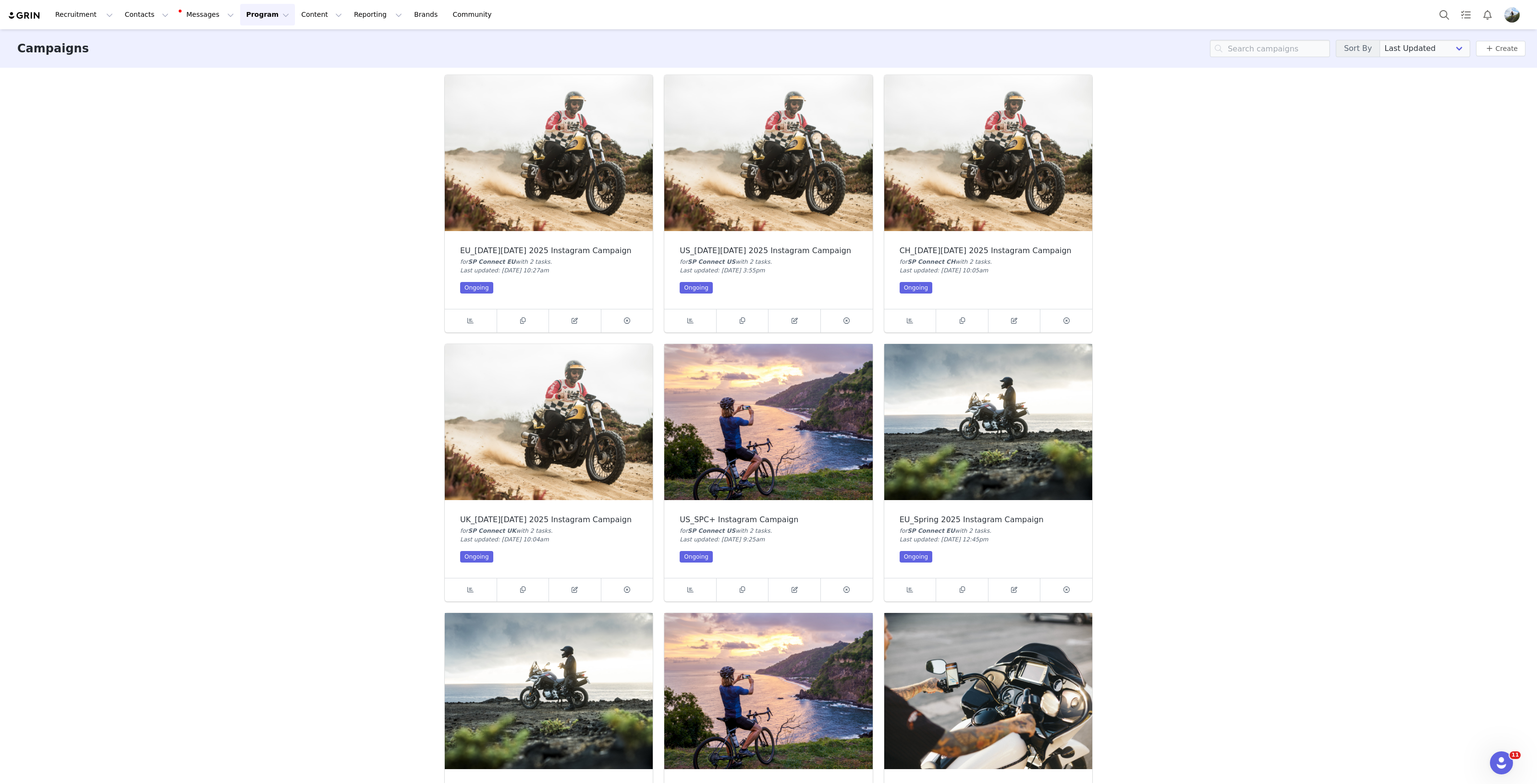
click at [549, 188] on img at bounding box center [549, 153] width 208 height 156
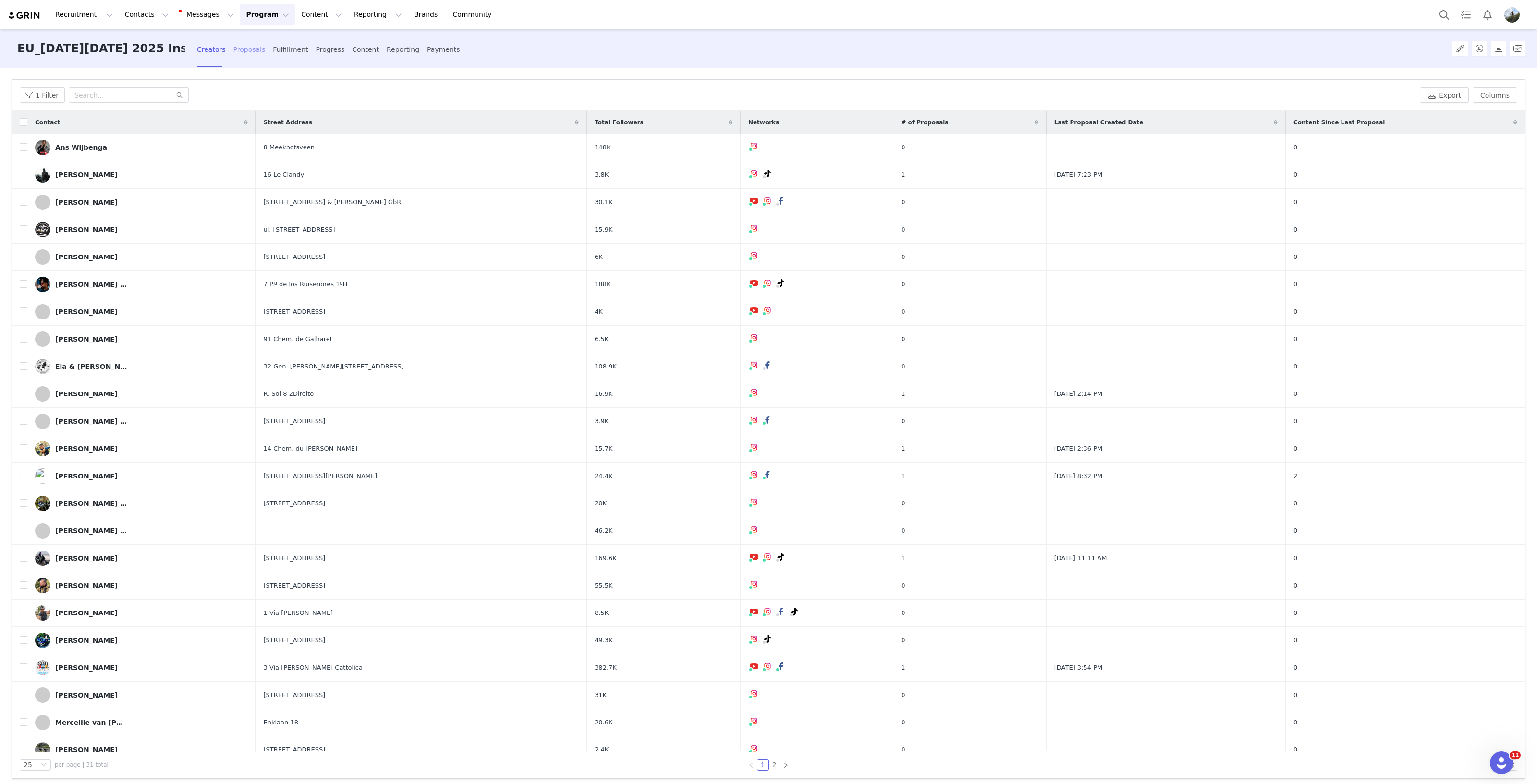
click at [237, 47] on div "Proposals" at bounding box center [249, 50] width 32 height 26
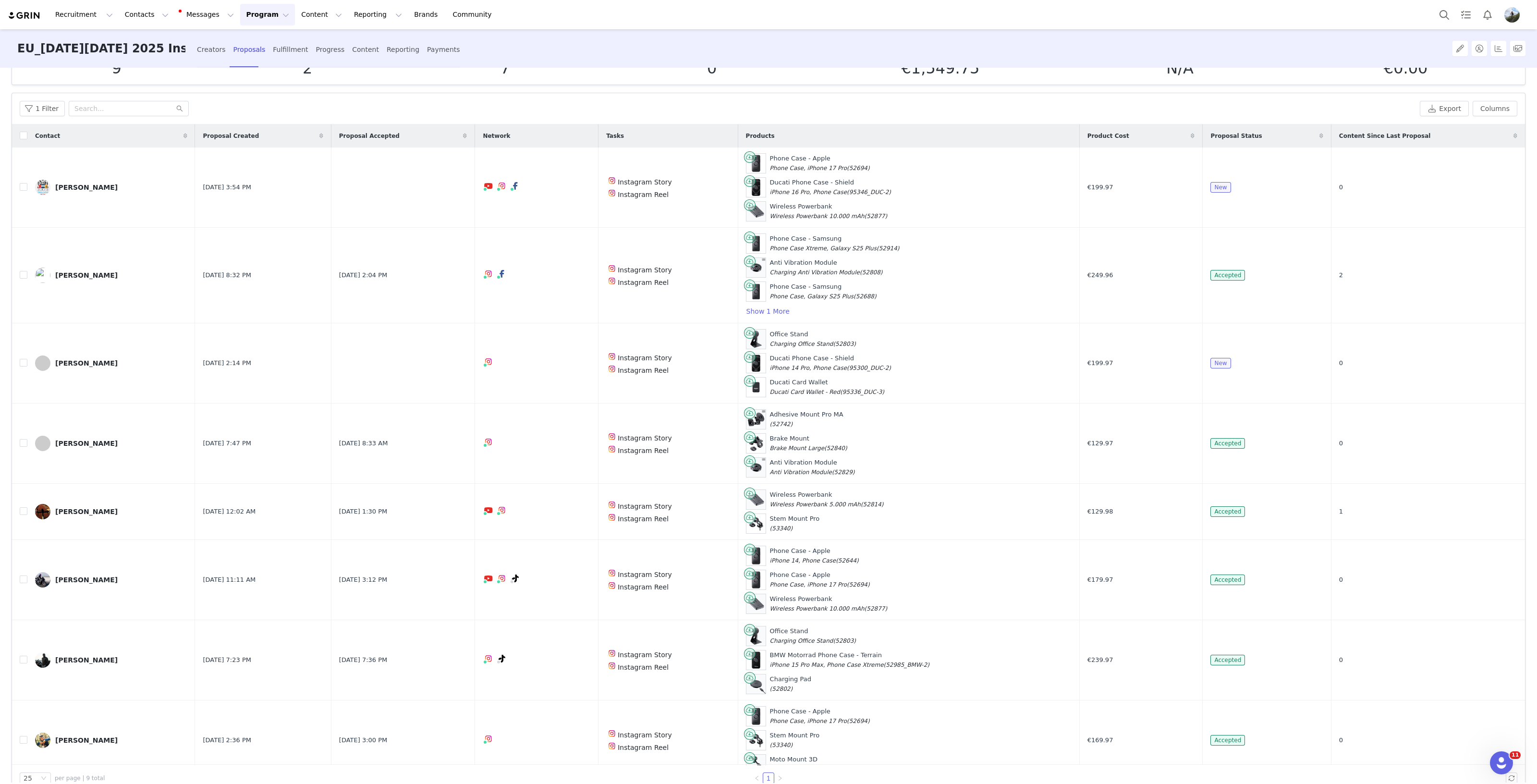
scroll to position [59, 0]
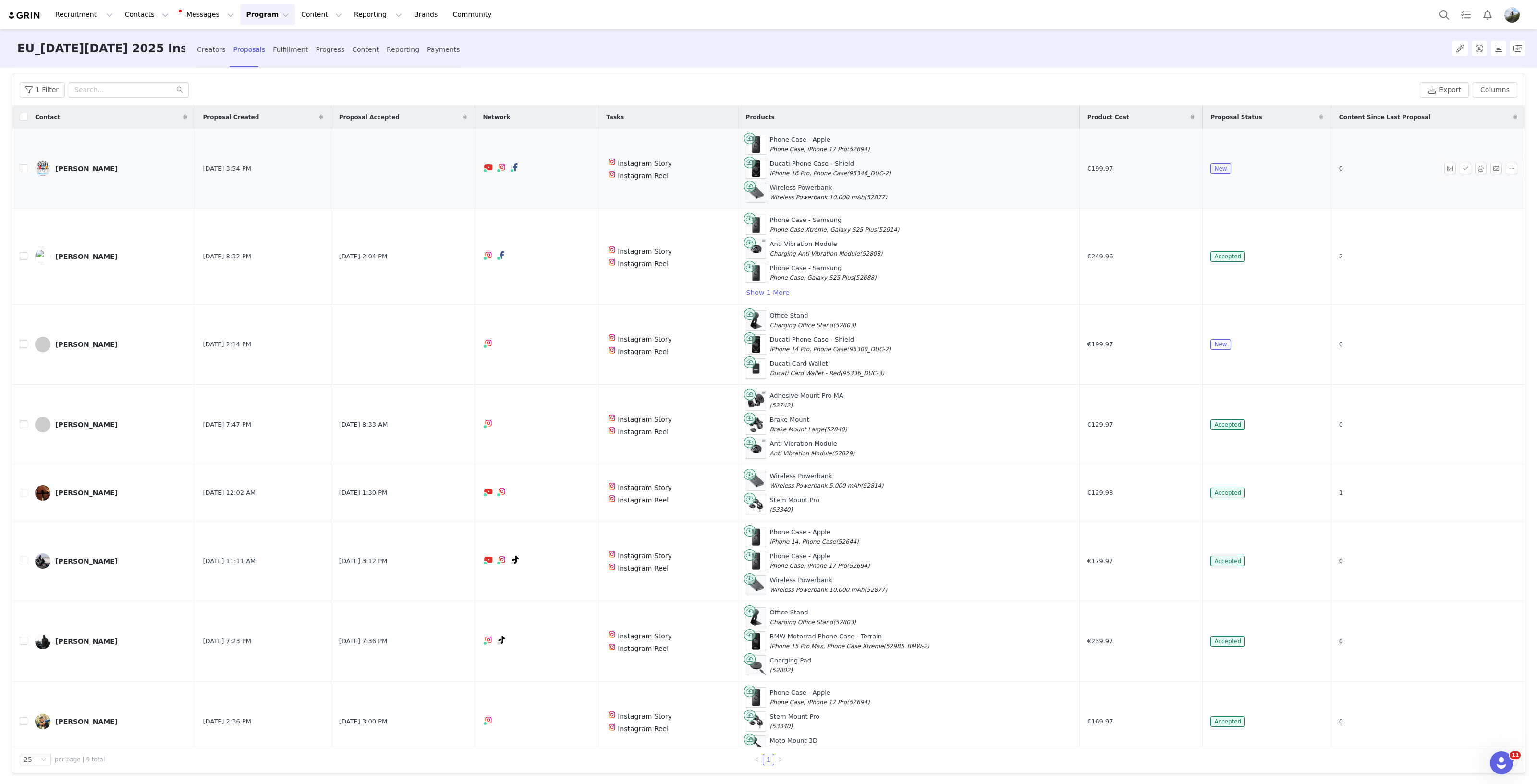
click at [96, 167] on div "Matteo Giannetti" at bounding box center [86, 168] width 62 height 8
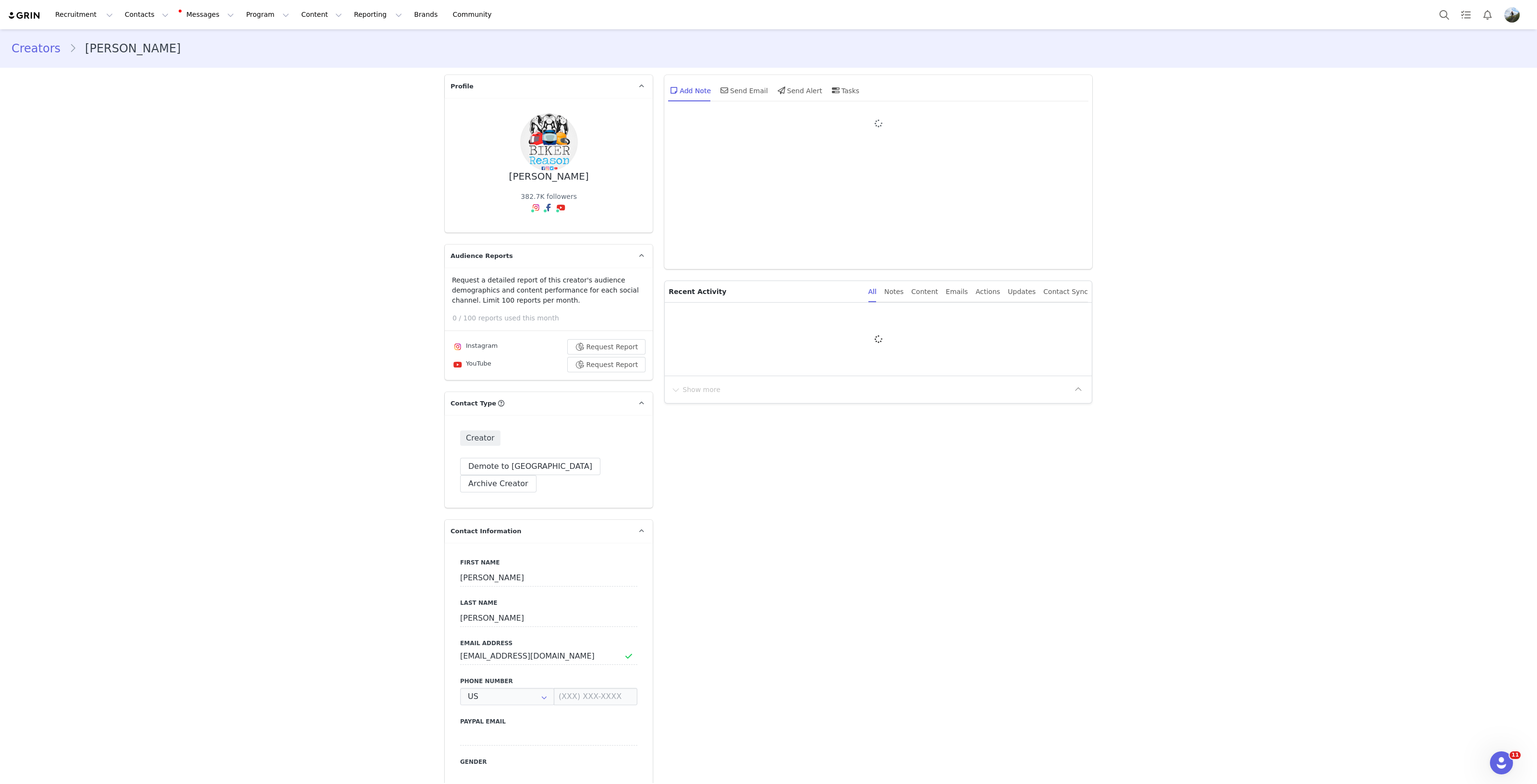
type input "+1 ([GEOGRAPHIC_DATA])"
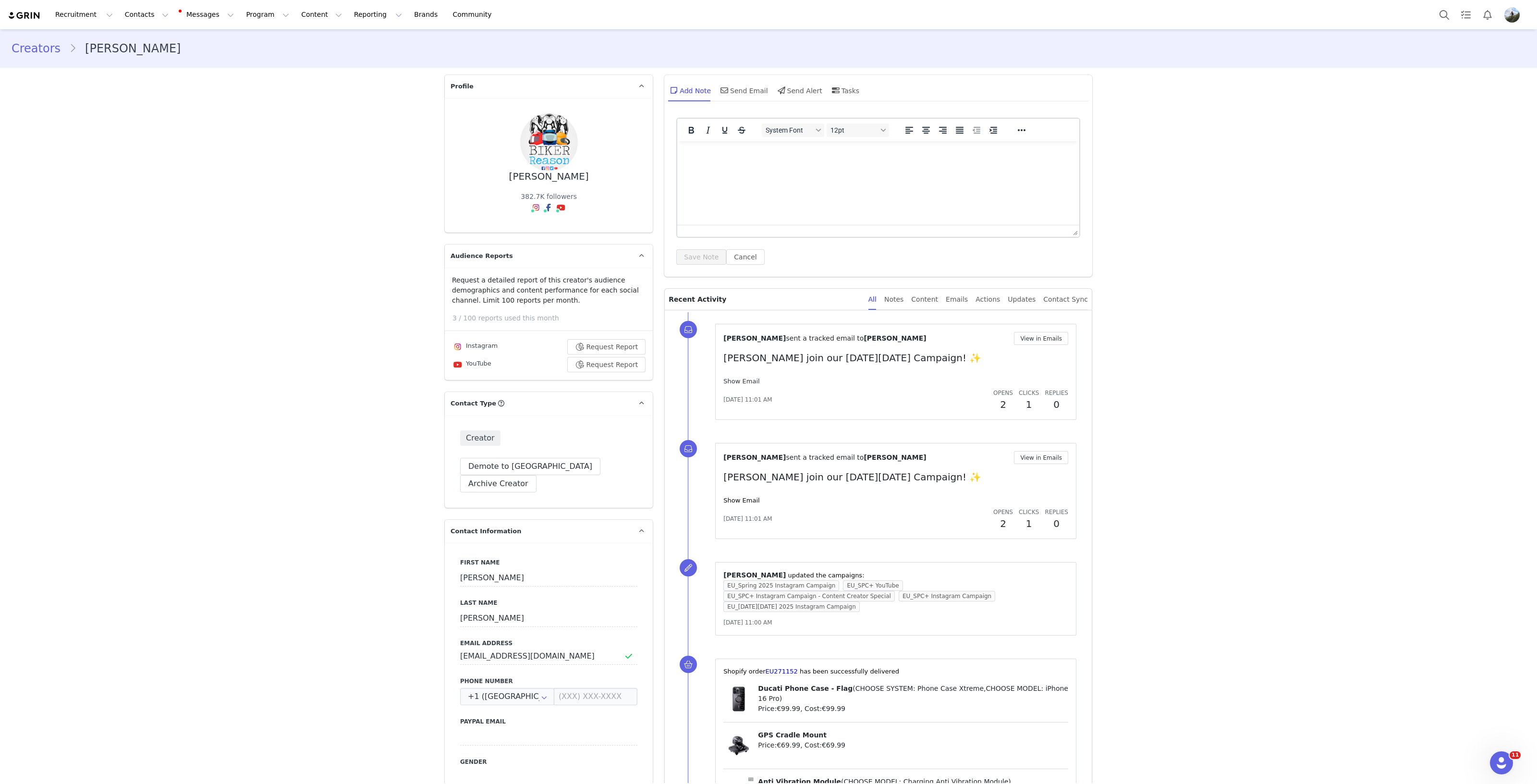
drag, startPoint x: 735, startPoint y: 383, endPoint x: 740, endPoint y: 379, distance: 6.4
click at [735, 383] on link "Show Email" at bounding box center [741, 381] width 36 height 7
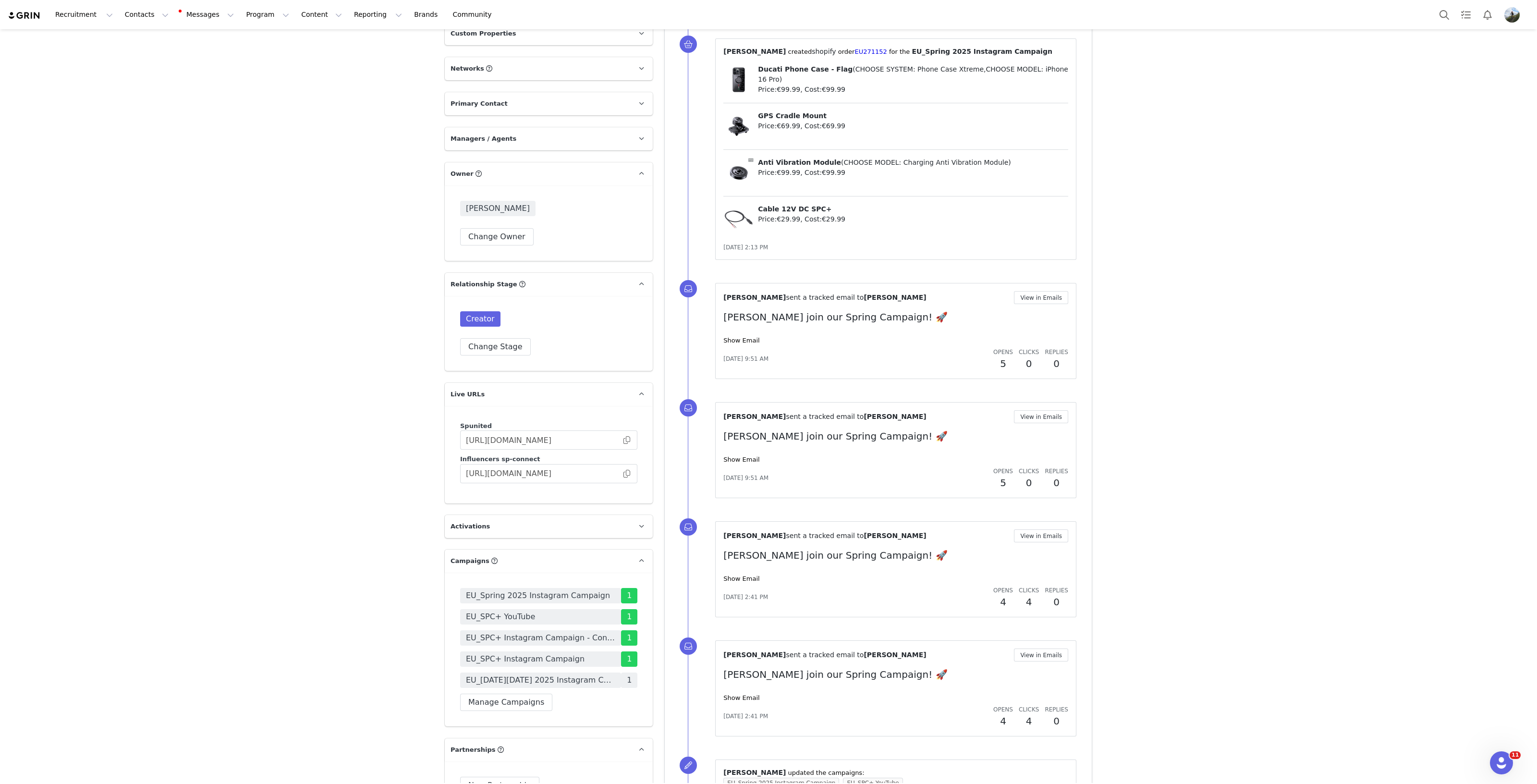
scroll to position [1140, 0]
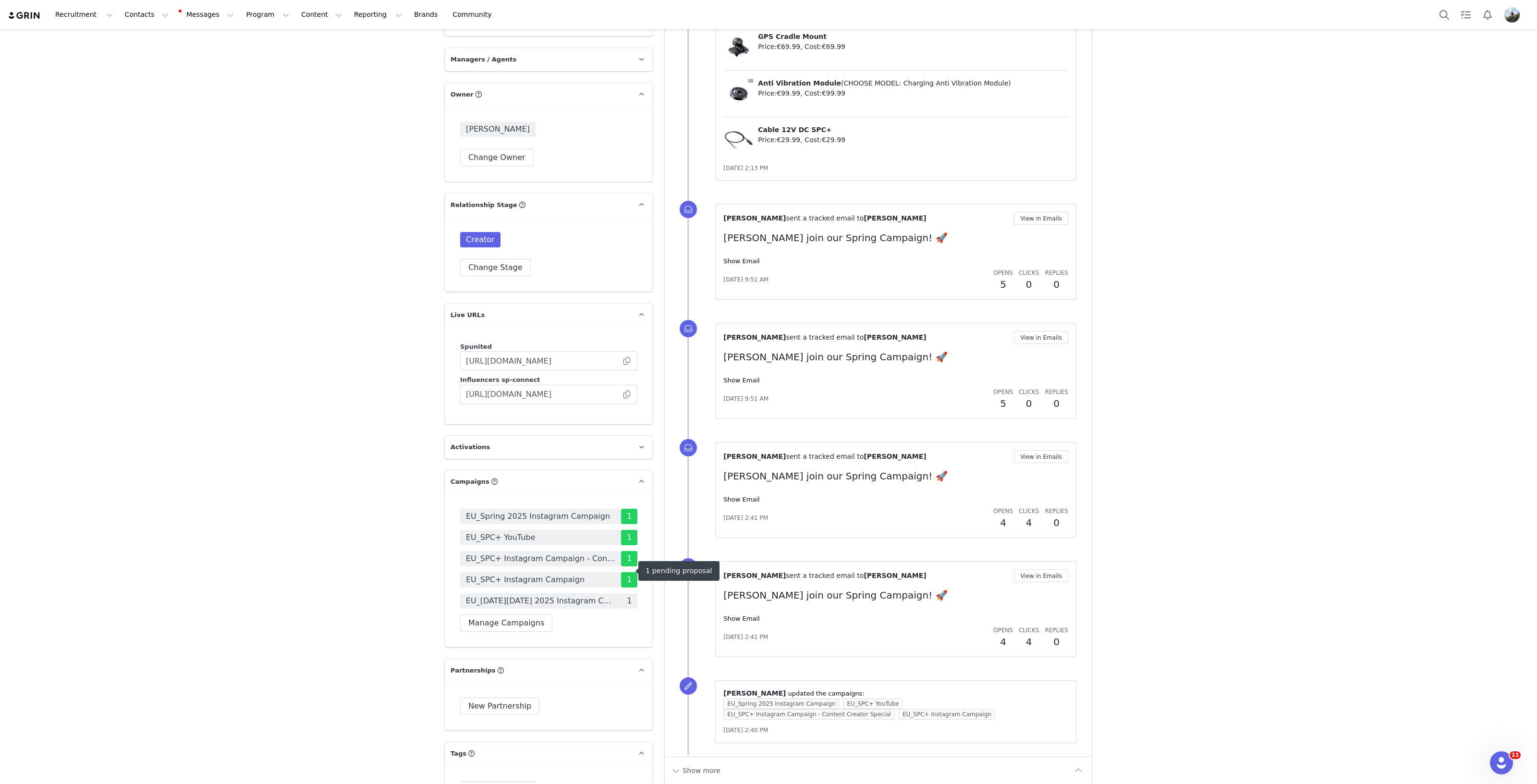
click at [536, 593] on span "EU_[DATE][DATE] 2025 Instagram Campaign" at bounding box center [540, 600] width 161 height 15
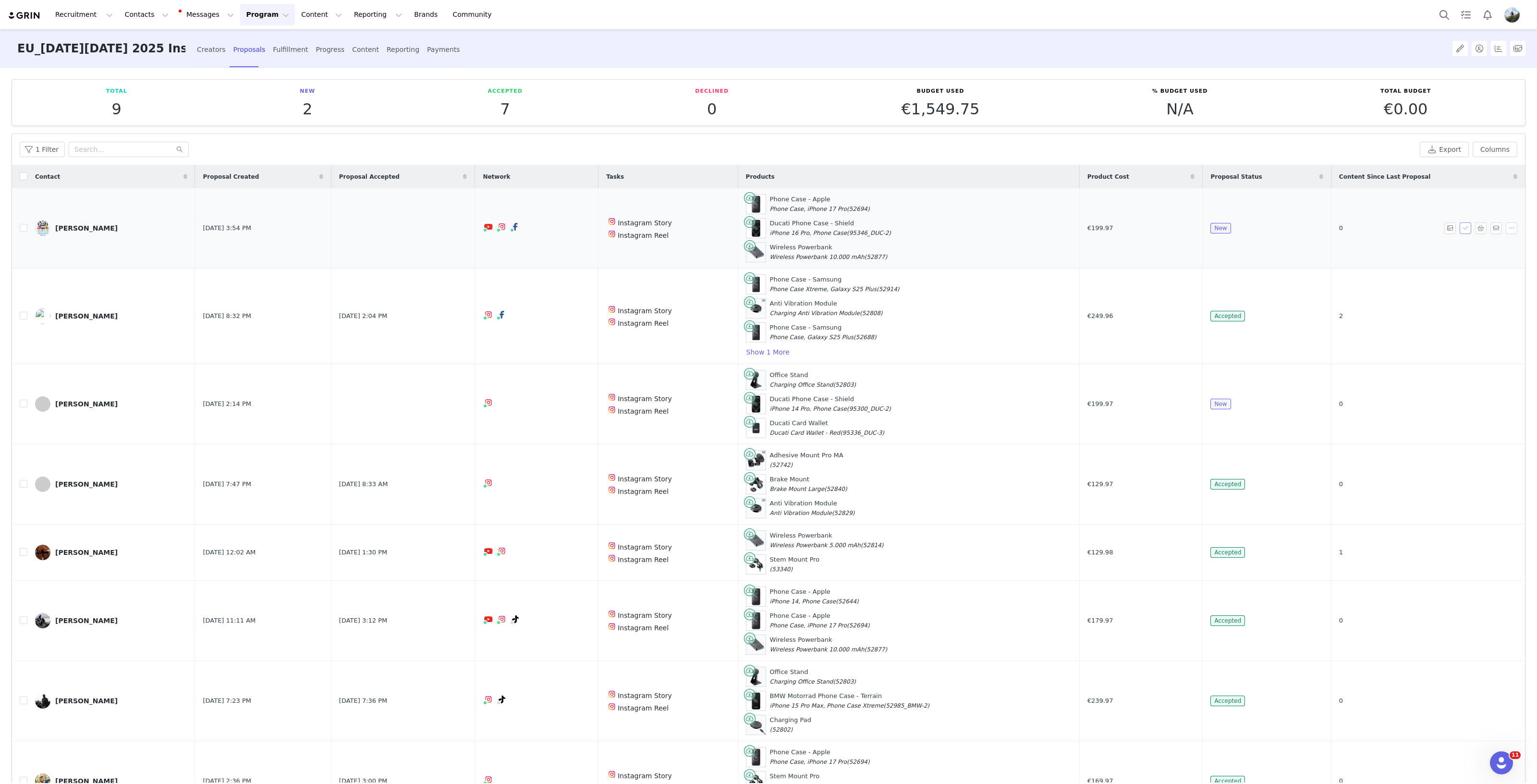
click at [1460, 230] on button "button" at bounding box center [1465, 228] width 12 height 12
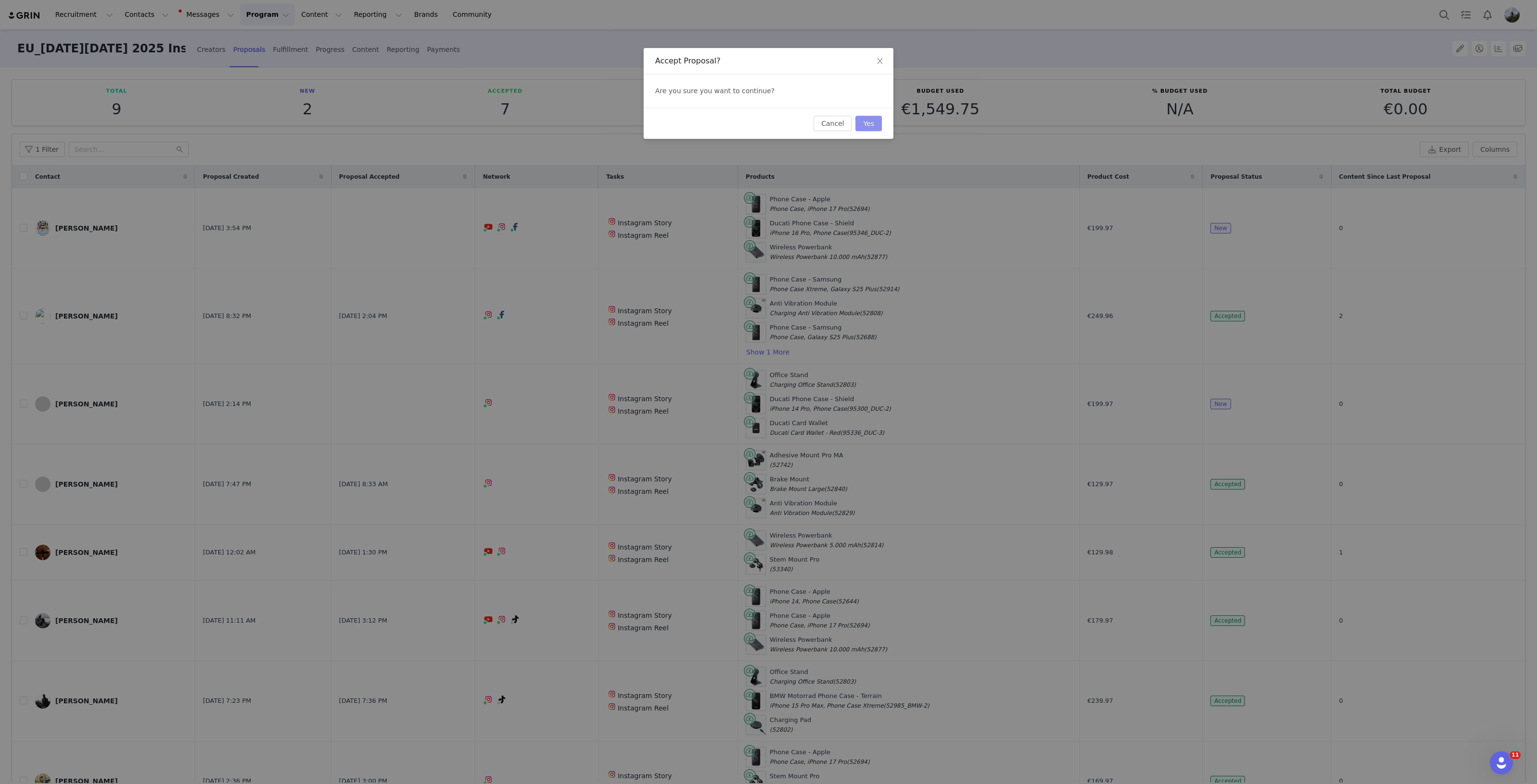
click at [874, 124] on button "Yes" at bounding box center [869, 123] width 26 height 15
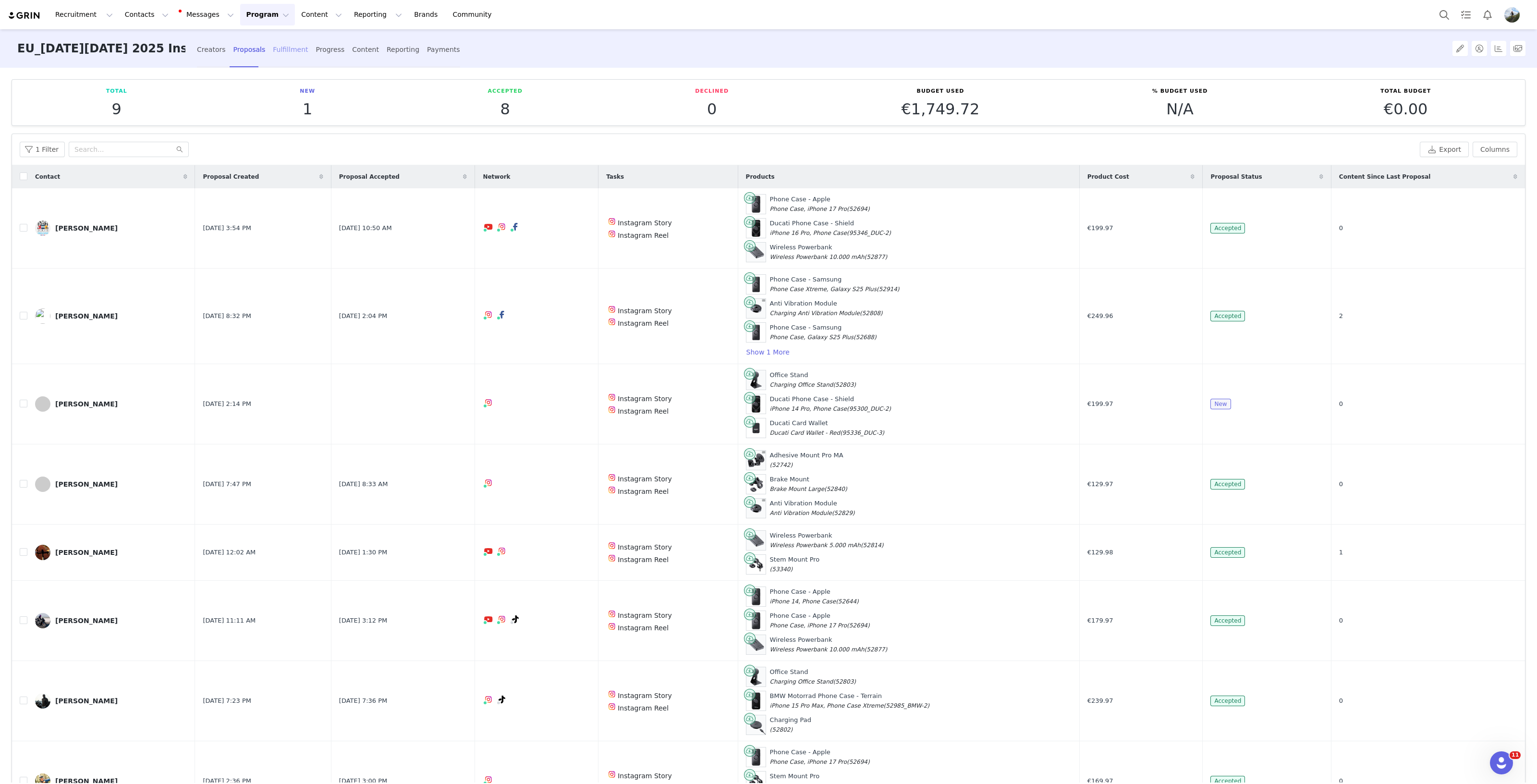
click at [284, 51] on div "Fulfillment" at bounding box center [290, 50] width 35 height 26
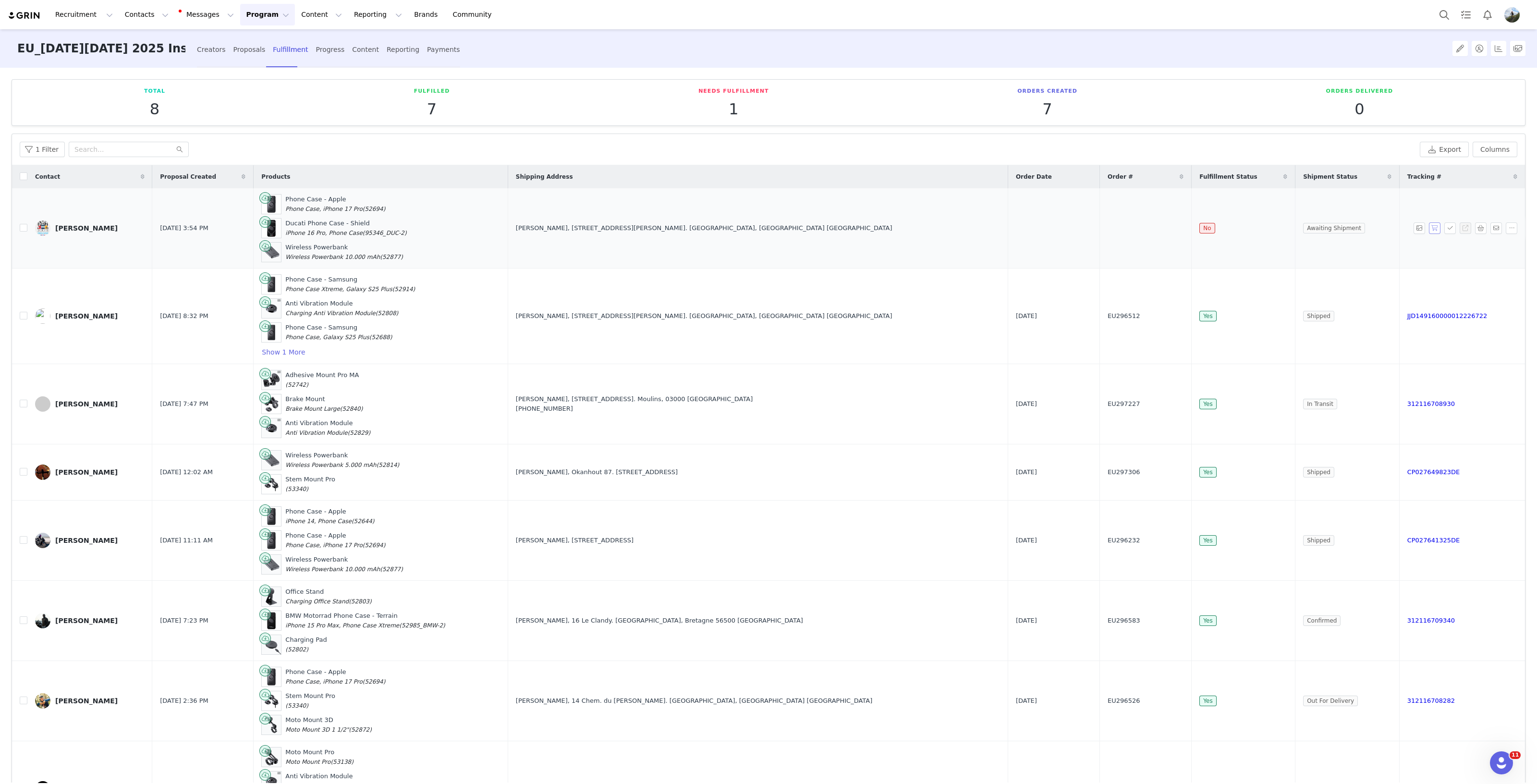
click at [1429, 229] on button "button" at bounding box center [1435, 228] width 12 height 12
click at [69, 232] on link "Matteo Giannetti" at bounding box center [89, 228] width 110 height 15
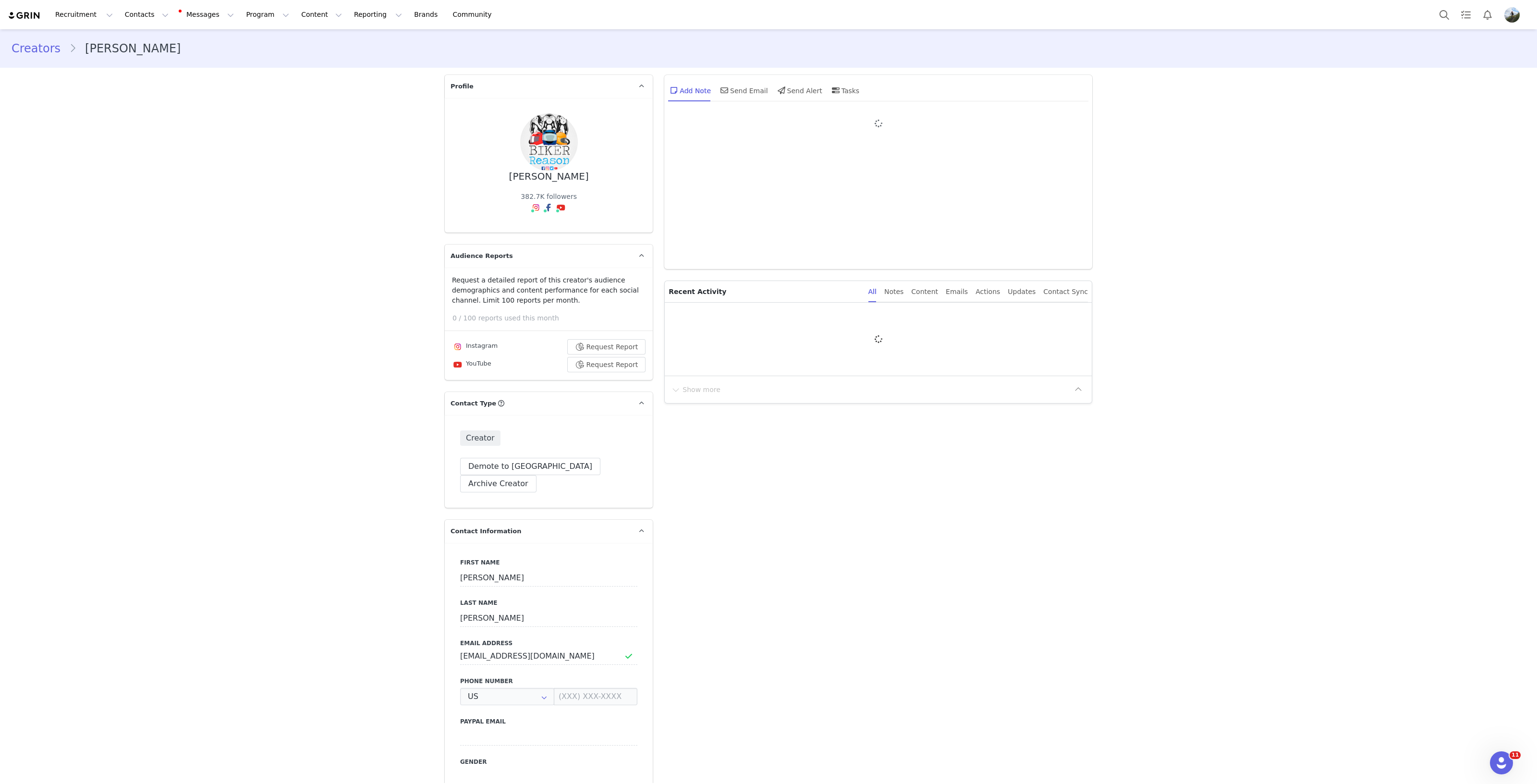
type input "+1 ([GEOGRAPHIC_DATA])"
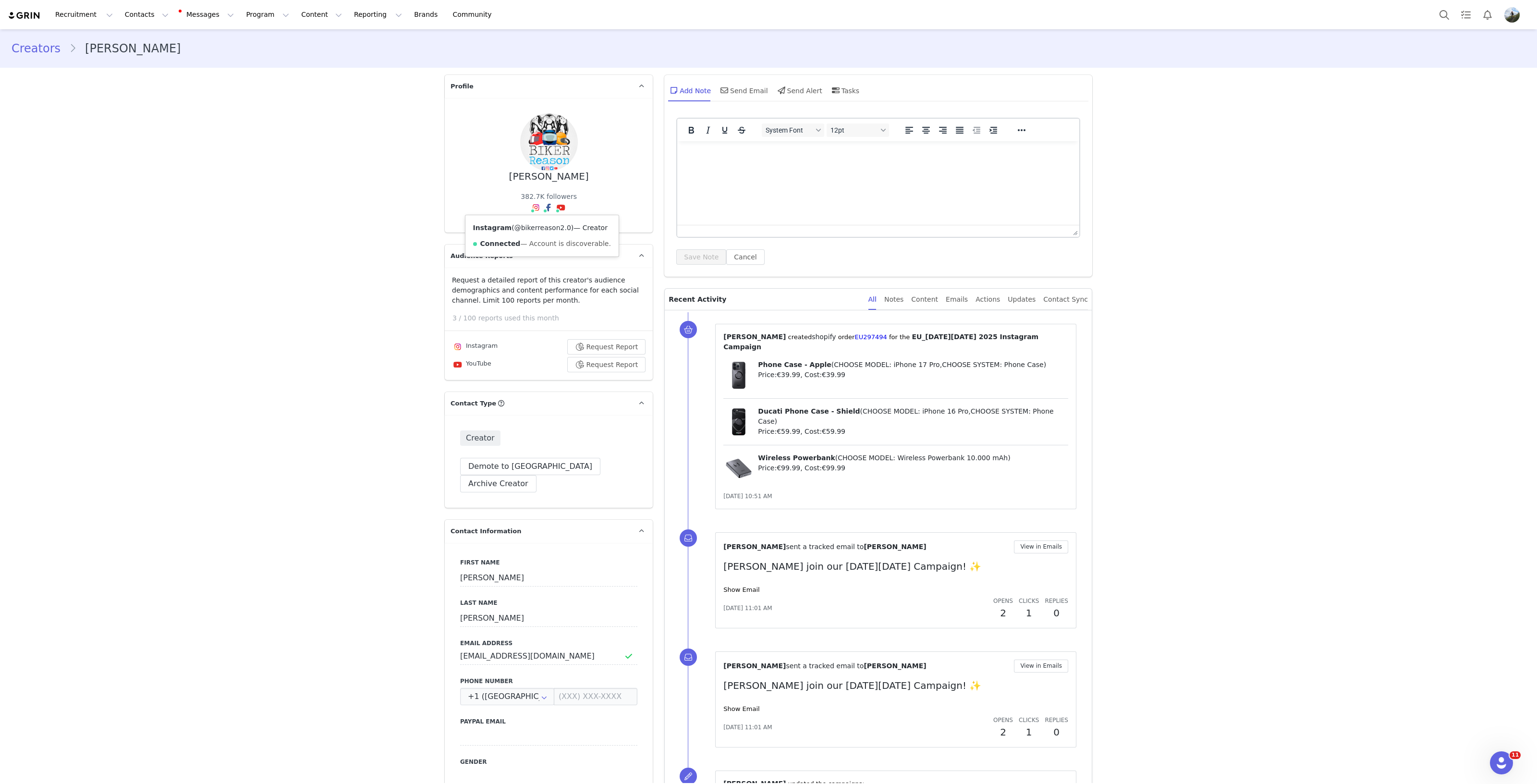
click at [529, 230] on link "@bikerreason2.0" at bounding box center [543, 227] width 57 height 8
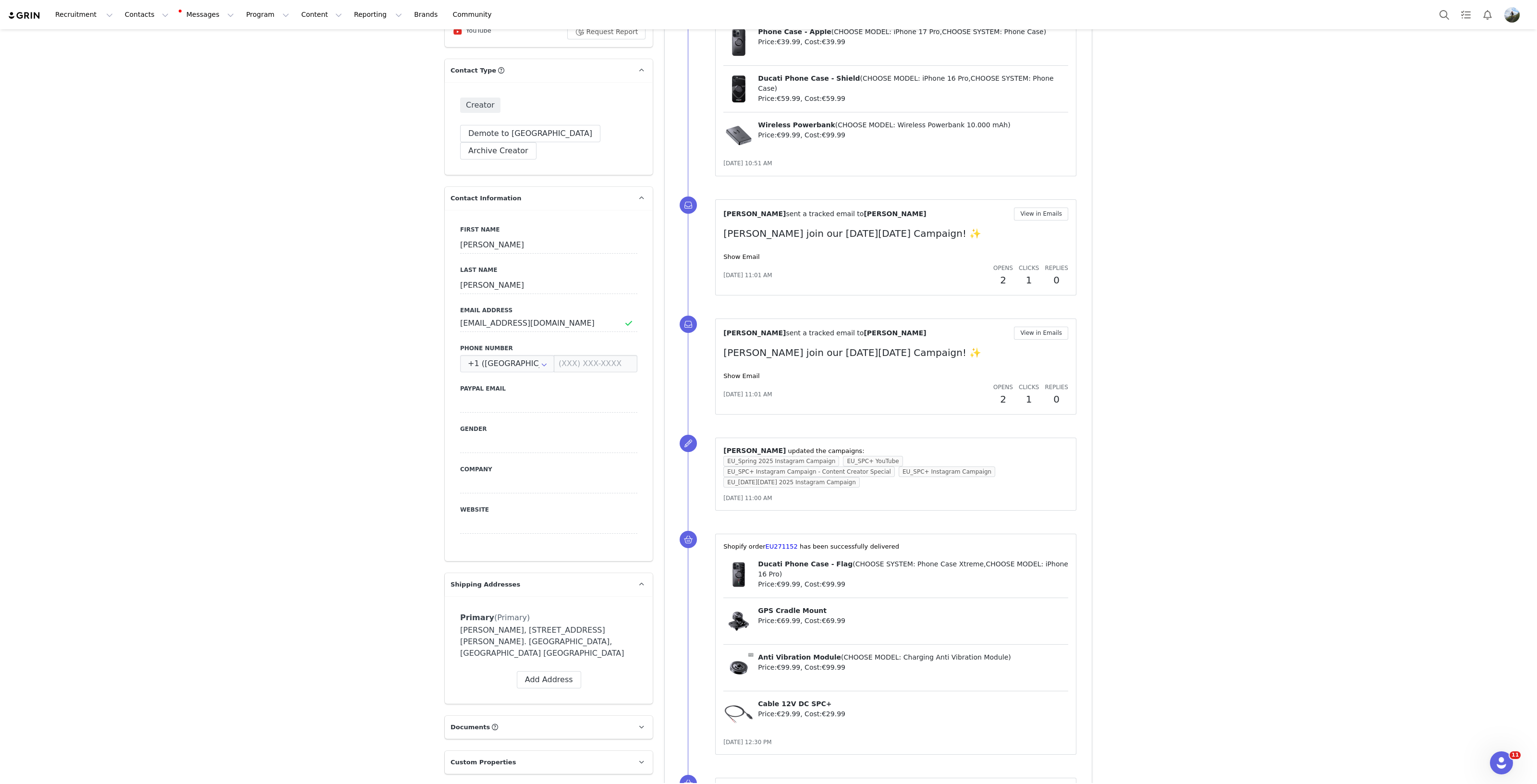
scroll to position [360, 0]
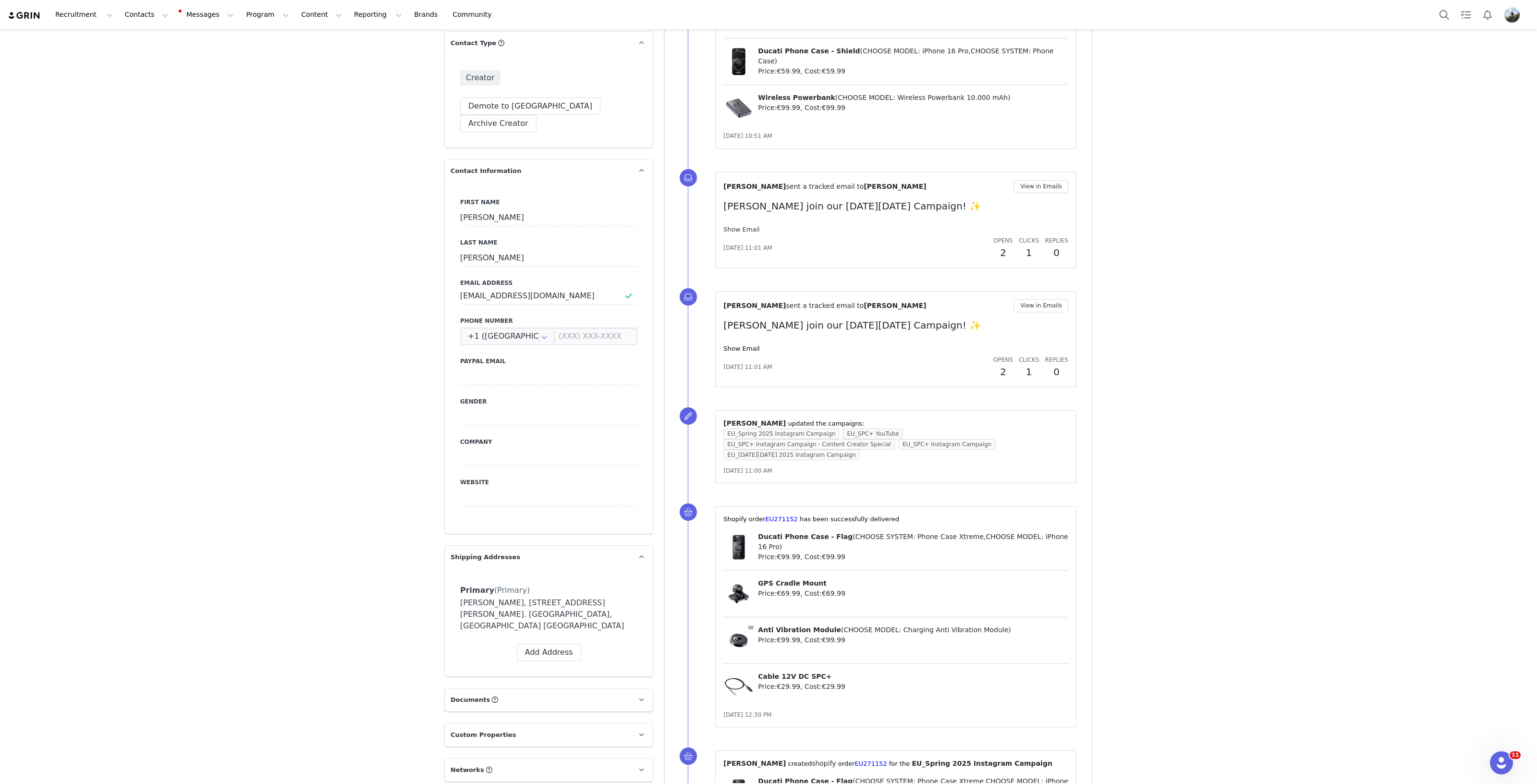
click at [736, 226] on link "Show Email" at bounding box center [741, 230] width 36 height 7
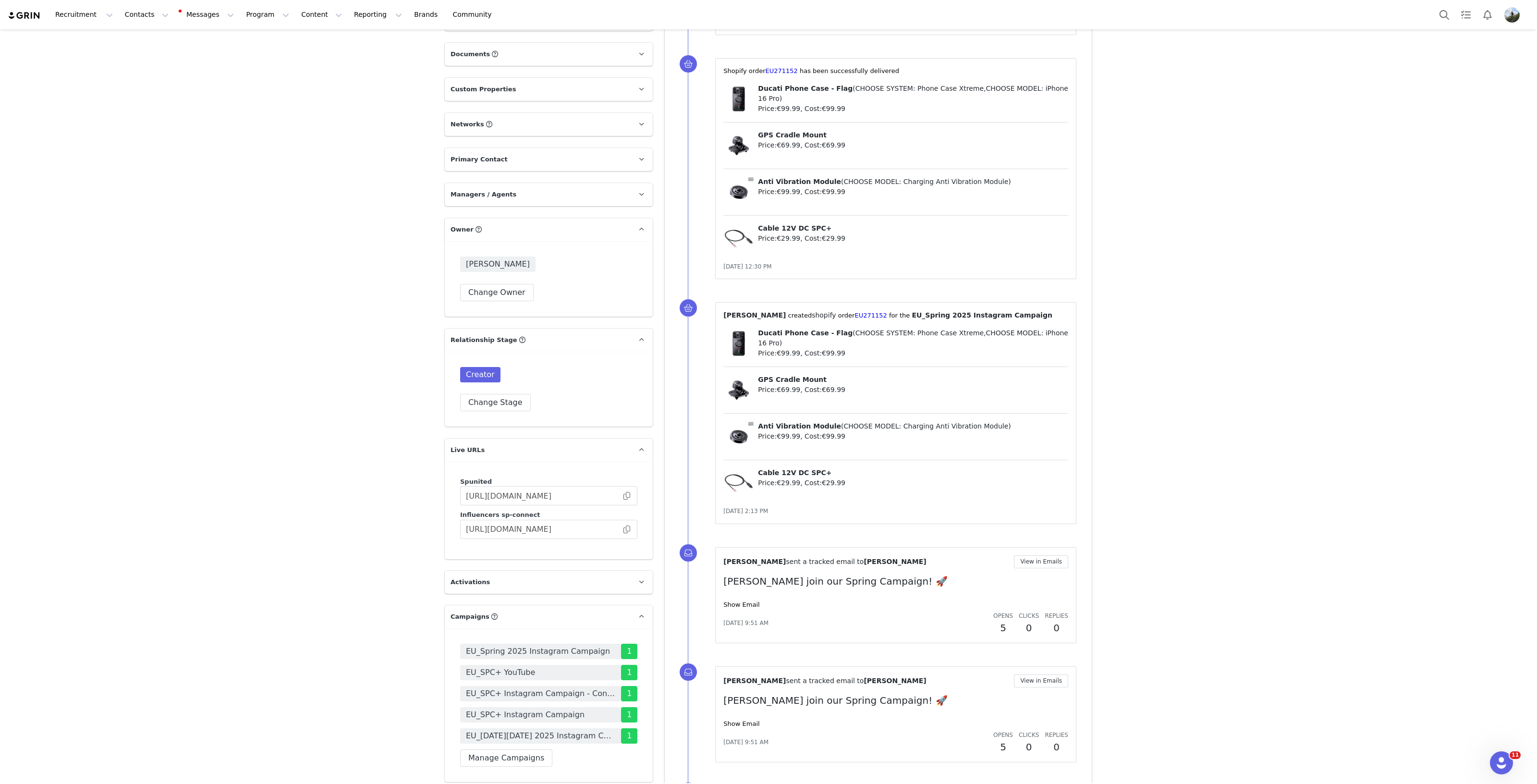
scroll to position [1080, 0]
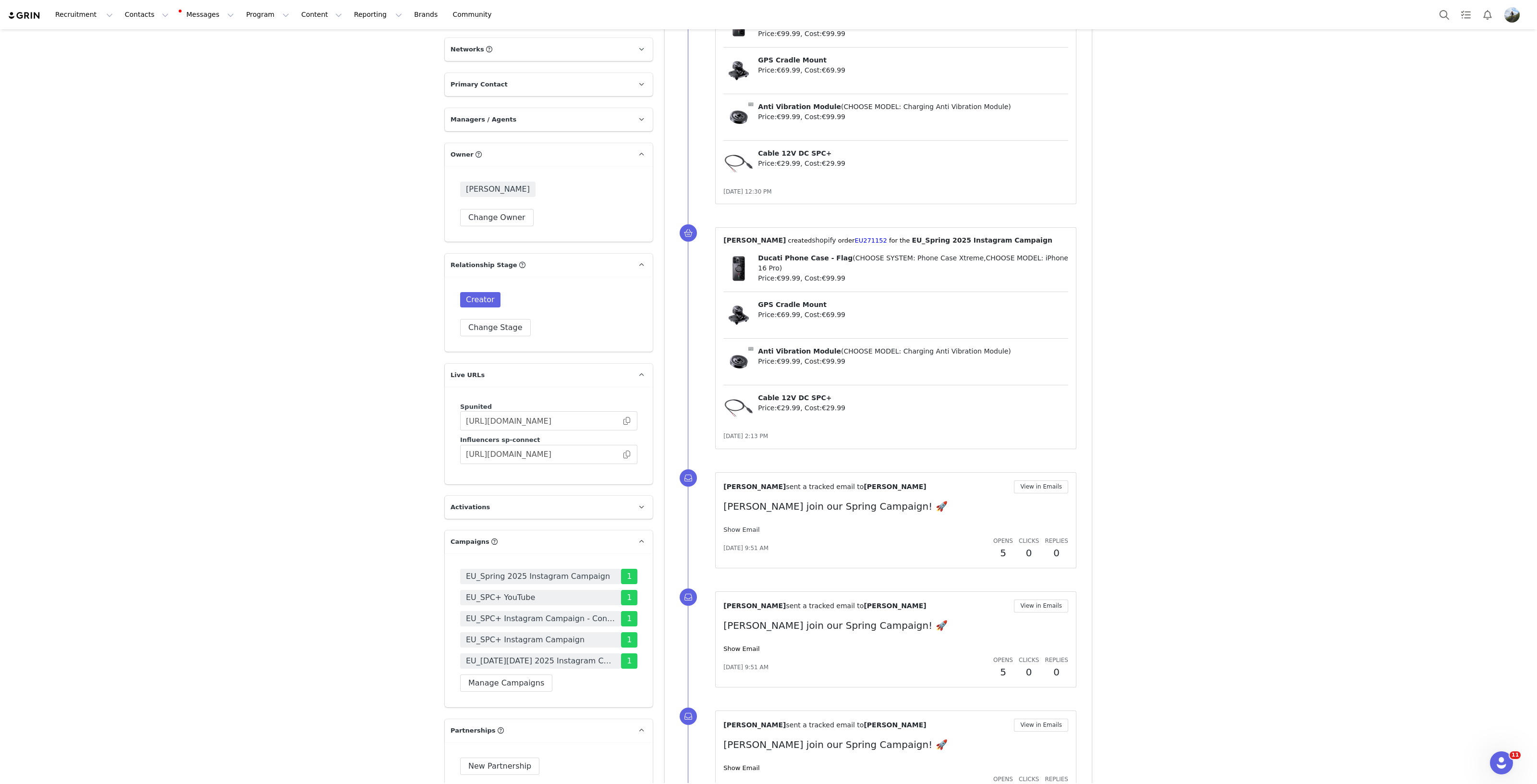
click at [727, 526] on link "Show Email" at bounding box center [741, 530] width 36 height 7
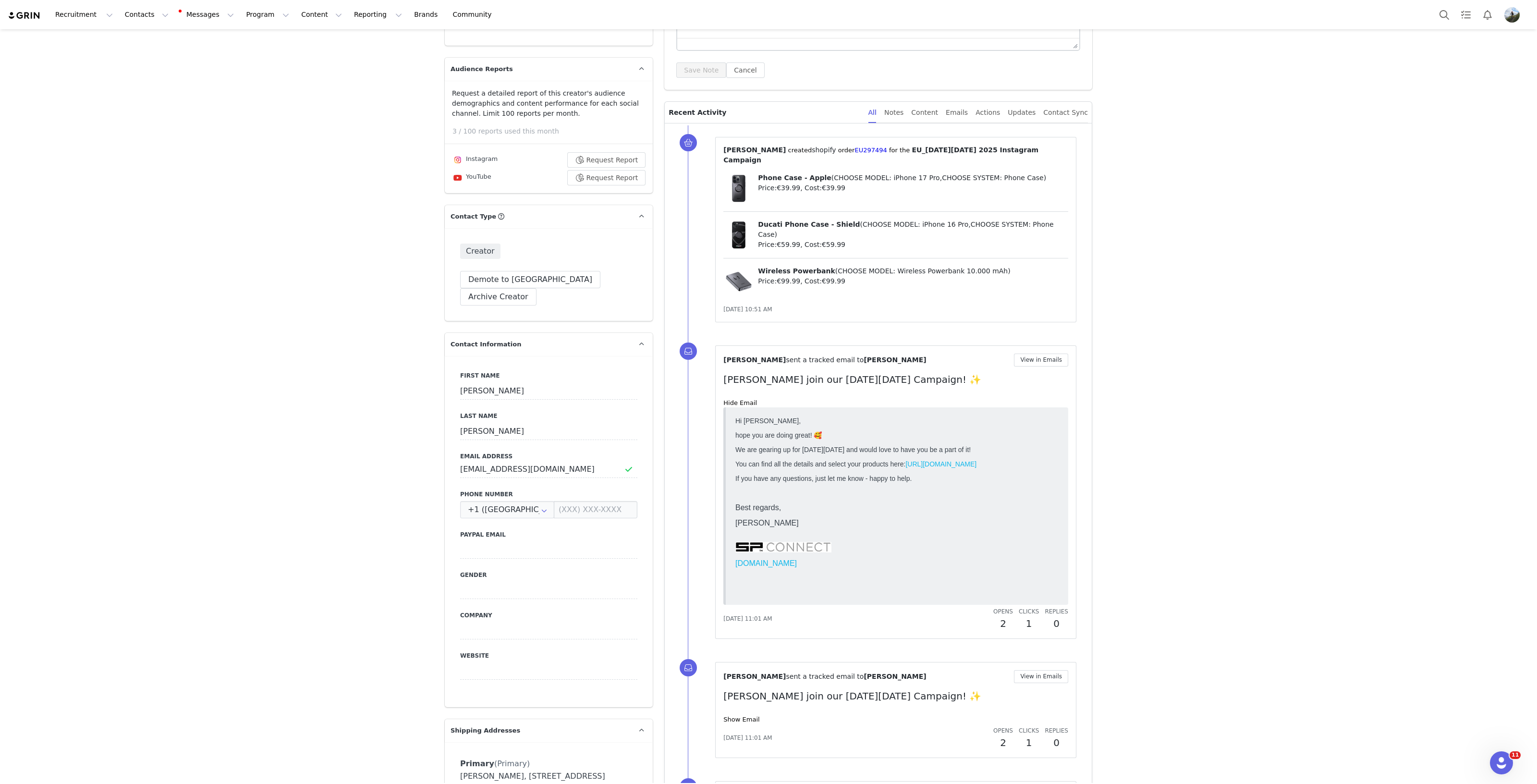
scroll to position [0, 0]
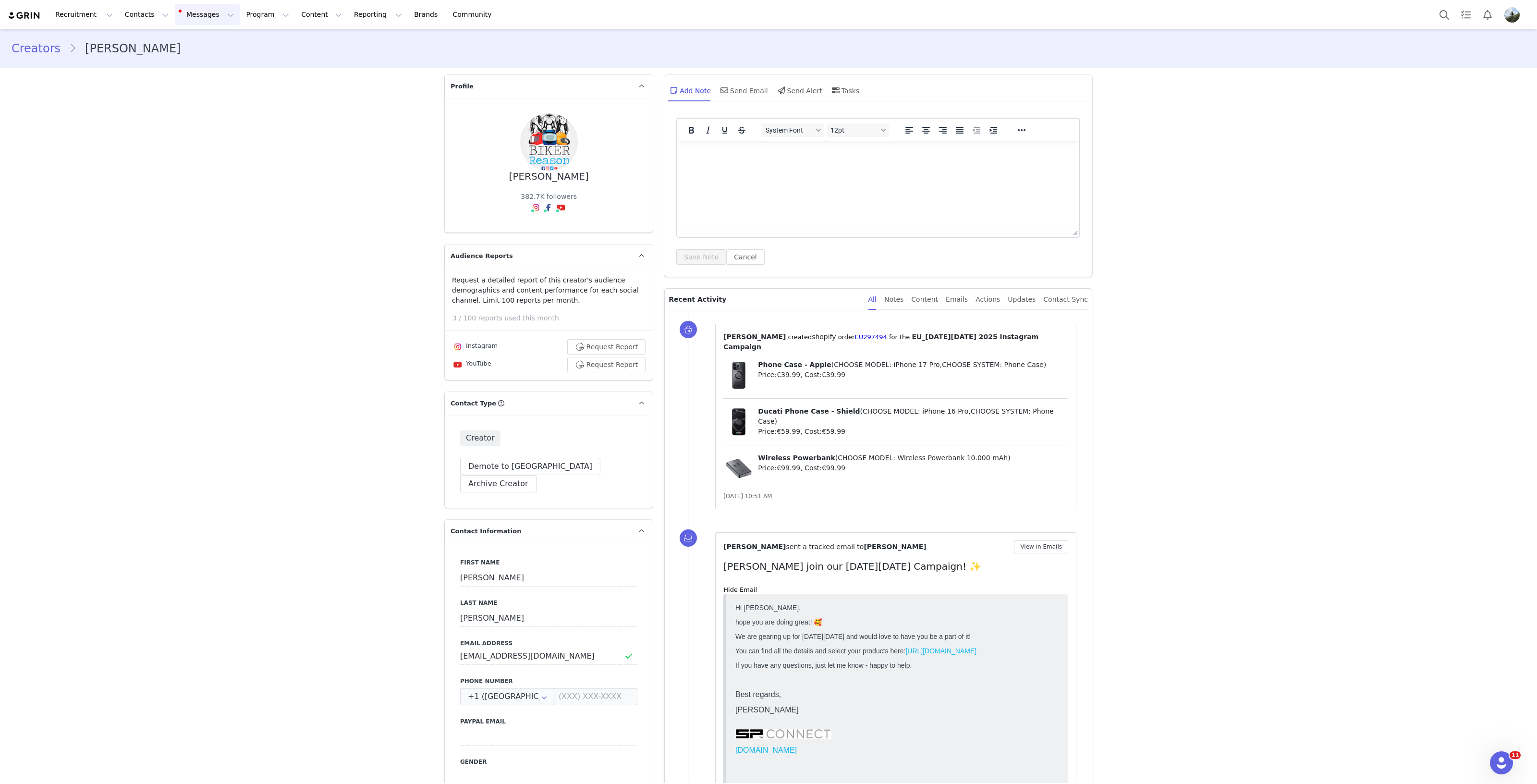
click at [197, 5] on button "Messages Messages" at bounding box center [207, 14] width 65 height 21
drag, startPoint x: 197, startPoint y: 61, endPoint x: 203, endPoint y: 51, distance: 11.7
click at [197, 61] on span "29" at bounding box center [194, 60] width 14 height 9
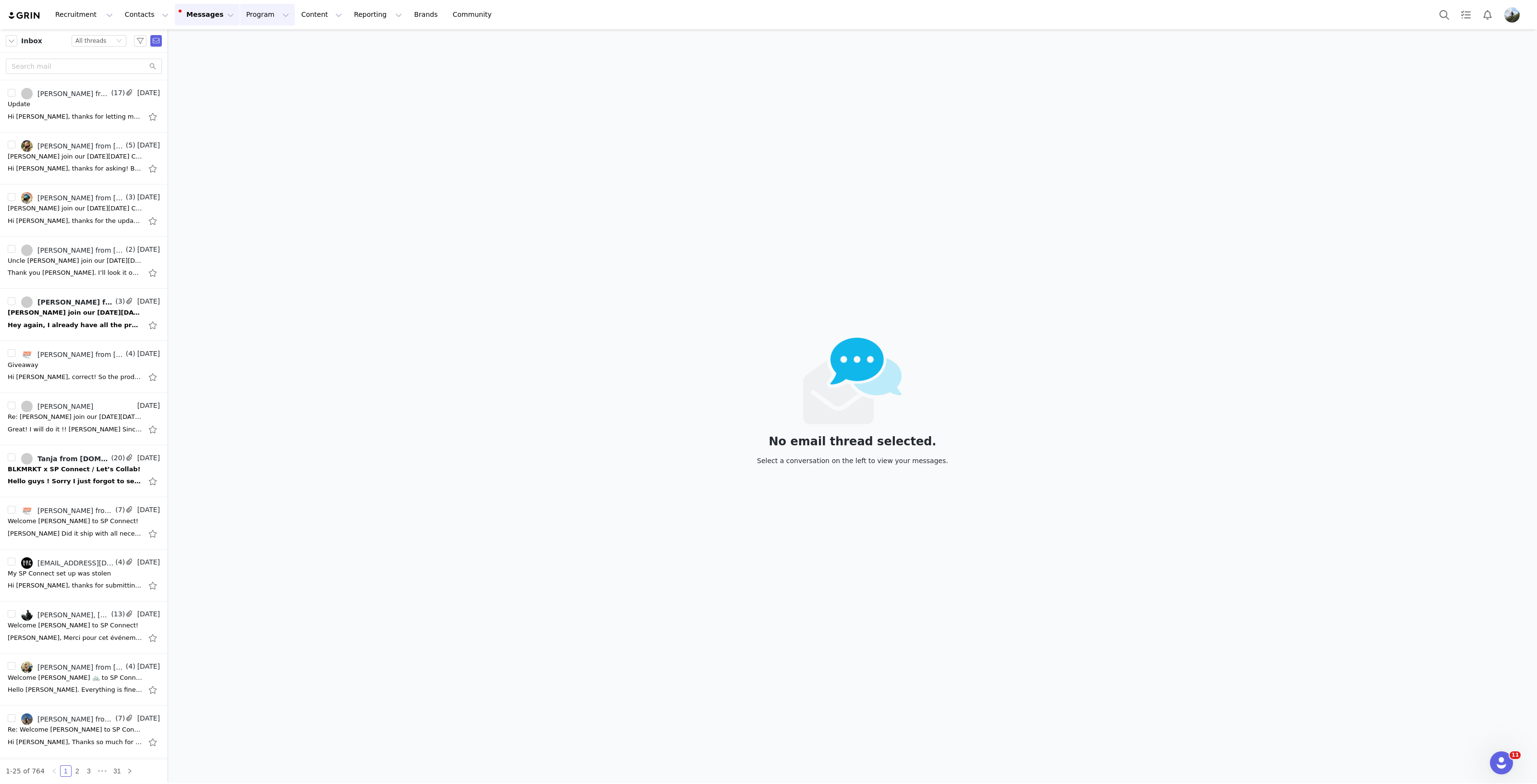
click at [249, 15] on button "Program Program" at bounding box center [267, 14] width 55 height 21
click at [252, 60] on p "Campaigns" at bounding box center [243, 60] width 37 height 10
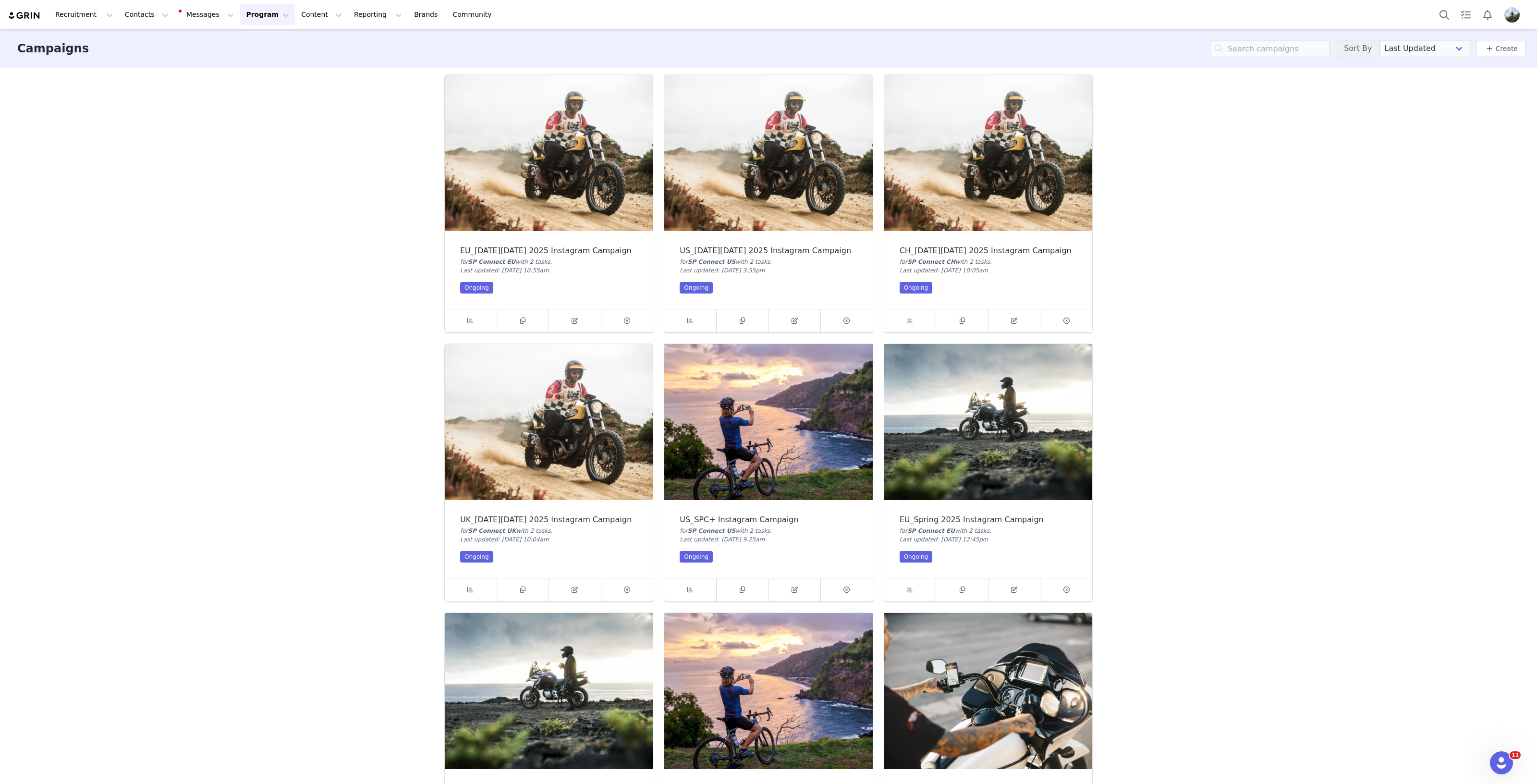
click at [553, 179] on img at bounding box center [549, 153] width 208 height 156
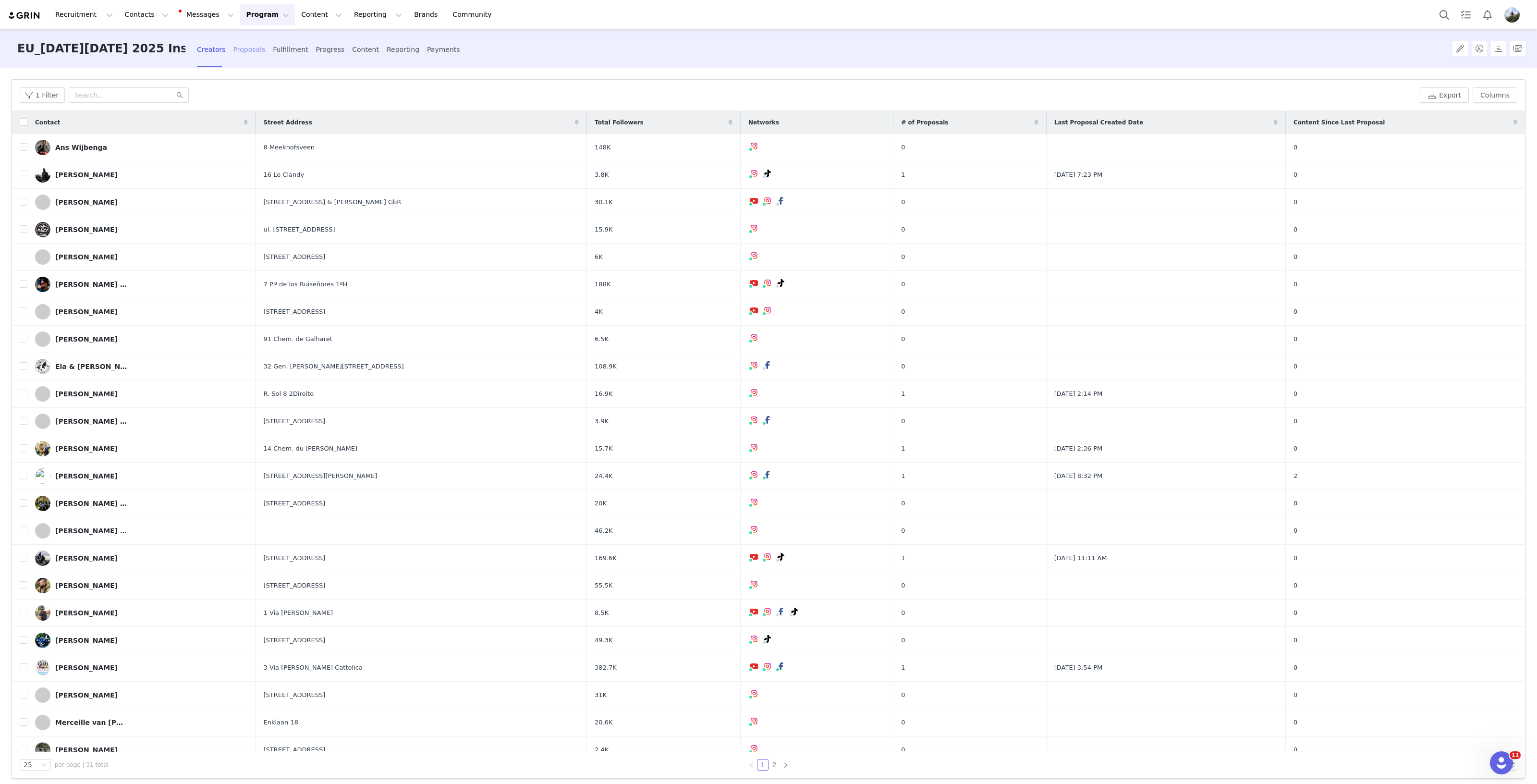
click at [242, 54] on div "Proposals" at bounding box center [249, 50] width 32 height 26
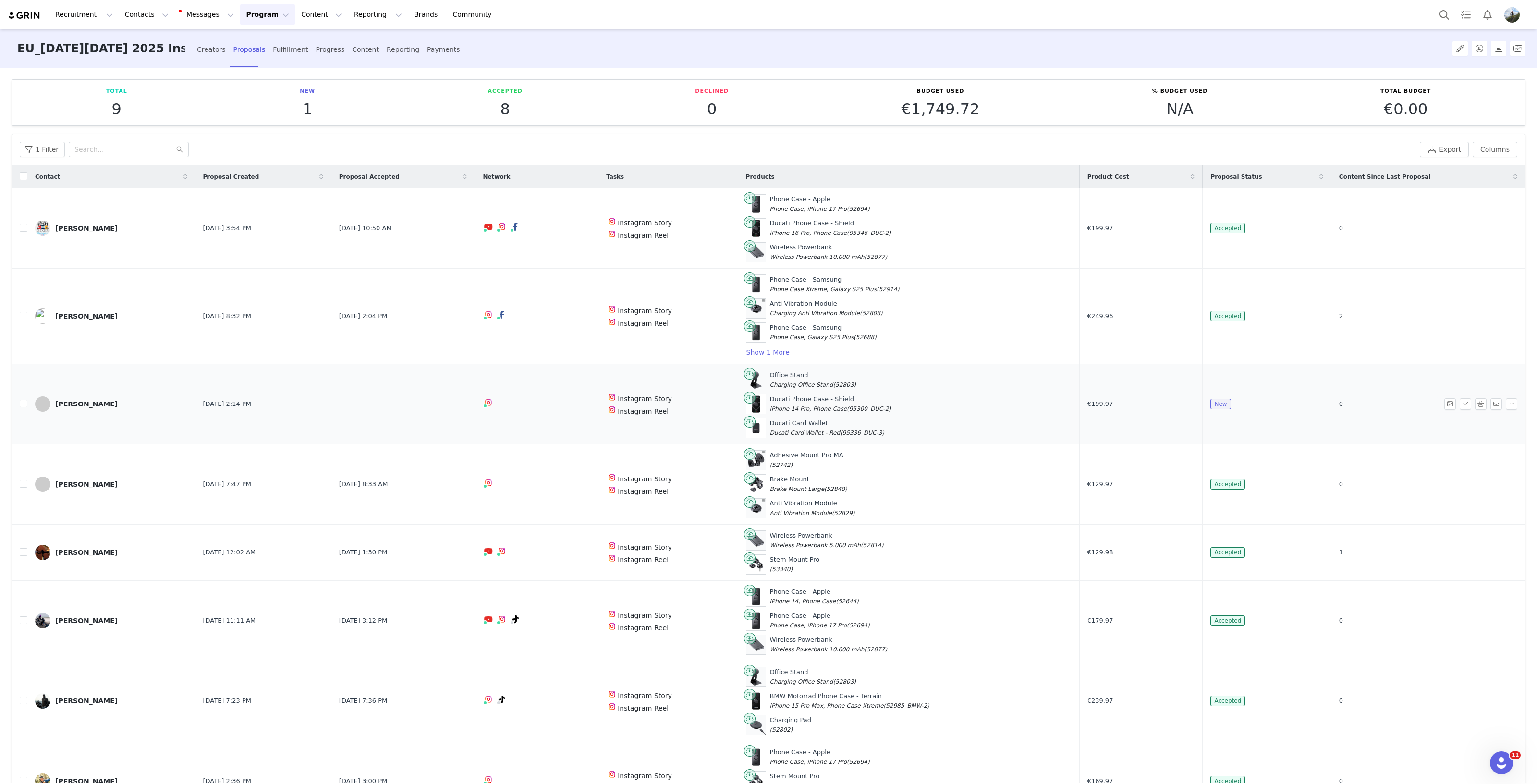
click at [87, 404] on div "Elisa Pacheco" at bounding box center [86, 404] width 62 height 8
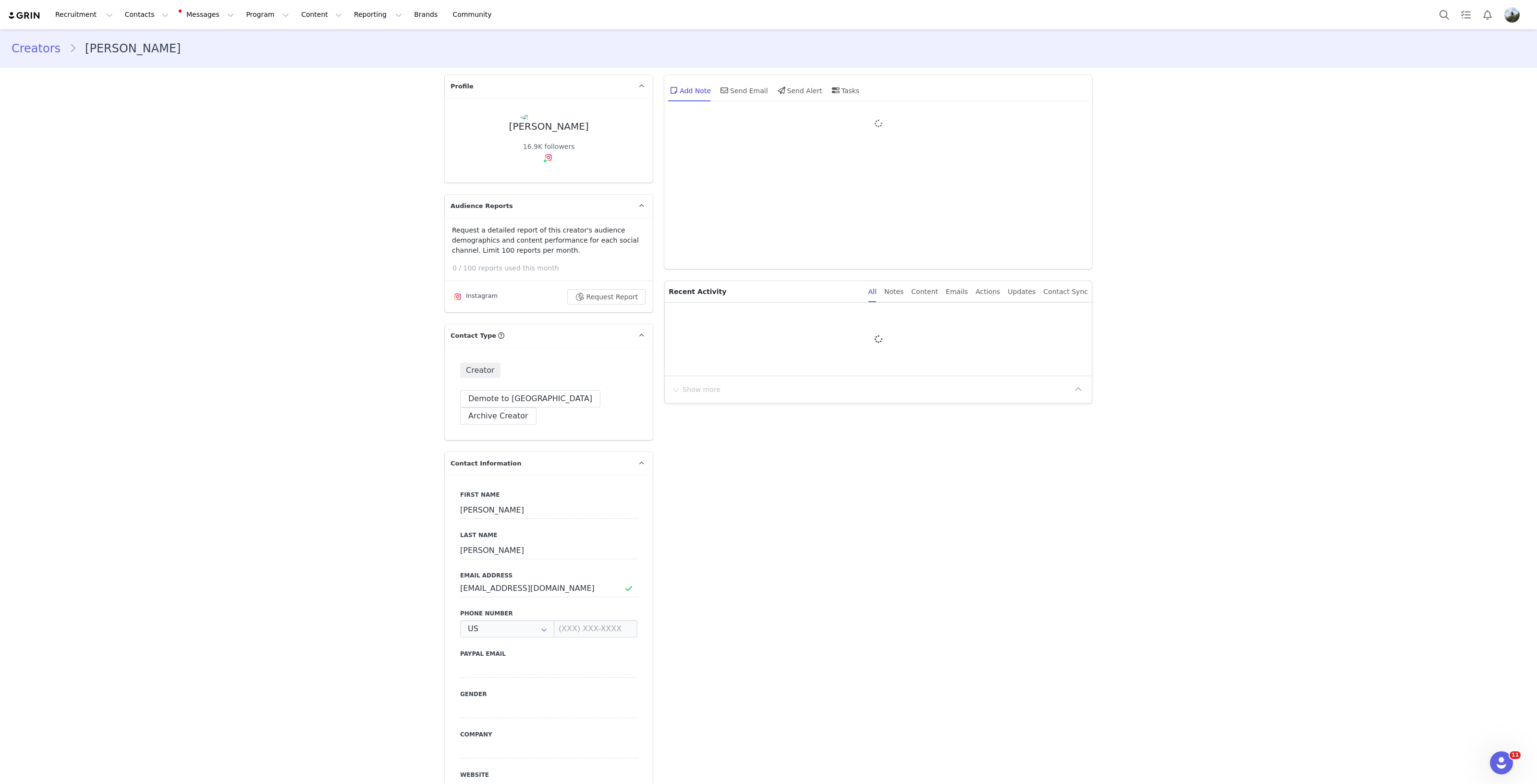
type input "+1 ([GEOGRAPHIC_DATA])"
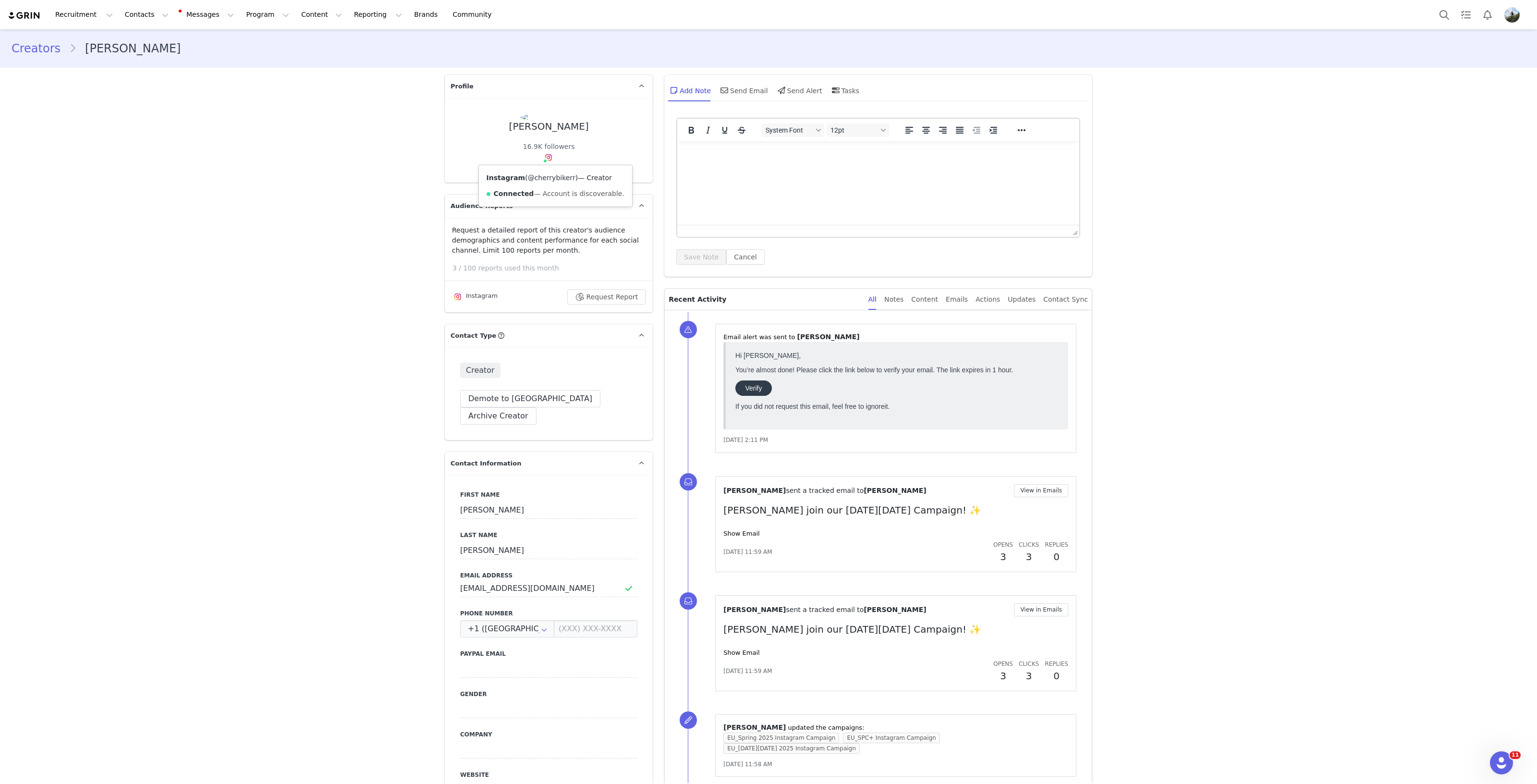
click at [540, 178] on link "@cherrybikerr" at bounding box center [552, 178] width 48 height 8
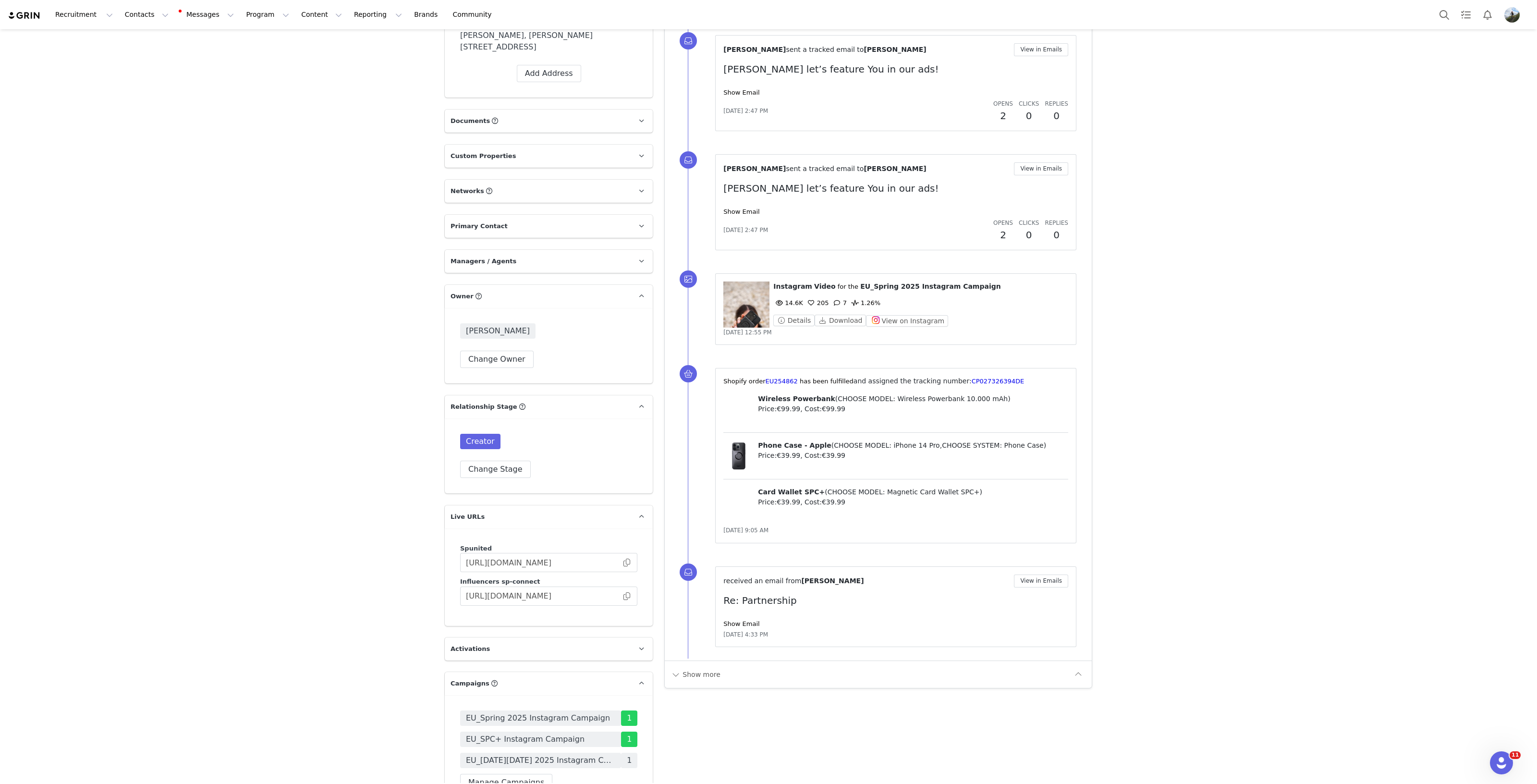
scroll to position [960, 0]
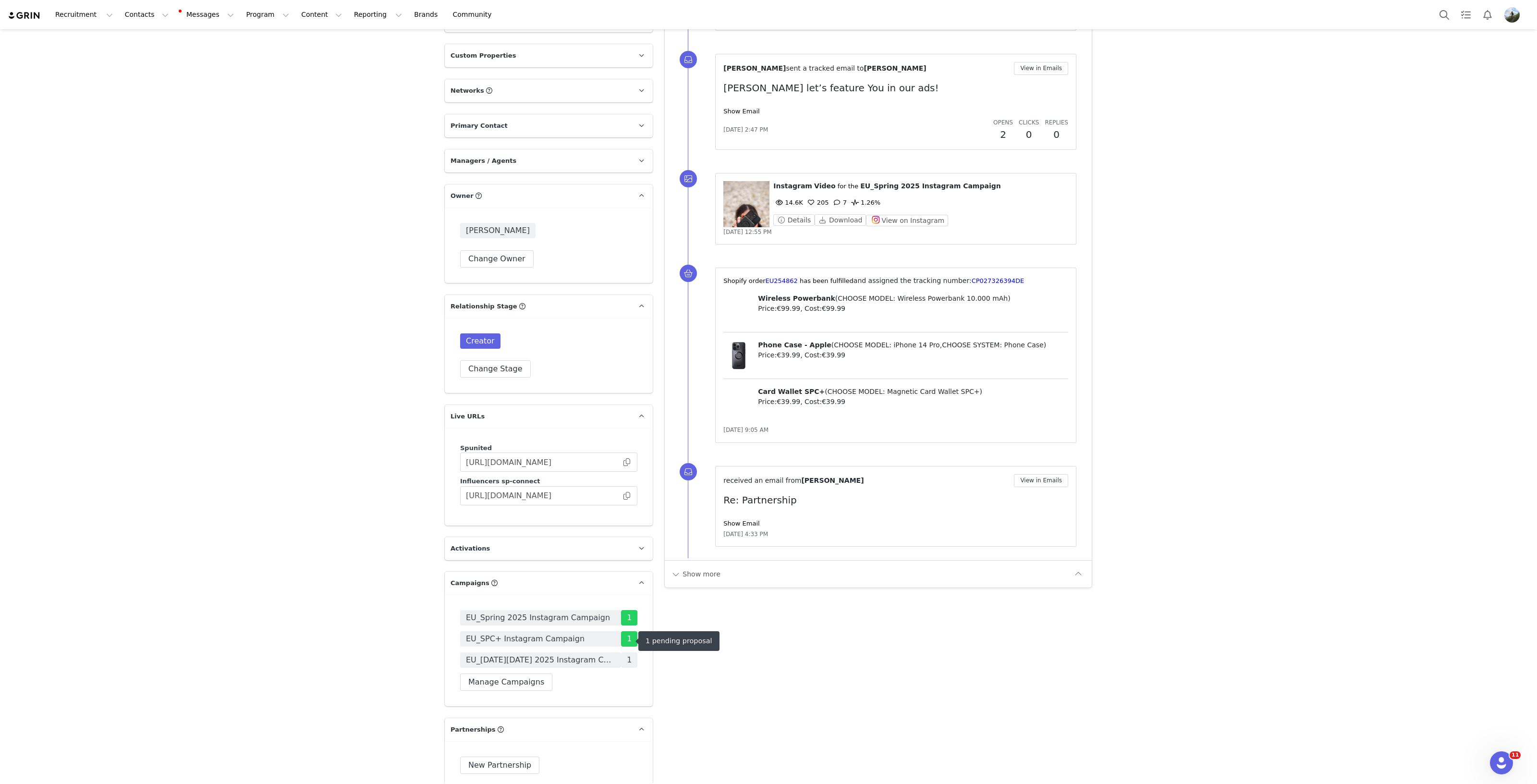
click at [578, 654] on span "EU_Black Friday 2025 Instagram Campaign" at bounding box center [541, 660] width 149 height 12
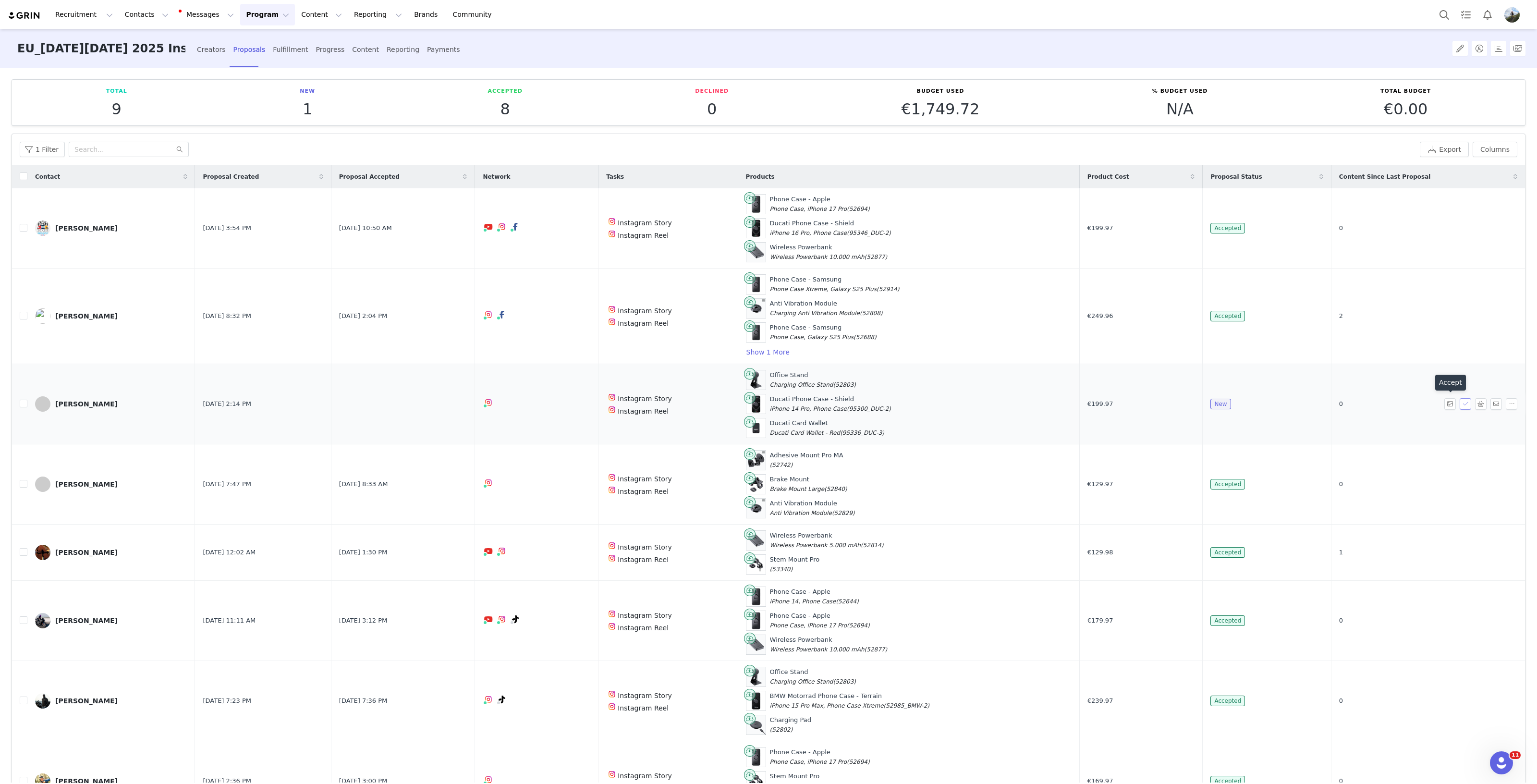
click at [1460, 402] on button "button" at bounding box center [1465, 404] width 12 height 12
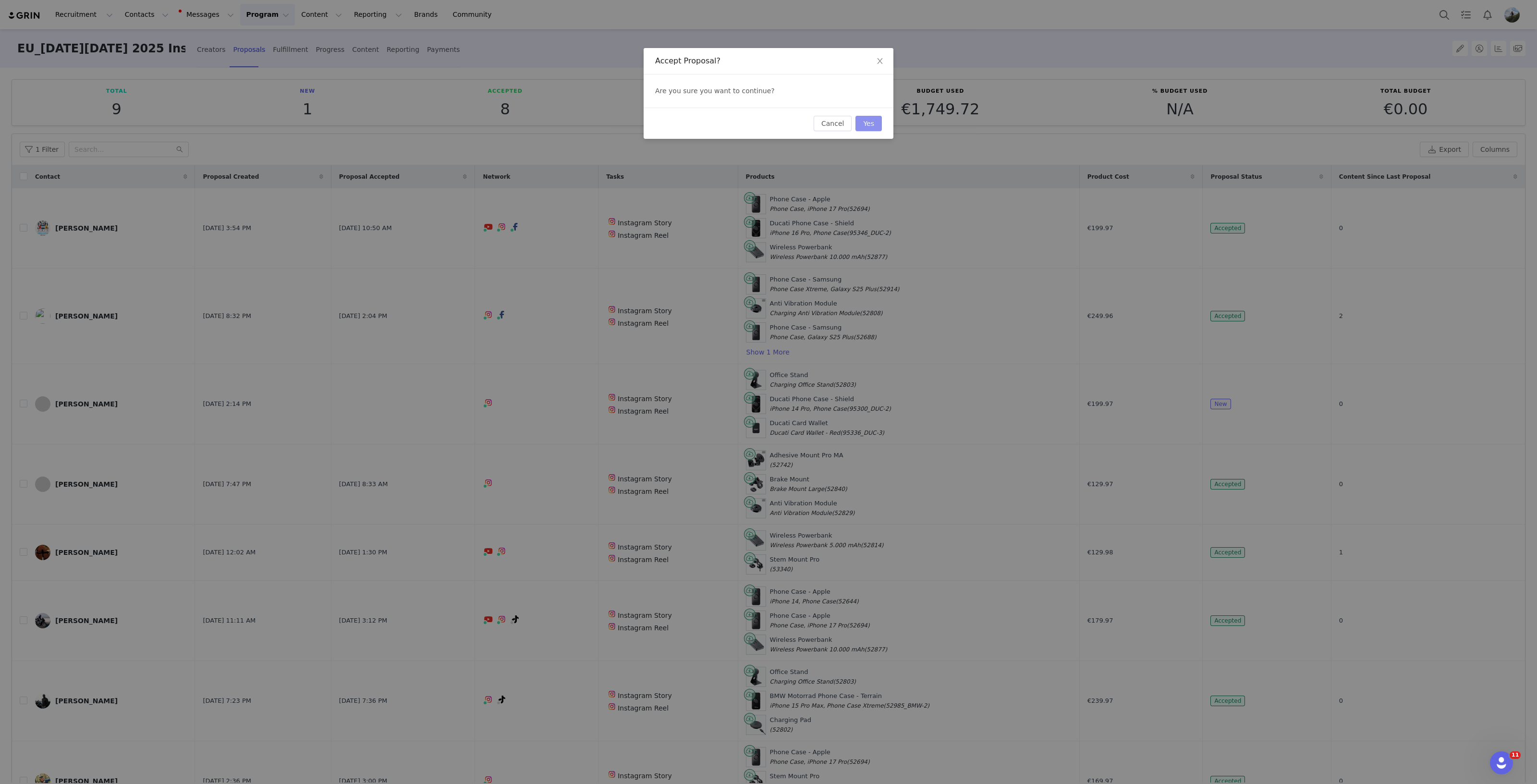
click at [867, 126] on button "Yes" at bounding box center [869, 123] width 26 height 15
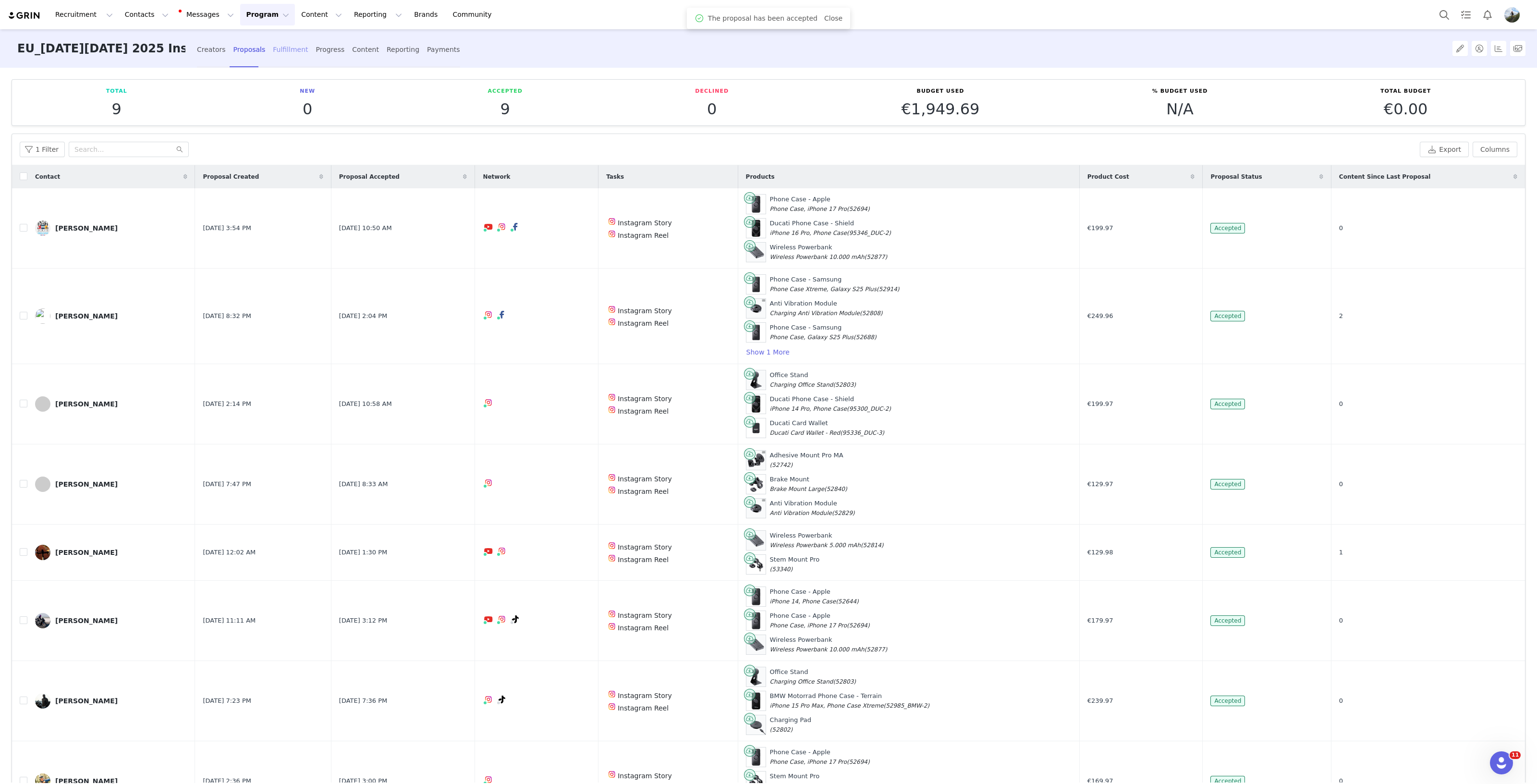
click at [284, 49] on div "Fulfillment" at bounding box center [290, 50] width 35 height 26
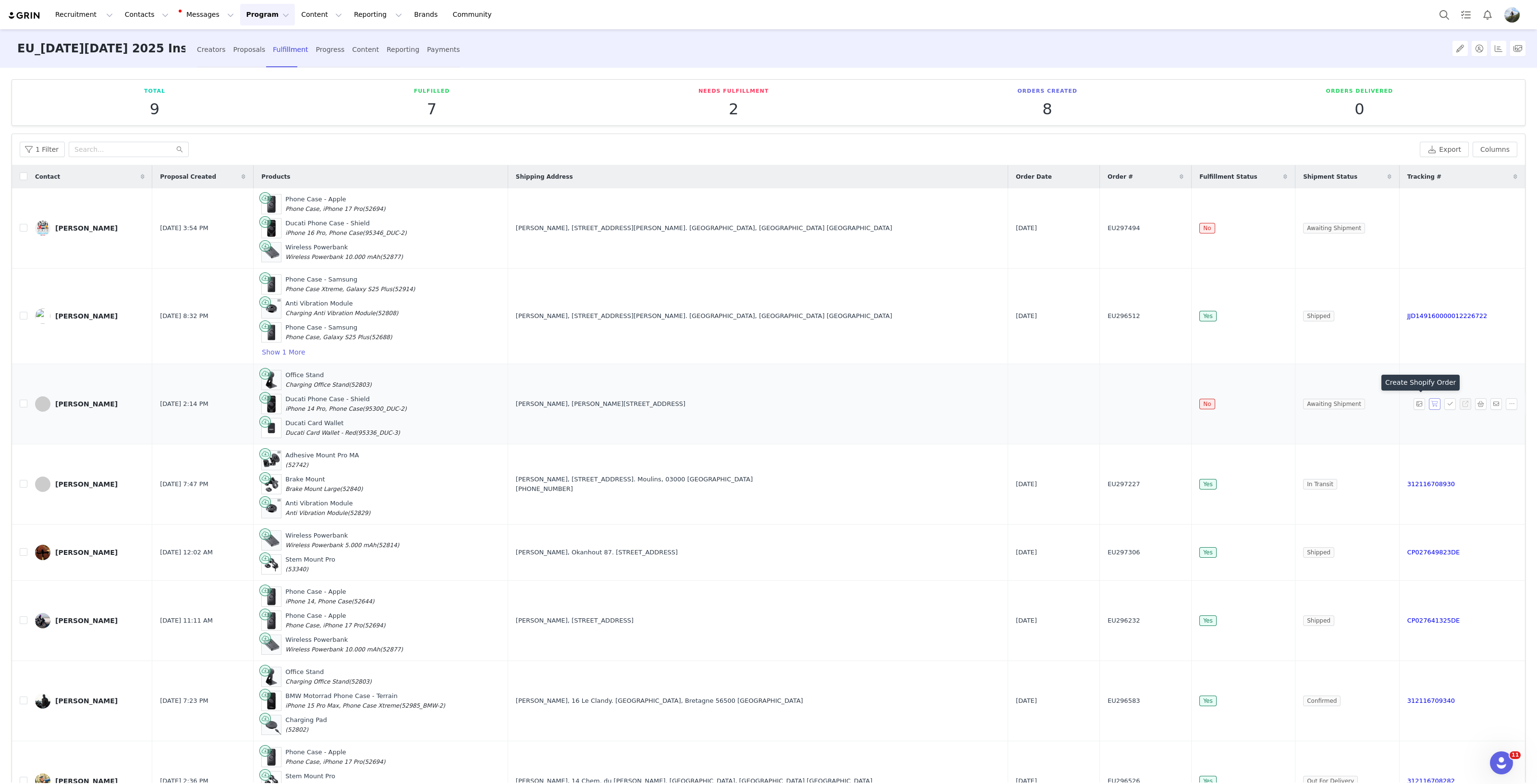
click at [1429, 399] on button "button" at bounding box center [1435, 404] width 12 height 12
click at [180, 8] on button "Messages Messages" at bounding box center [207, 14] width 65 height 21
drag, startPoint x: 209, startPoint y: 61, endPoint x: 219, endPoint y: 55, distance: 11.7
click at [210, 59] on div "Inbox 29" at bounding box center [197, 60] width 64 height 10
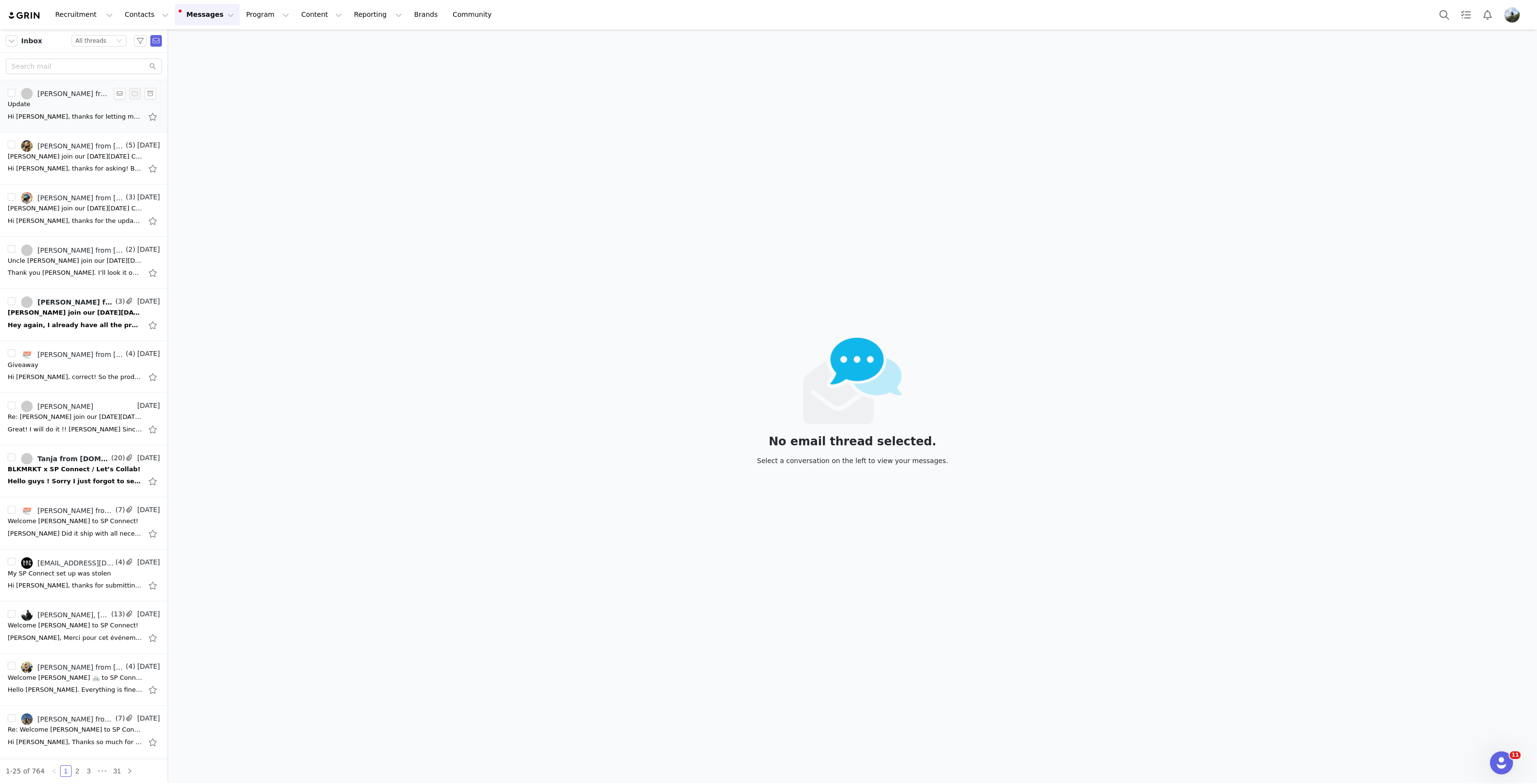
click at [39, 112] on div "Hi [PERSON_NAME], thanks for letting me know! I've just added those products to…" at bounding box center [75, 117] width 135 height 10
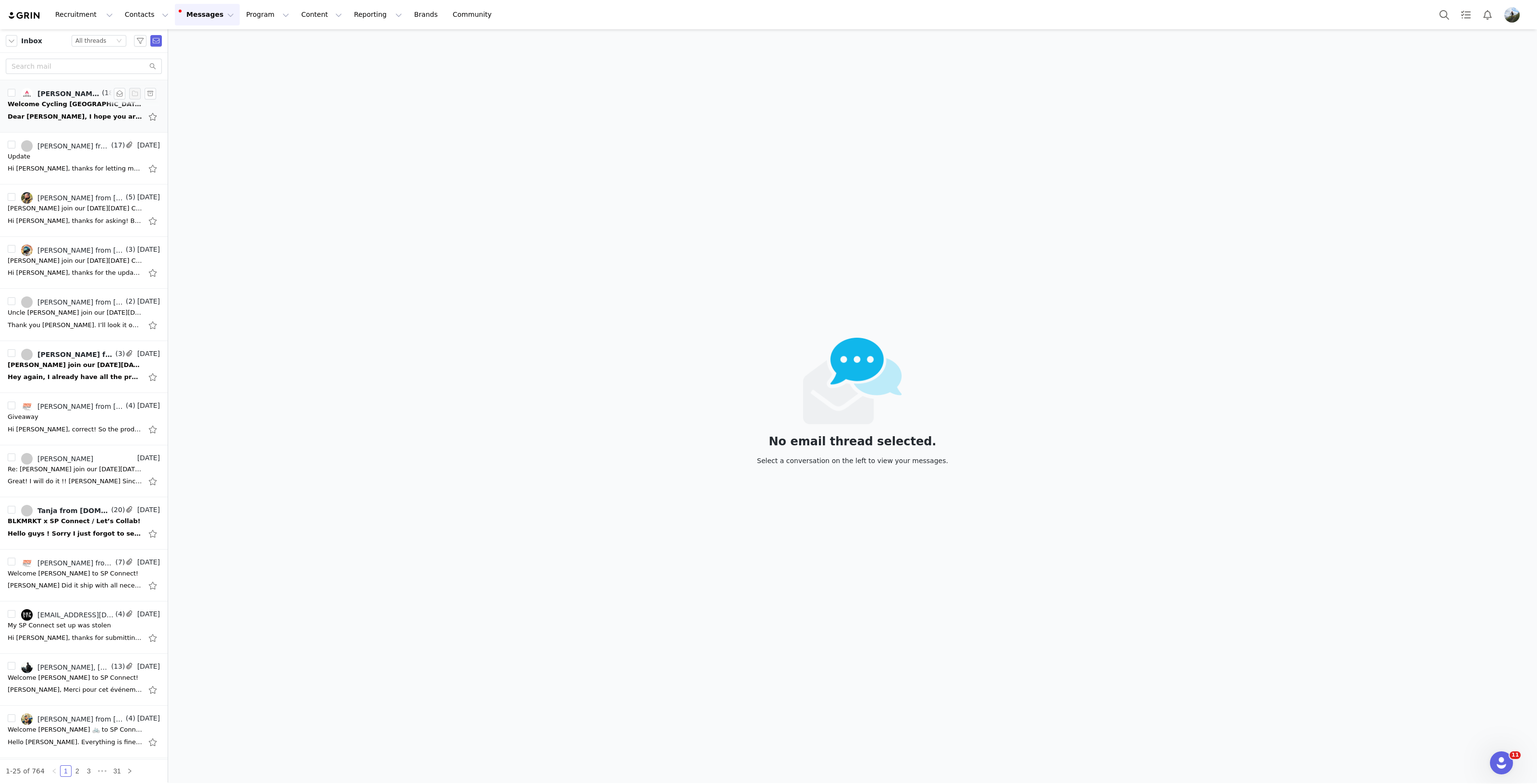
click at [41, 110] on div "Dear [PERSON_NAME], I hope you are doing well. [PERSON_NAME] and I have already…" at bounding box center [84, 116] width 153 height 15
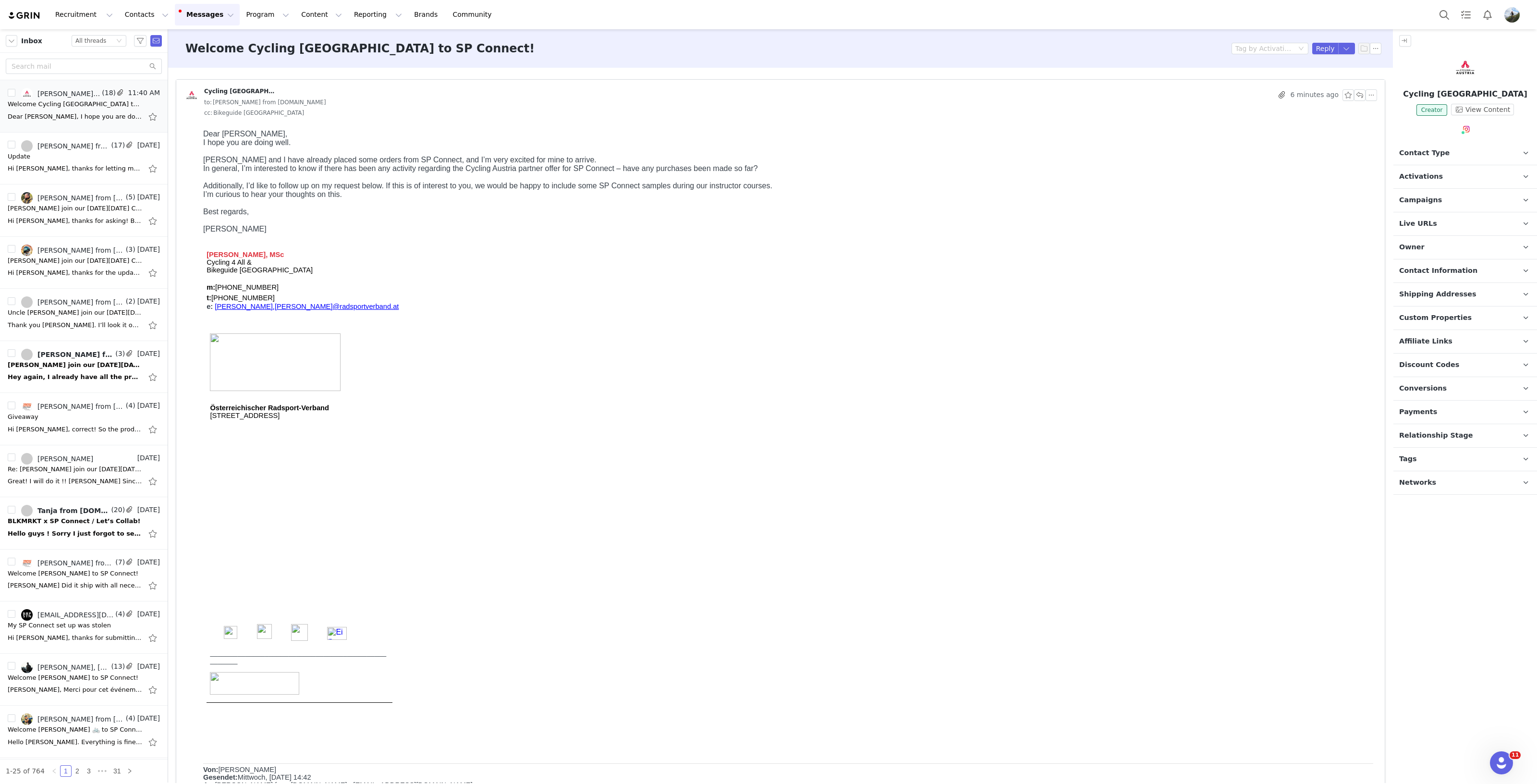
click at [558, 157] on p "[PERSON_NAME] and I have already placed some orders from SP Connect, and I’m ve…" at bounding box center [788, 160] width 1170 height 9
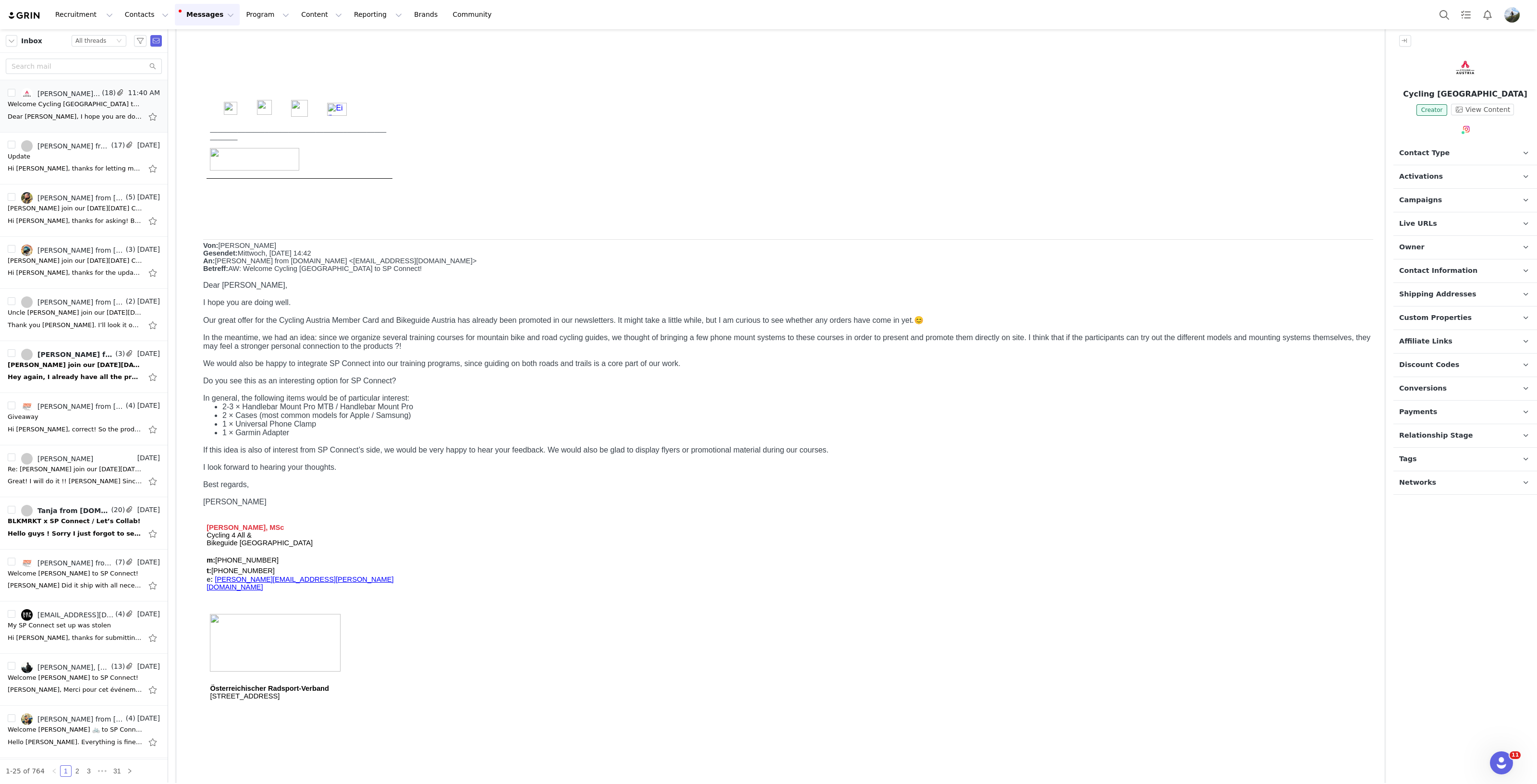
scroll to position [540, 0]
